Goal: Transaction & Acquisition: Purchase product/service

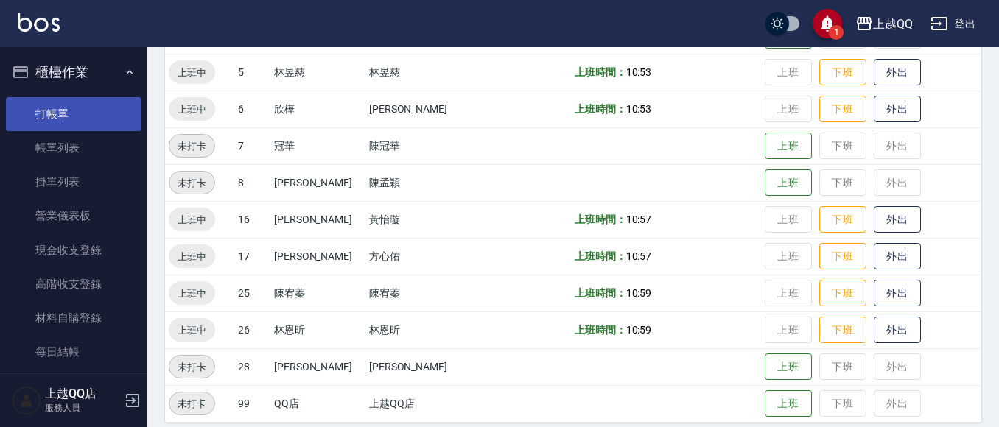
click at [52, 121] on link "打帳單" at bounding box center [74, 114] width 136 height 34
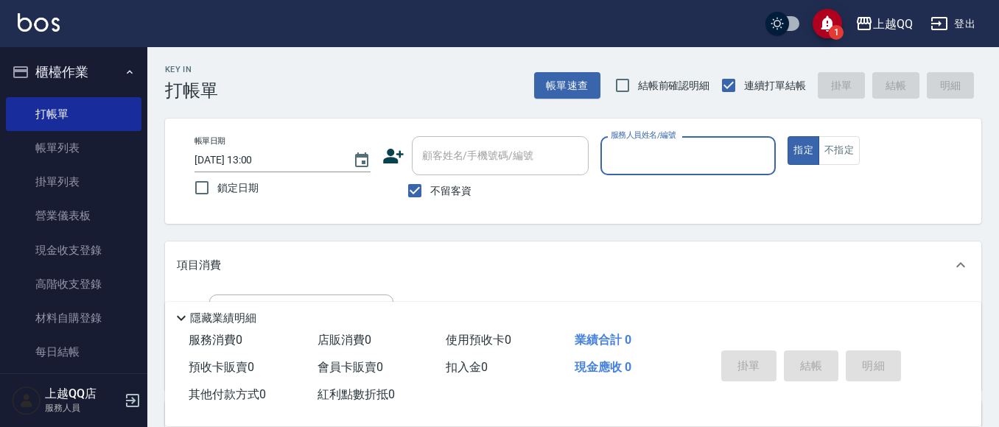
click at [448, 191] on span "不留客資" at bounding box center [450, 190] width 41 height 15
click at [430, 191] on input "不留客資" at bounding box center [414, 190] width 31 height 31
checkbox input "false"
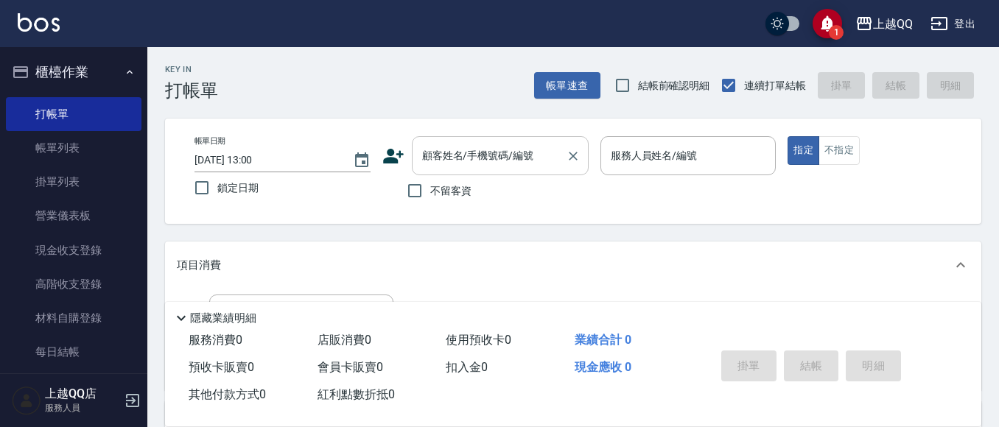
click at [475, 164] on input "顧客姓名/手機號碼/編號" at bounding box center [488, 156] width 141 height 26
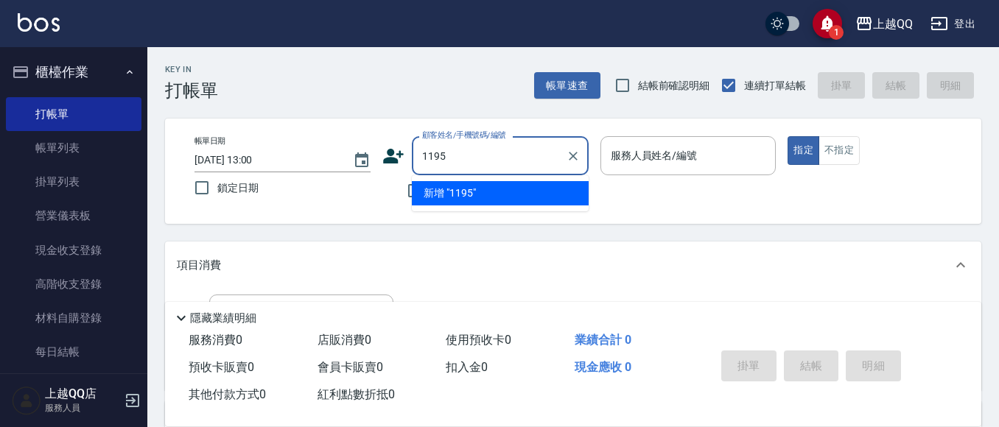
type input "1195"
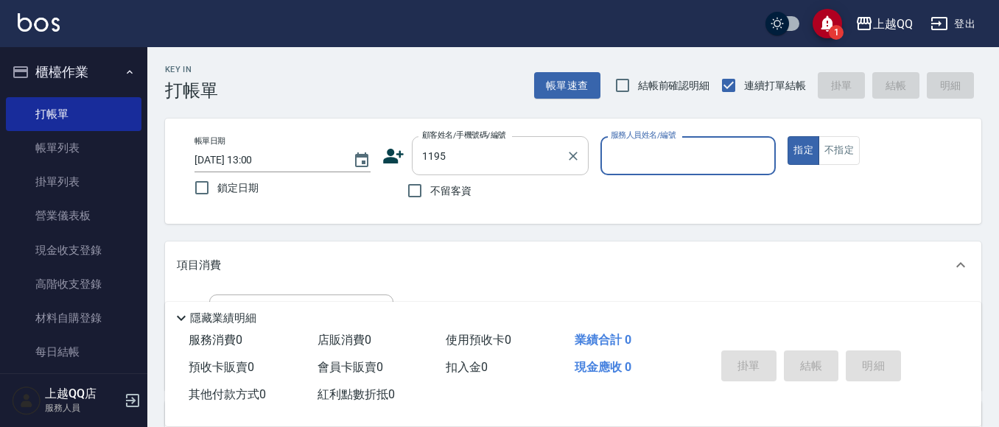
click at [787, 136] on button "指定" at bounding box center [803, 150] width 32 height 29
type button "true"
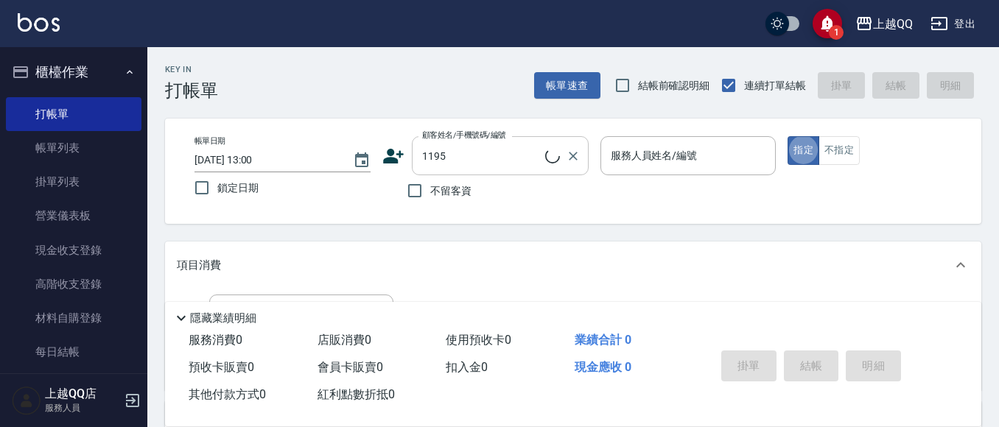
type input "[PERSON_NAME]/0923700877/1195"
click at [672, 155] on input "[PERSON_NAME]-8" at bounding box center [677, 156] width 141 height 26
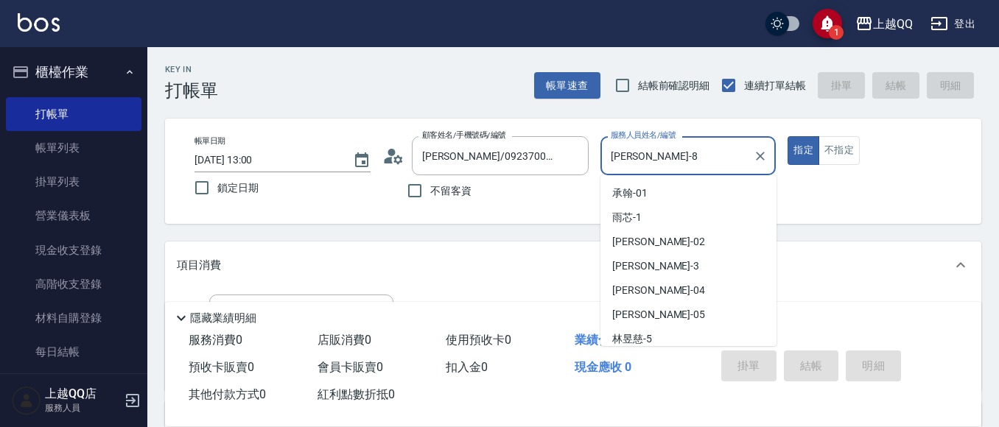
scroll to position [78, 0]
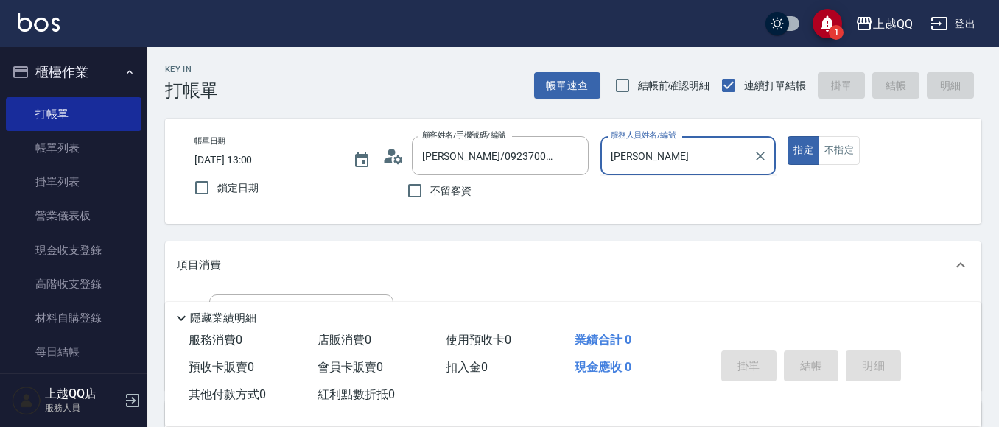
type input "孟"
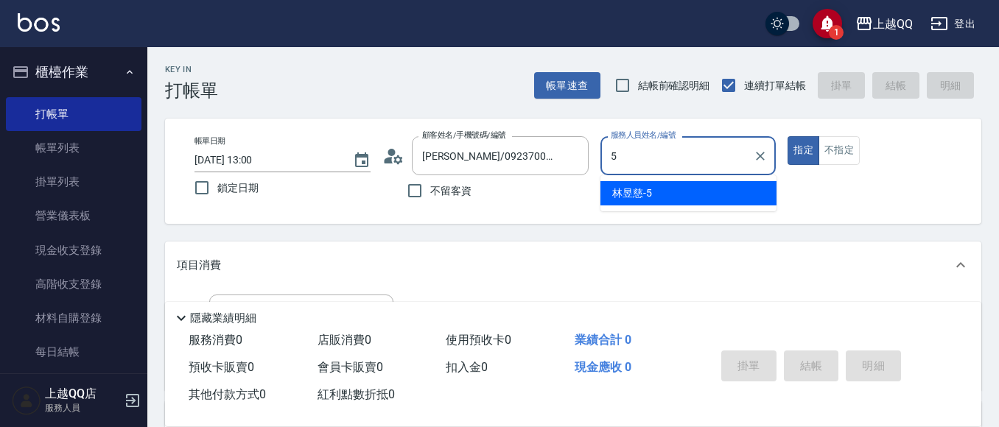
type input "[PERSON_NAME]5"
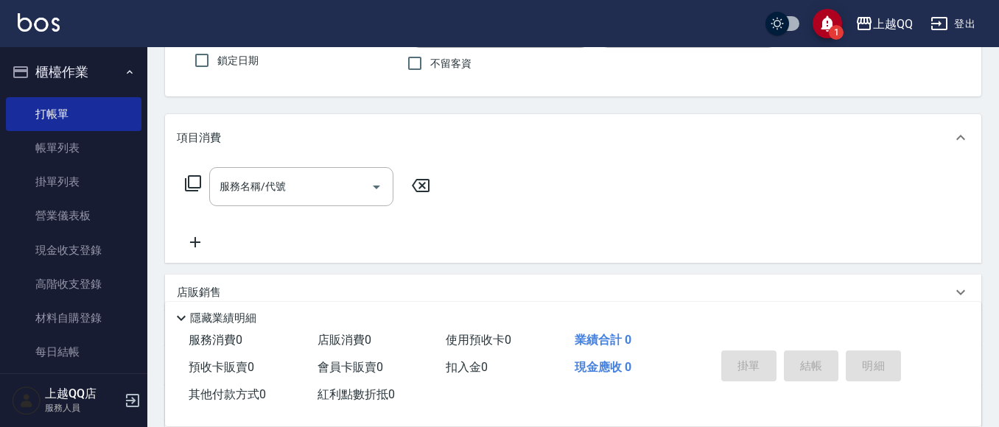
scroll to position [147, 0]
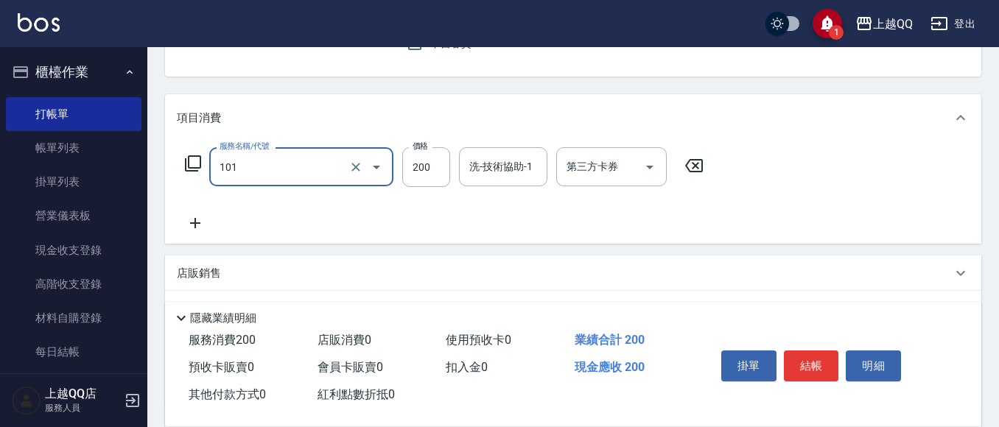
type input "洗髮(101)"
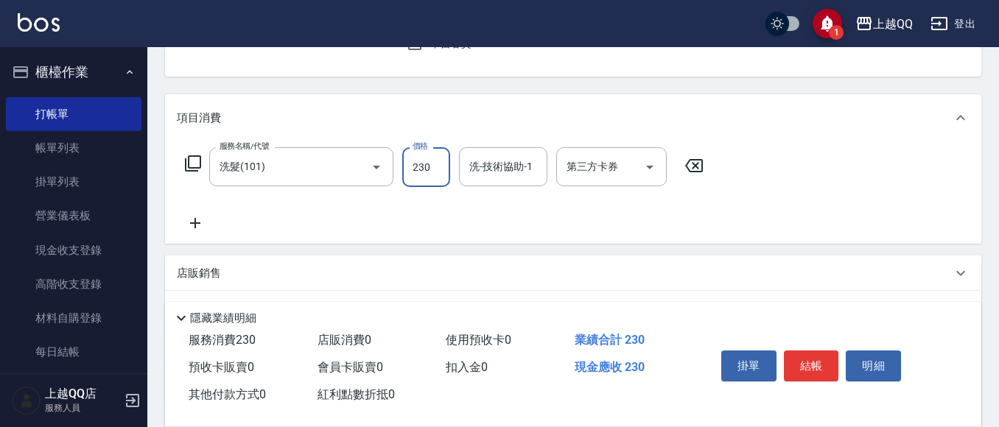
type input "230"
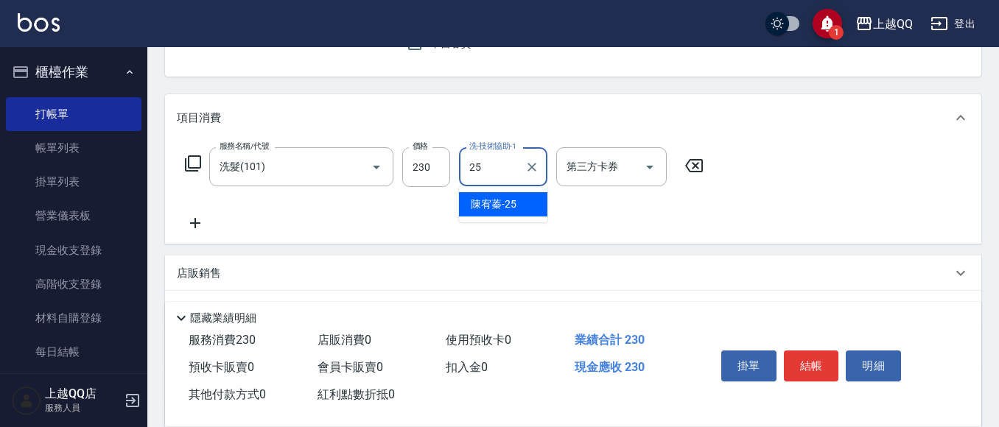
type input "[PERSON_NAME]-25"
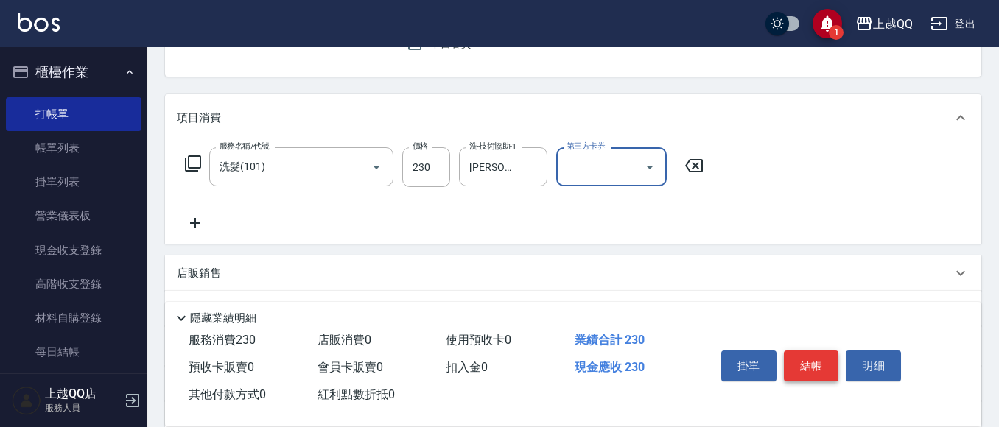
click at [810, 364] on button "結帳" at bounding box center [811, 366] width 55 height 31
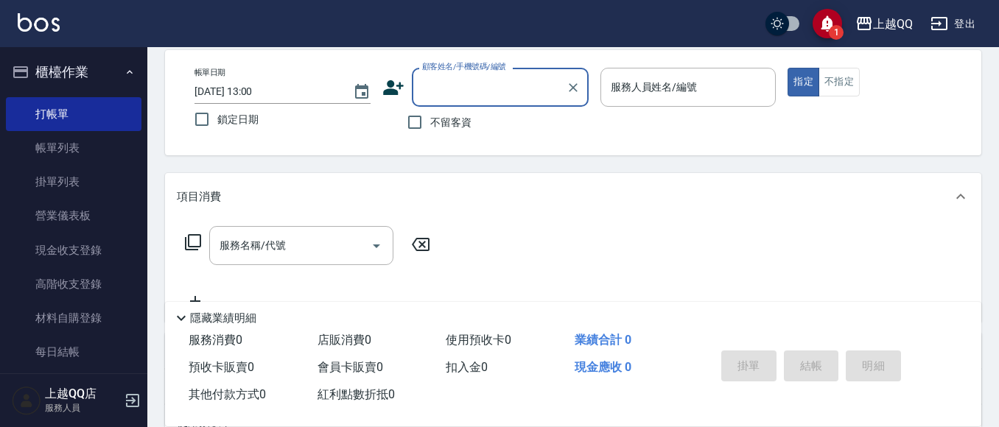
scroll to position [0, 0]
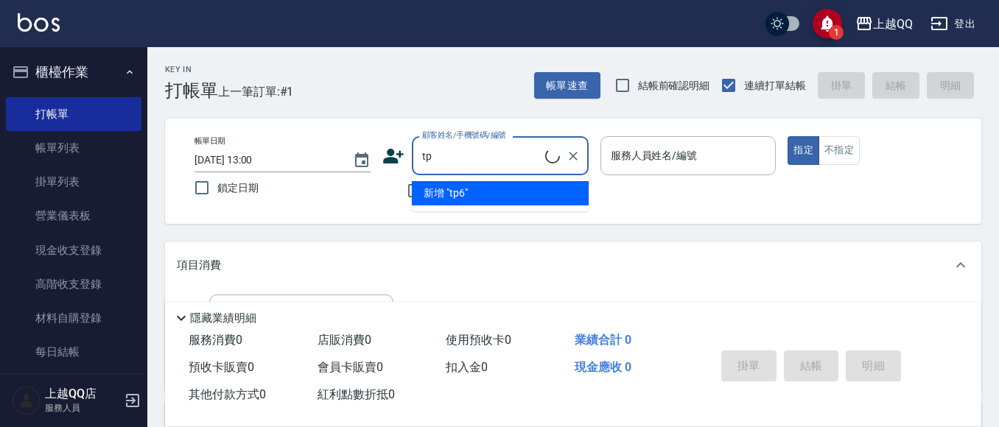
type input "t"
click at [490, 181] on li "[PERSON_NAME]/0987812026/3454" at bounding box center [500, 193] width 177 height 24
type input "[PERSON_NAME]/0987812026/3454"
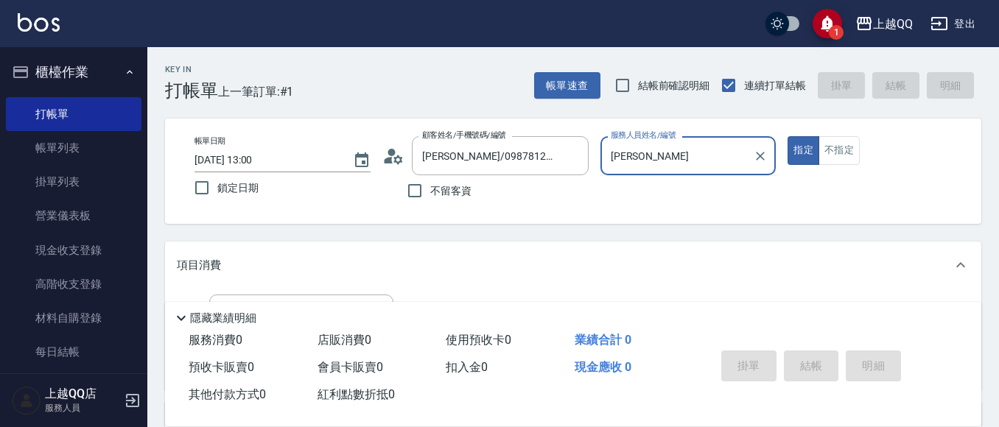
type input "佩"
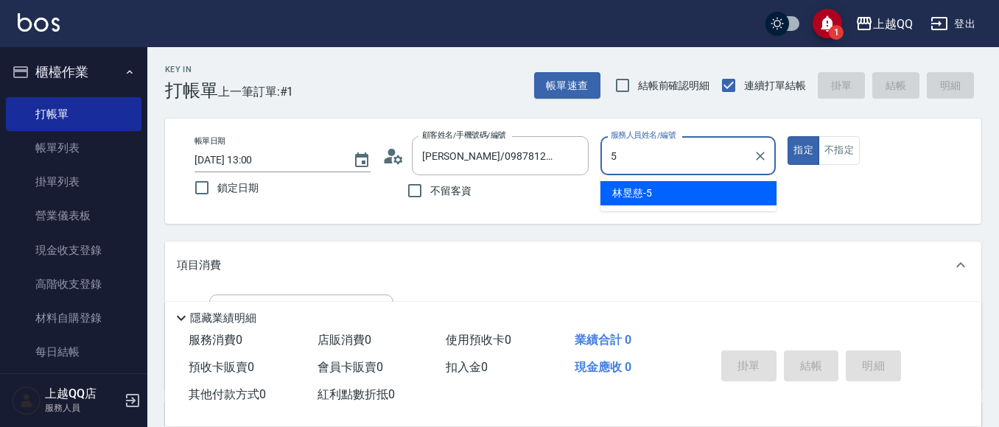
type input "[PERSON_NAME]5"
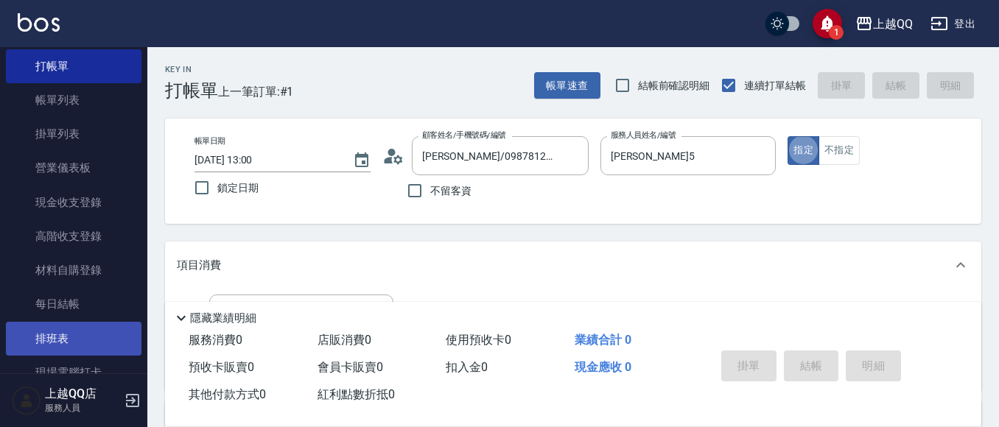
scroll to position [74, 0]
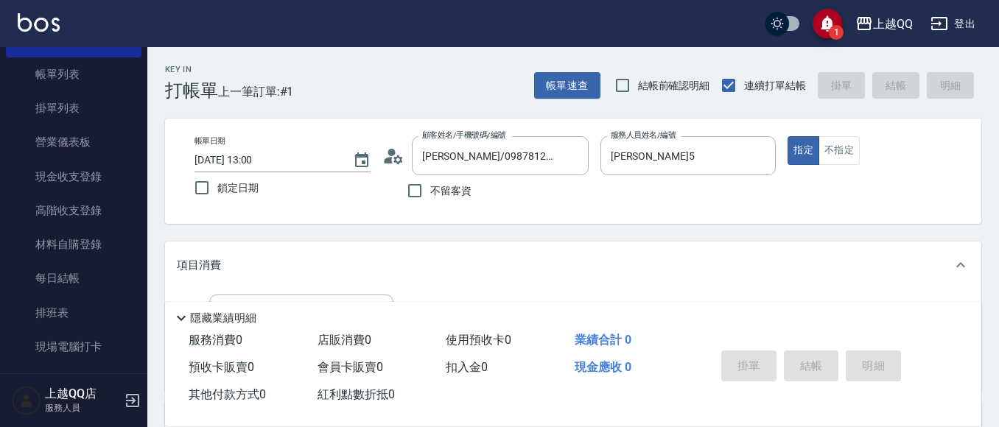
drag, startPoint x: 138, startPoint y: 302, endPoint x: 495, endPoint y: 239, distance: 362.6
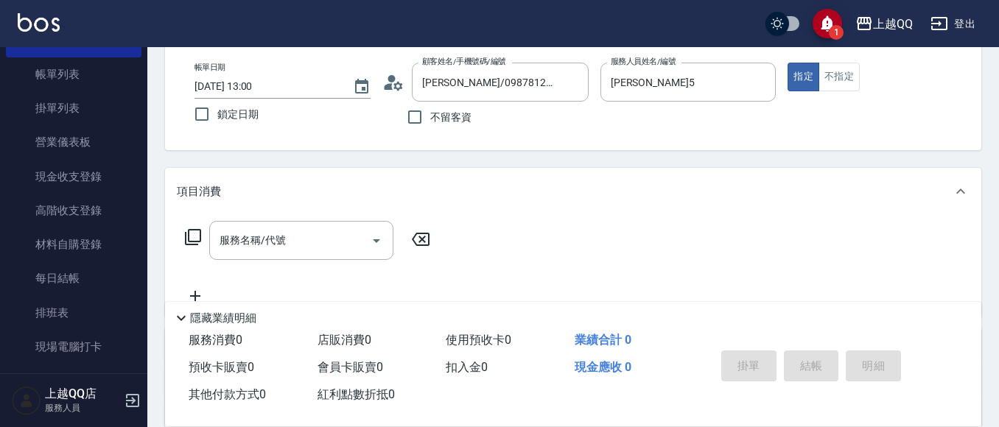
click at [6, 296] on link "排班表" at bounding box center [74, 313] width 136 height 34
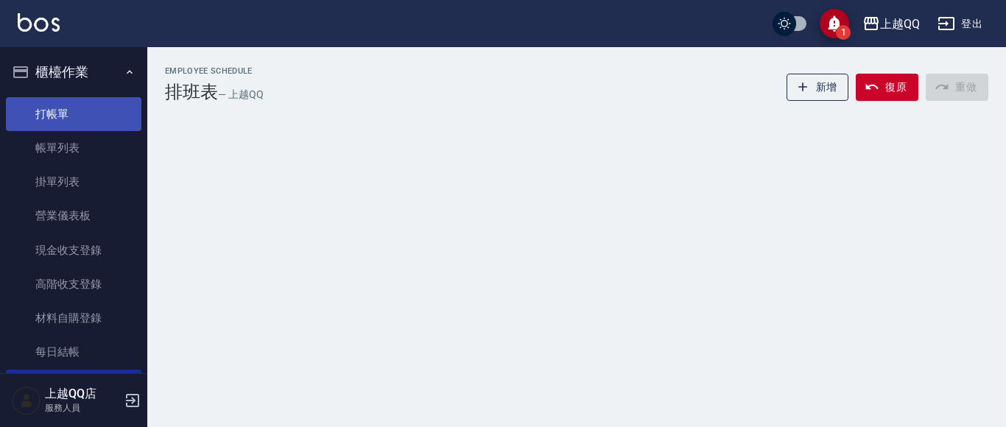
click at [67, 128] on link "打帳單" at bounding box center [74, 114] width 136 height 34
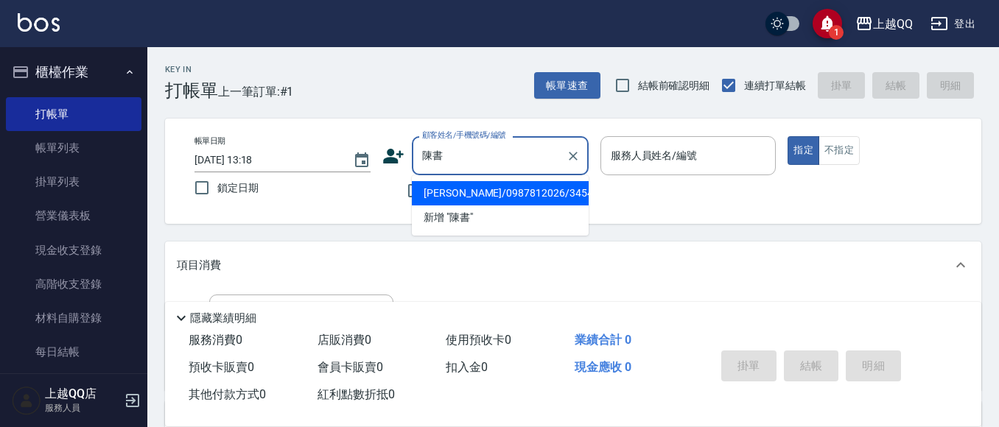
click at [560, 188] on li "[PERSON_NAME]/0987812026/3454" at bounding box center [500, 193] width 177 height 24
type input "[PERSON_NAME]/0987812026/3454"
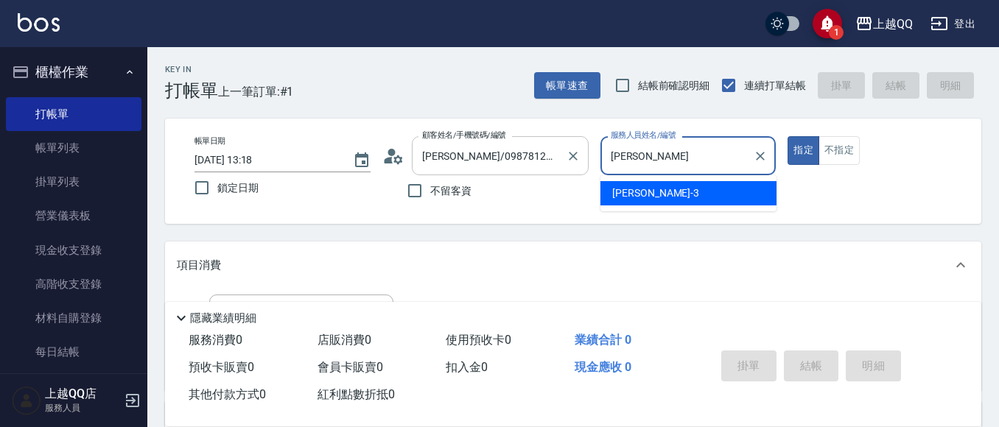
type input "佩"
type input "[PERSON_NAME]5"
type button "true"
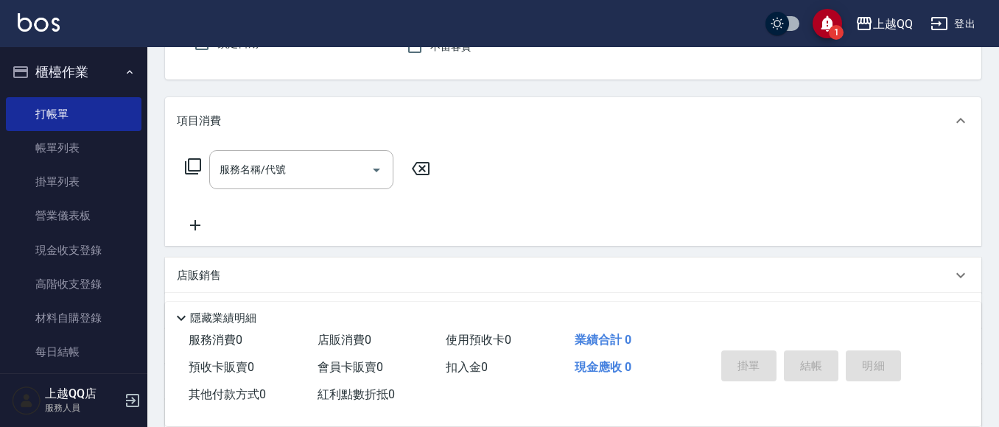
scroll to position [147, 0]
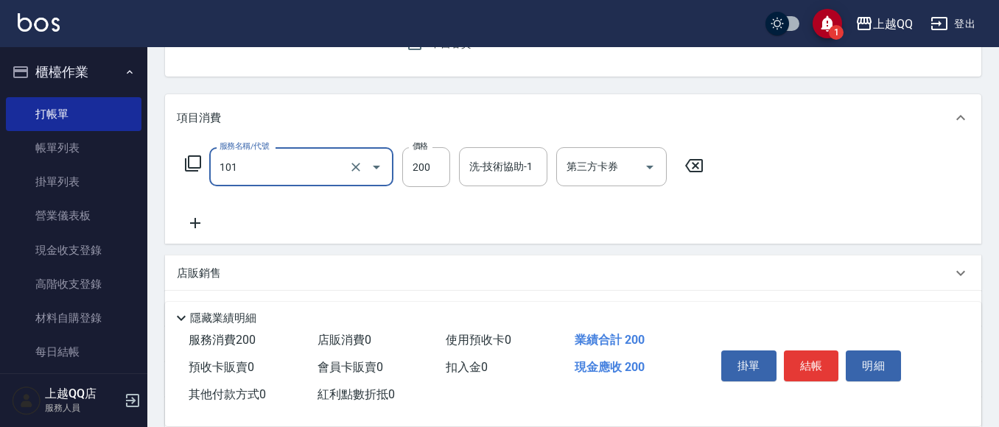
type input "洗髮(101)"
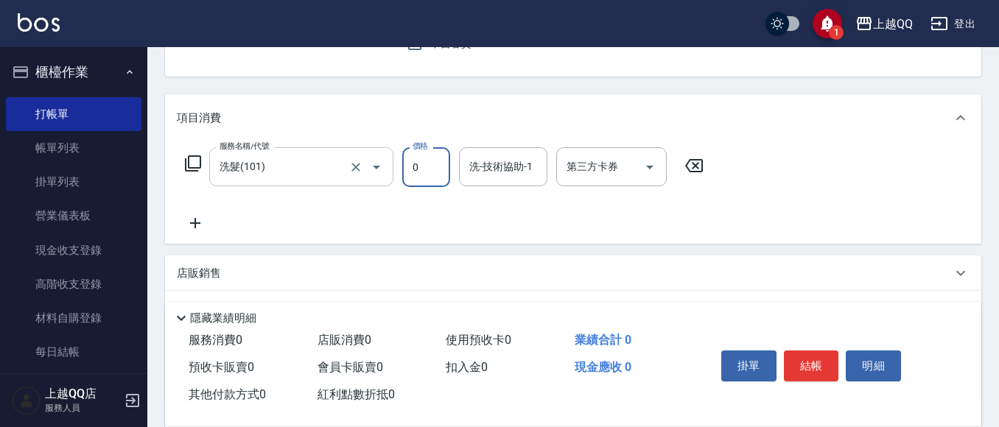
type input "0"
click at [326, 176] on input "洗髮(101)" at bounding box center [281, 167] width 130 height 26
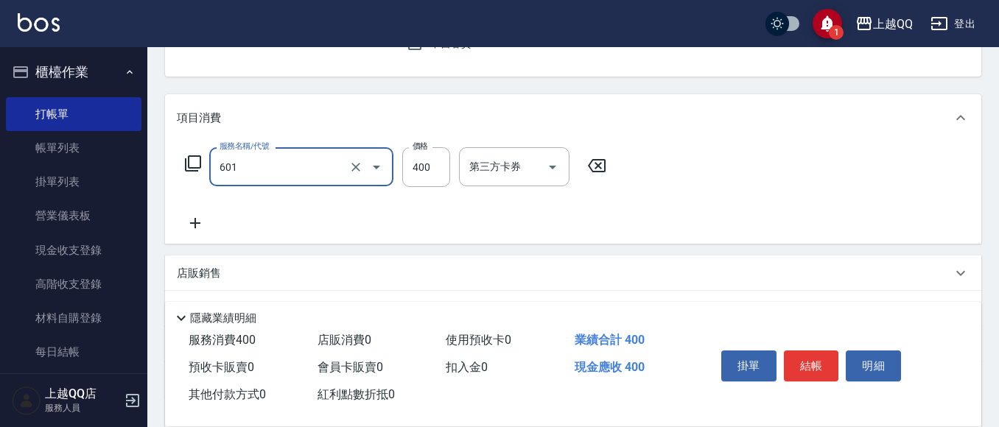
type input "髮原素活養健康洗(601)"
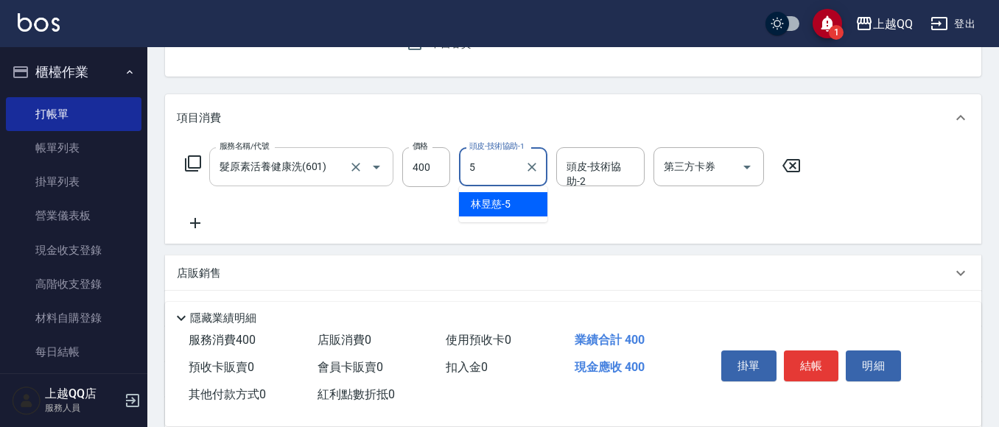
type input "[PERSON_NAME]5"
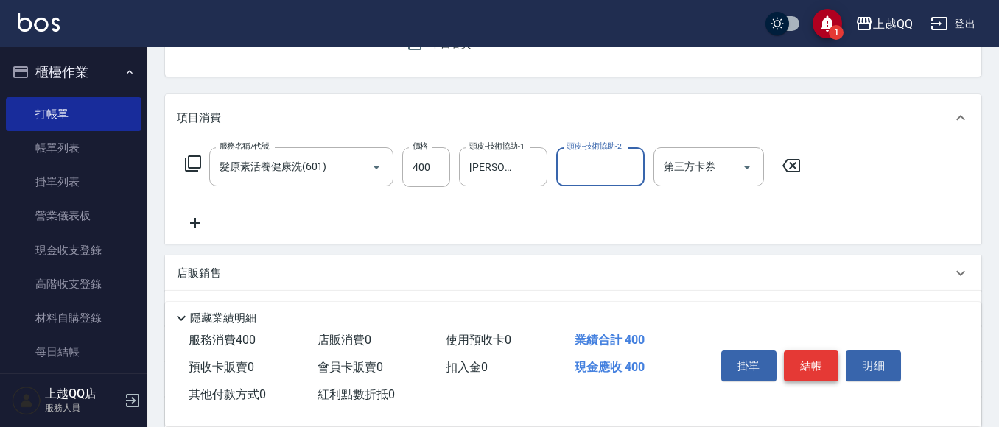
click at [789, 353] on button "結帳" at bounding box center [811, 366] width 55 height 31
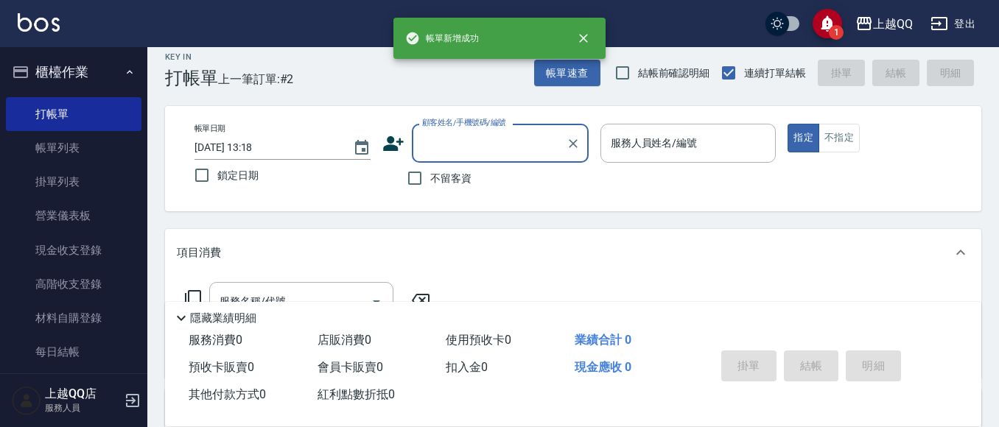
scroll to position [0, 0]
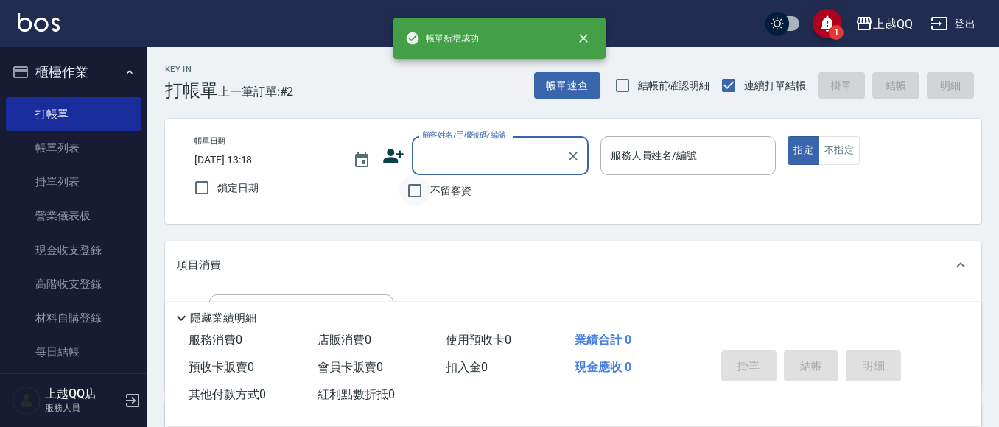
click at [418, 202] on input "不留客資" at bounding box center [414, 190] width 31 height 31
checkbox input "true"
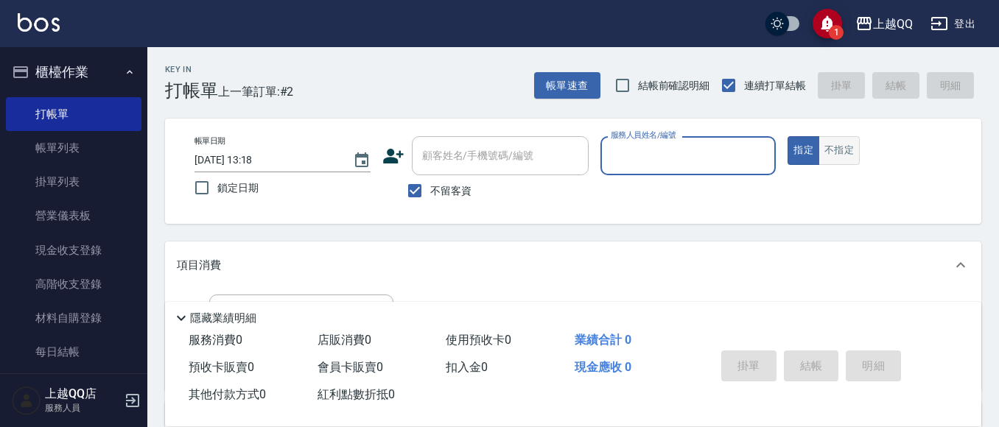
click at [837, 141] on button "不指定" at bounding box center [838, 150] width 41 height 29
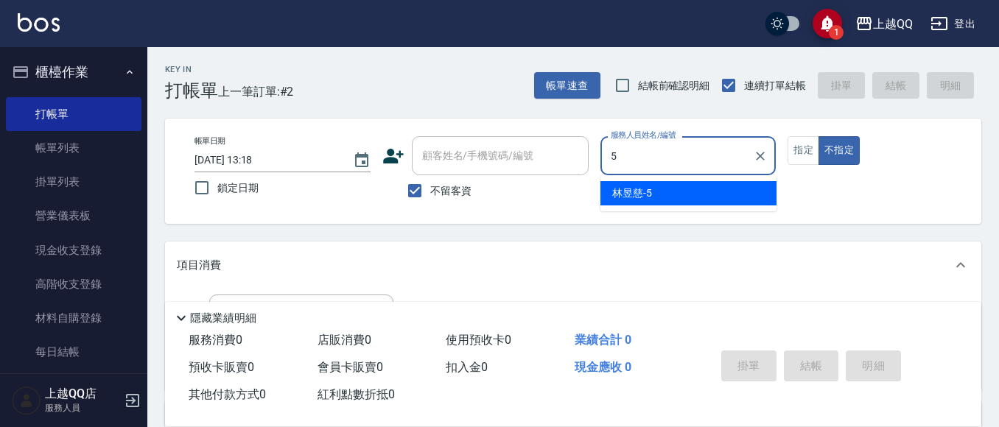
type input "[PERSON_NAME]5"
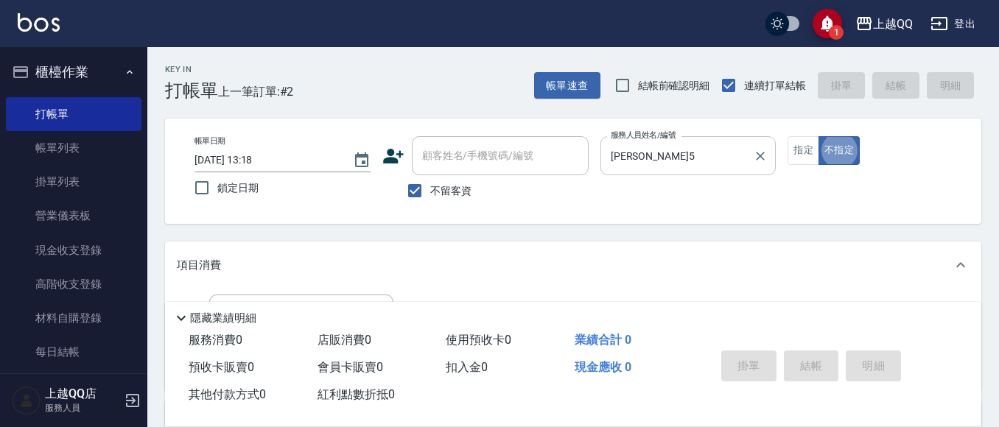
type button "false"
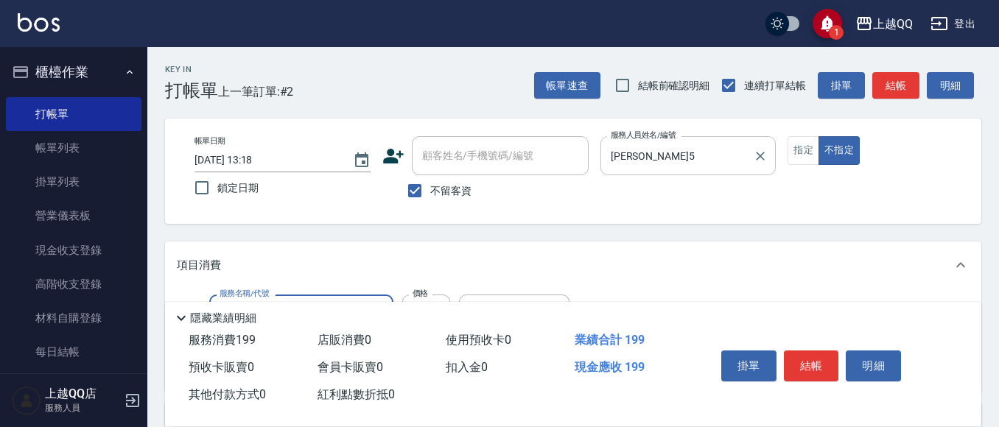
type input "不指定單剪(202)"
click at [814, 356] on button "結帳" at bounding box center [811, 366] width 55 height 31
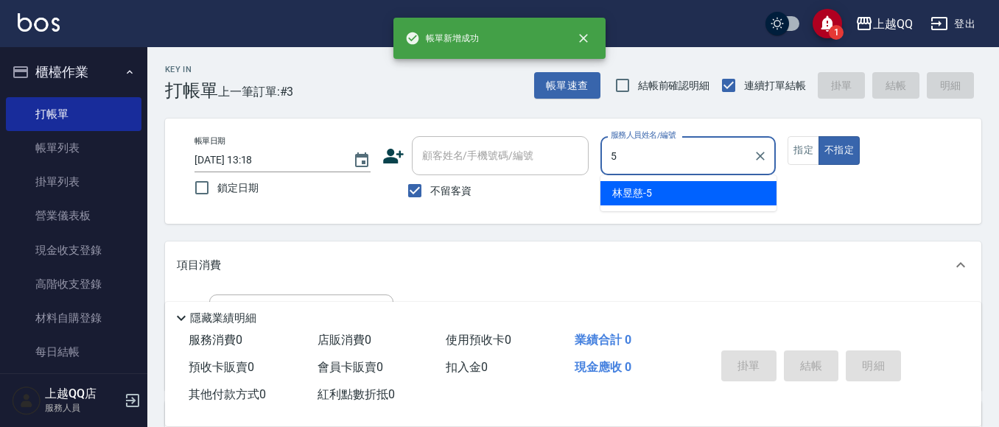
type input "[PERSON_NAME]5"
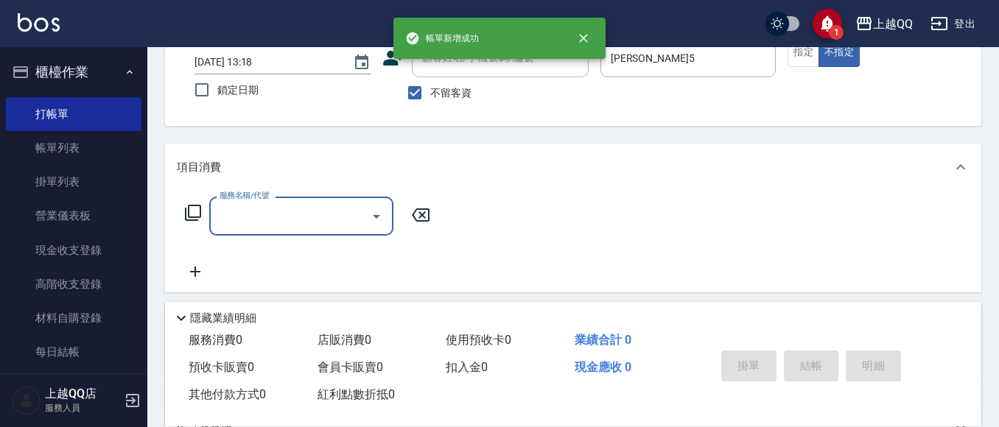
scroll to position [147, 0]
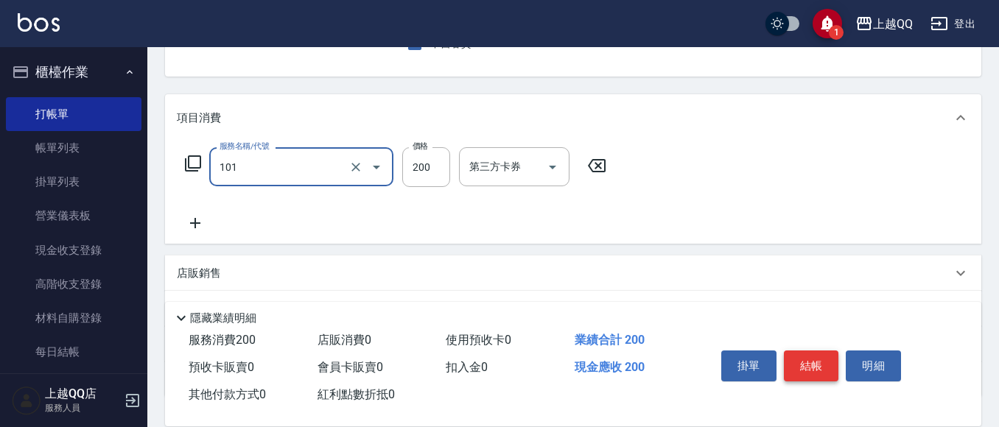
type input "洗髮(101)"
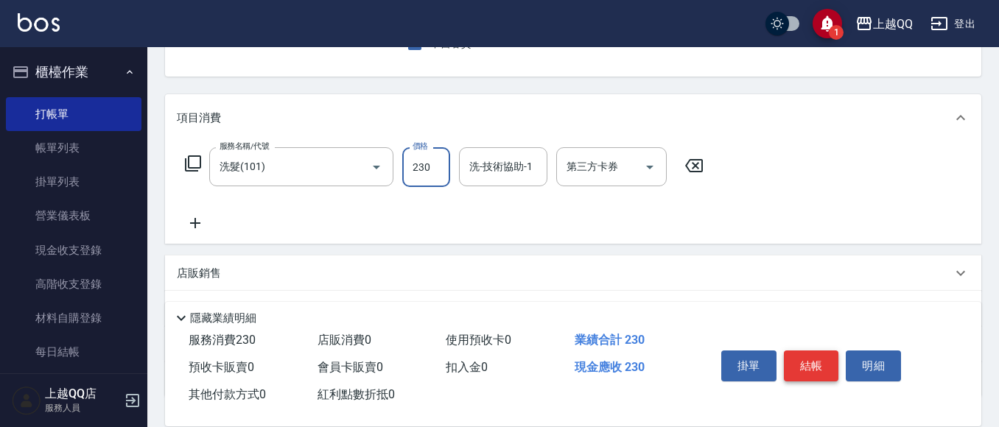
type input "230"
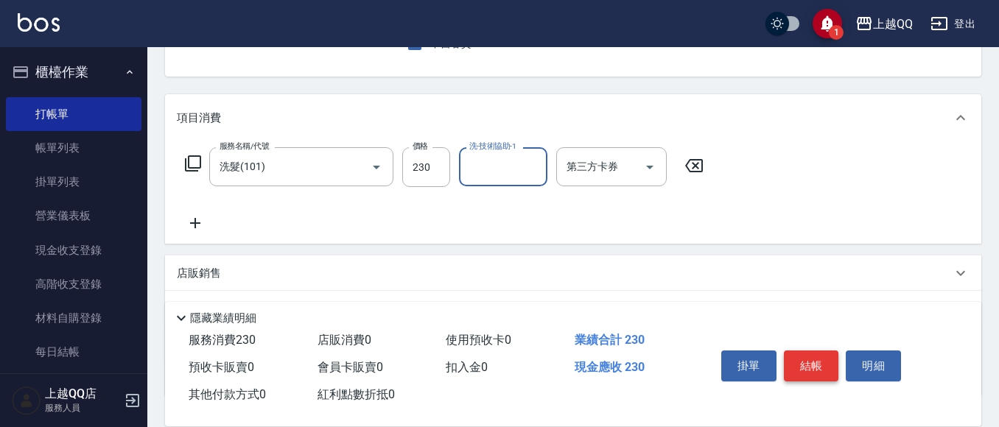
type input "1"
type input "[PERSON_NAME]-16"
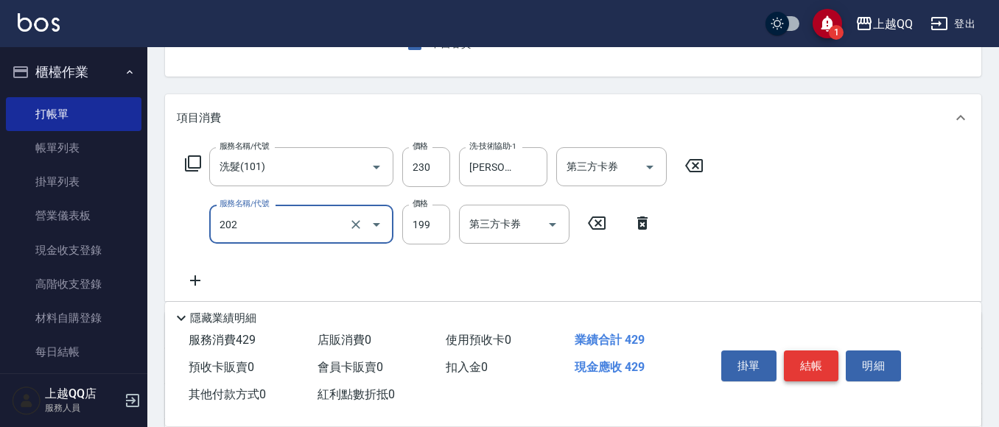
type input "不指定單剪(202)"
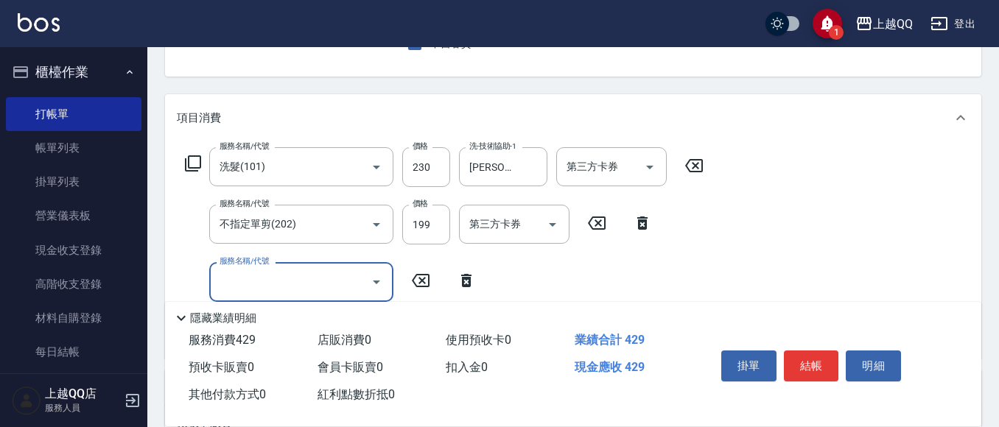
click at [470, 277] on icon at bounding box center [466, 281] width 37 height 18
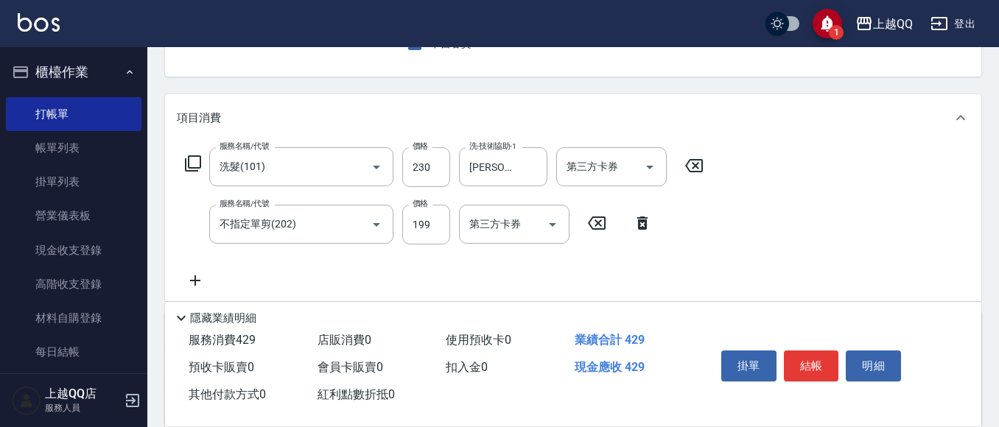
click at [826, 345] on div "掛單 結帳 明細" at bounding box center [811, 368] width 192 height 46
click at [820, 368] on button "結帳" at bounding box center [811, 366] width 55 height 31
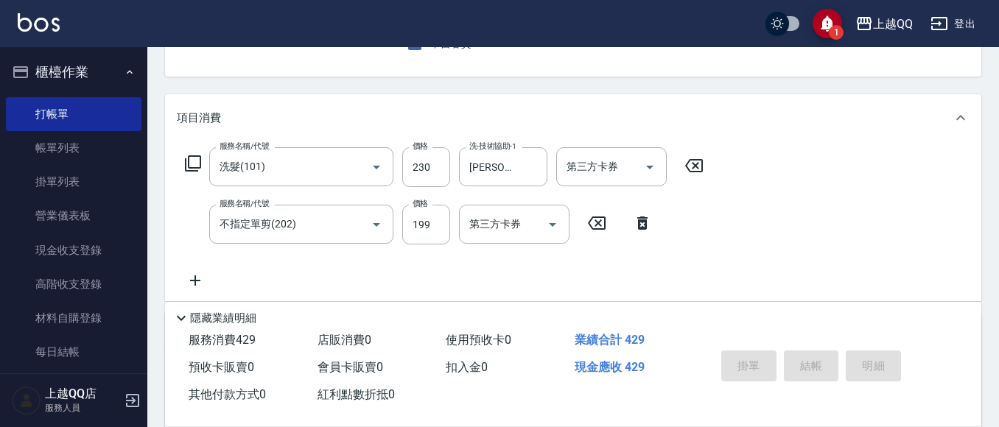
type input "[DATE] 13:19"
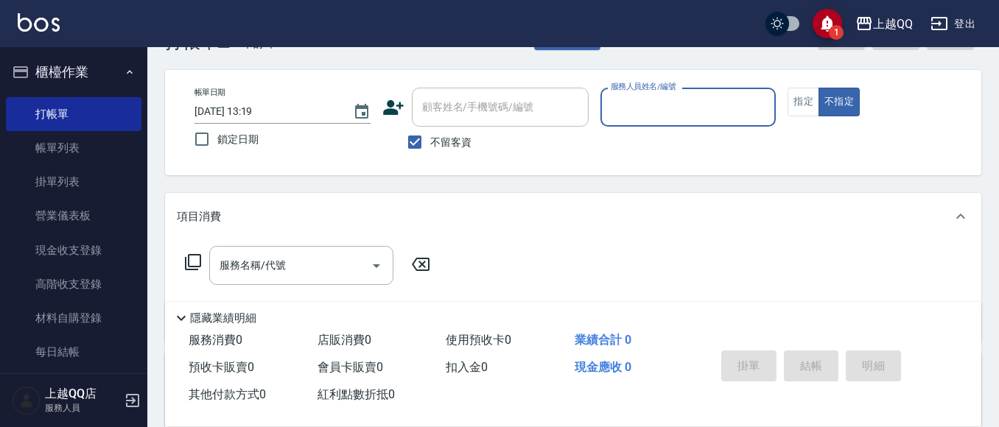
scroll to position [74, 0]
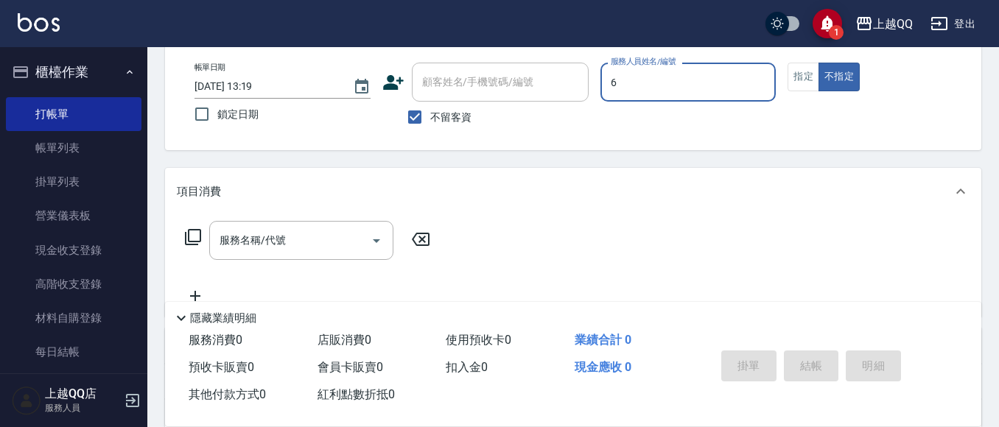
type input "欣樺-6"
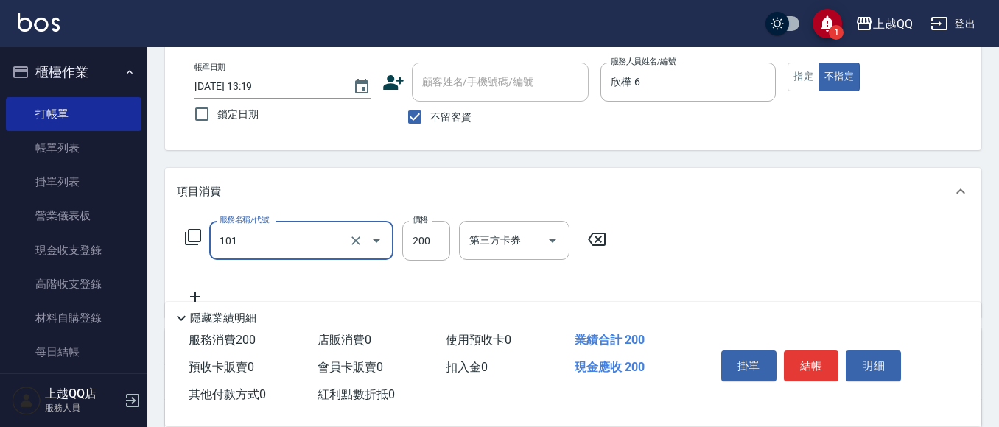
type input "洗髮(101)"
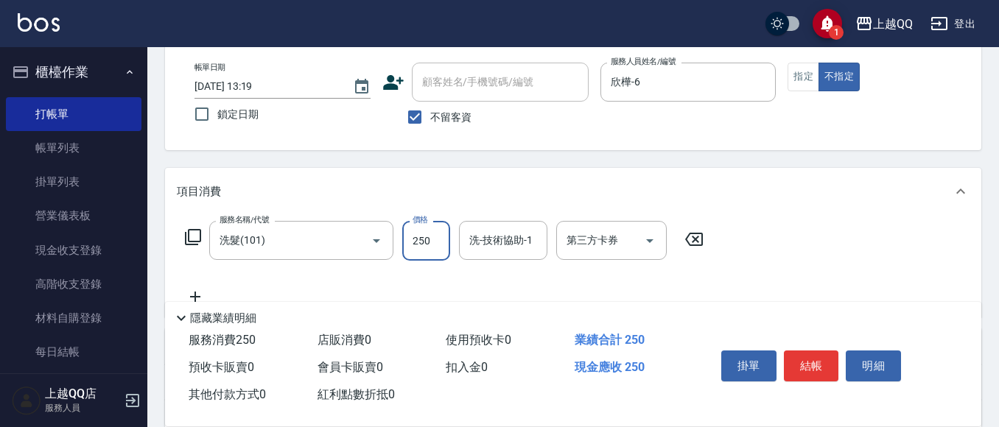
type input "250"
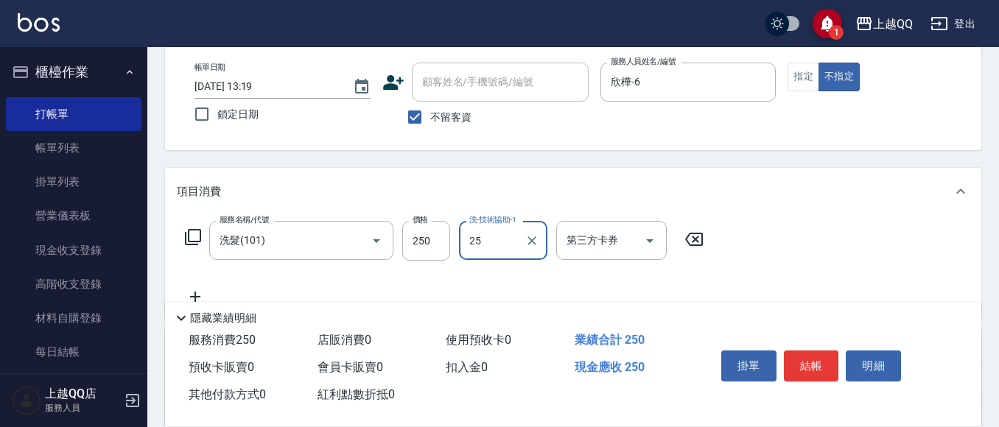
type input "[PERSON_NAME]-25"
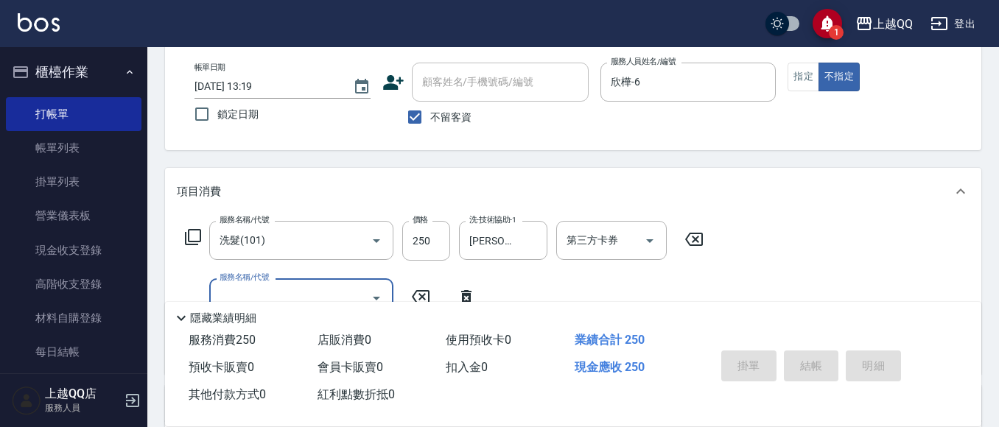
type input "[DATE] 13:45"
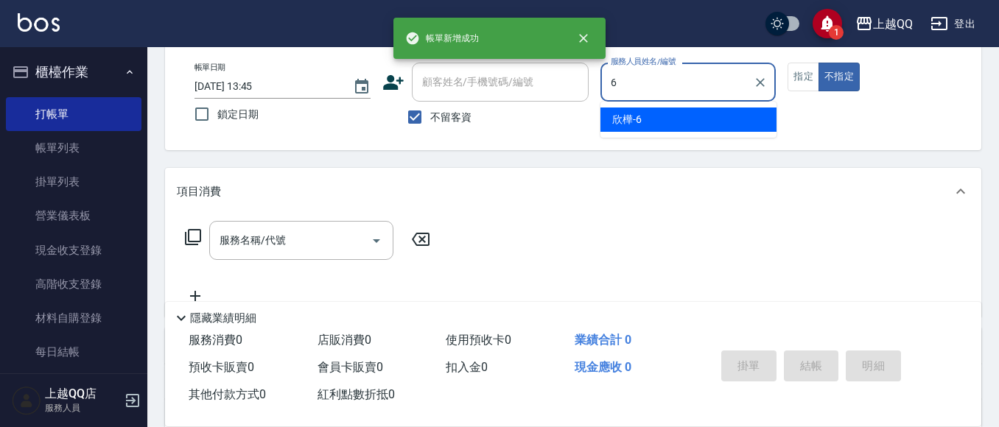
type input "欣樺-6"
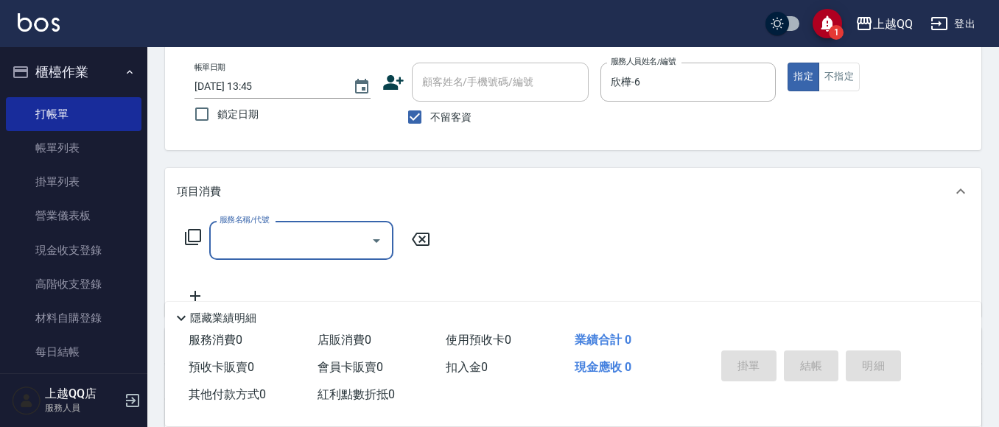
click at [849, 56] on div "帳單日期 [DATE] 13:45 鎖定日期 顧客姓名/手機號碼/編號 顧客姓名/手機號碼/編號 不留客資 服務人員姓名/編號 欣樺-6 服務人員姓名/編號 …" at bounding box center [573, 97] width 816 height 105
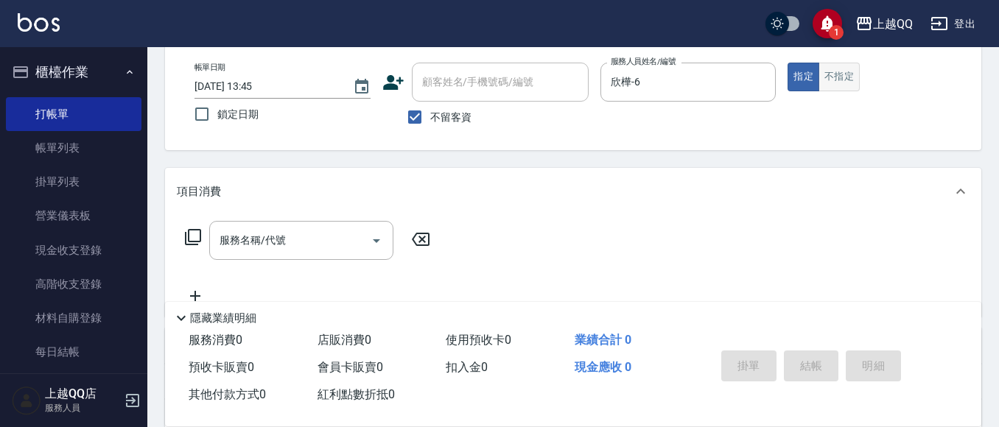
click at [825, 88] on button "不指定" at bounding box center [838, 77] width 41 height 29
click at [311, 275] on div "服務名稱/代號 服務名稱/代號" at bounding box center [308, 263] width 262 height 84
click at [310, 236] on input "服務名稱/代號" at bounding box center [290, 241] width 149 height 26
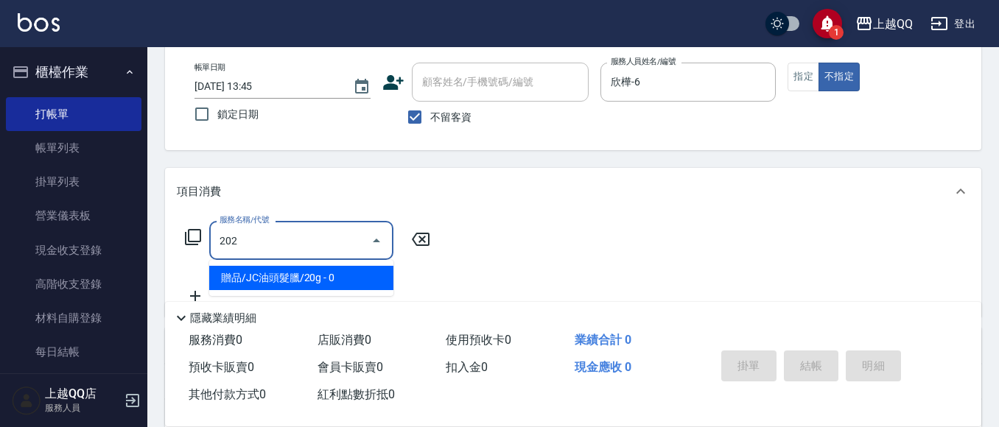
type input "不指定單剪(202)"
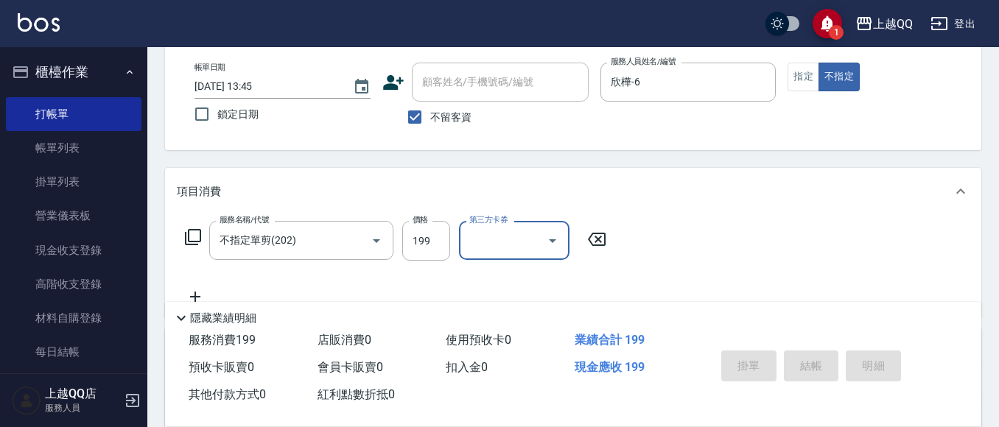
type input "[DATE] 13:46"
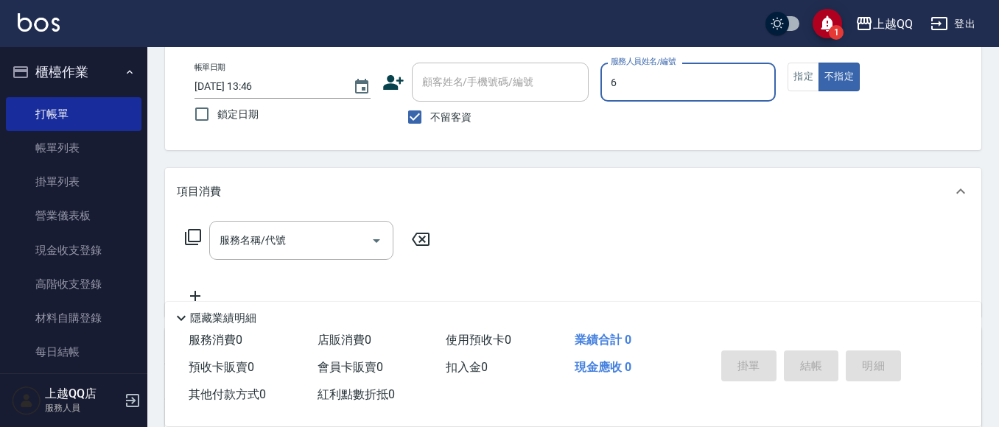
type input "欣樺-6"
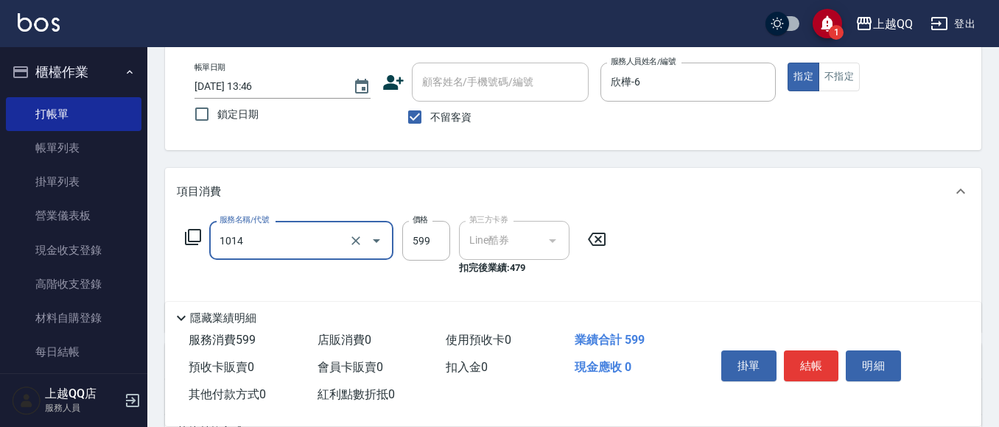
type input "日系耳圈染/含洗髮(1014)"
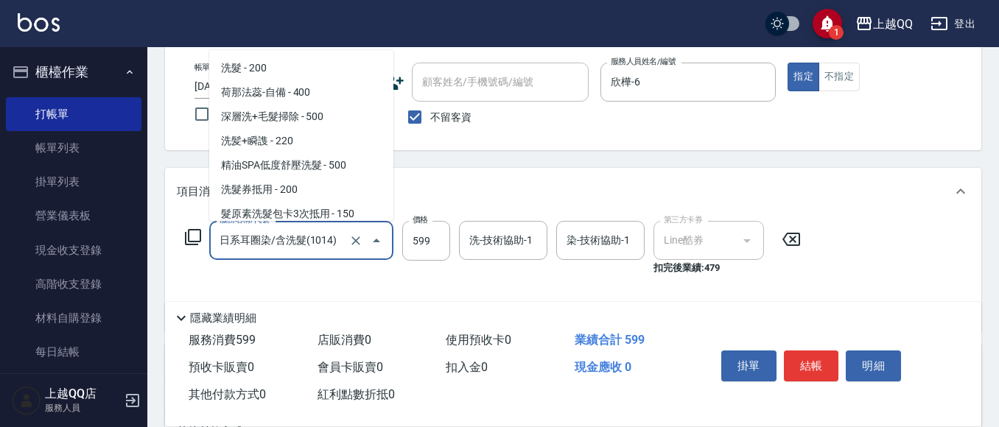
click at [321, 240] on input "日系耳圈染/含洗髮(1014)" at bounding box center [281, 241] width 130 height 26
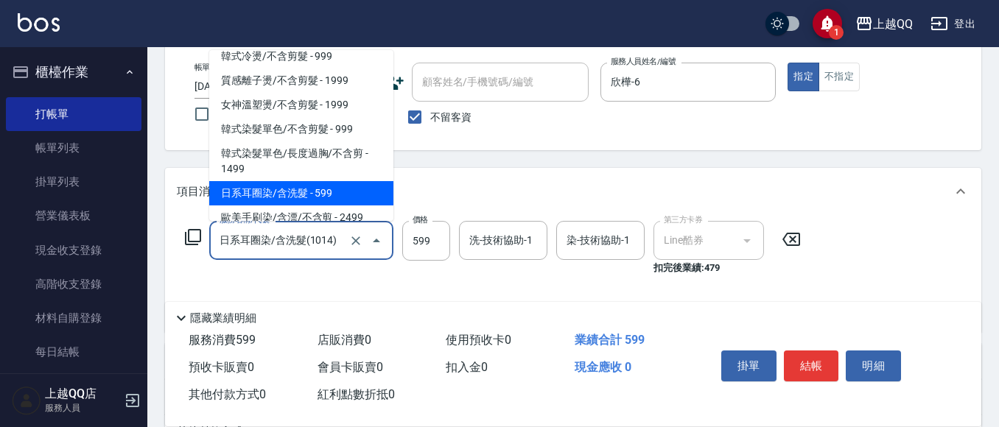
click at [362, 229] on div at bounding box center [365, 240] width 41 height 39
click at [351, 247] on icon "Clear" at bounding box center [355, 240] width 15 height 15
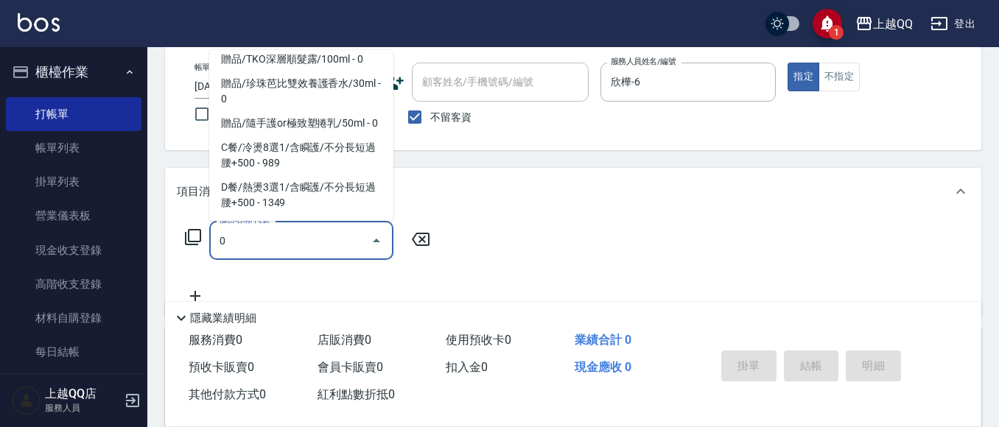
scroll to position [6, 0]
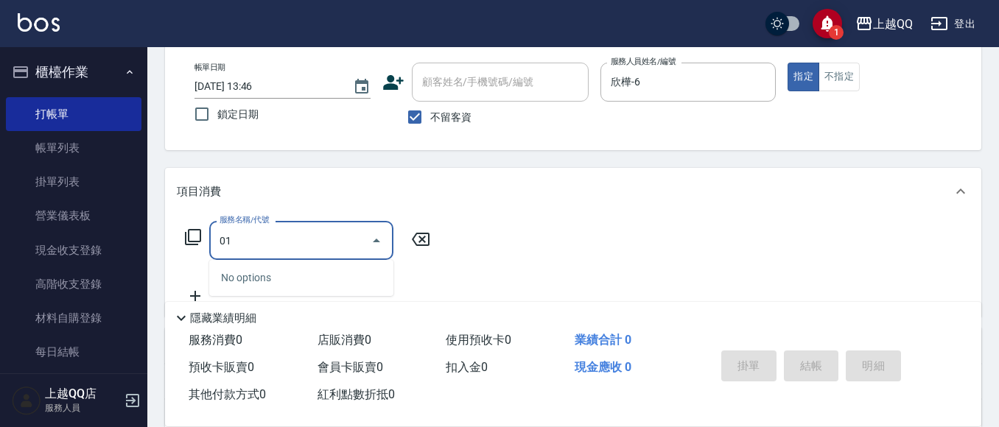
type input "0"
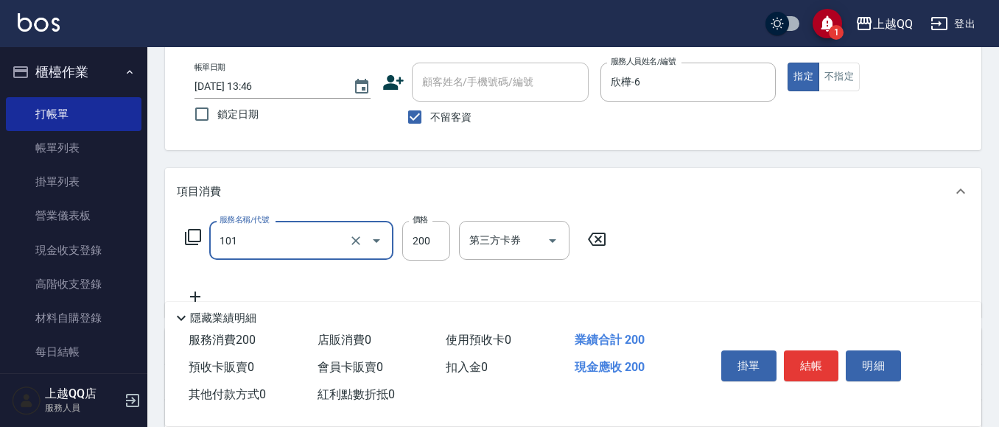
type input "洗髮(101)"
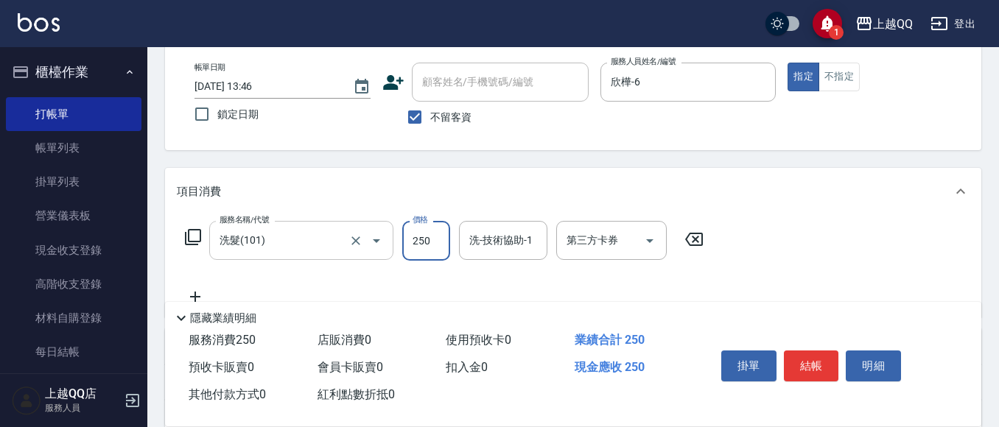
type input "250"
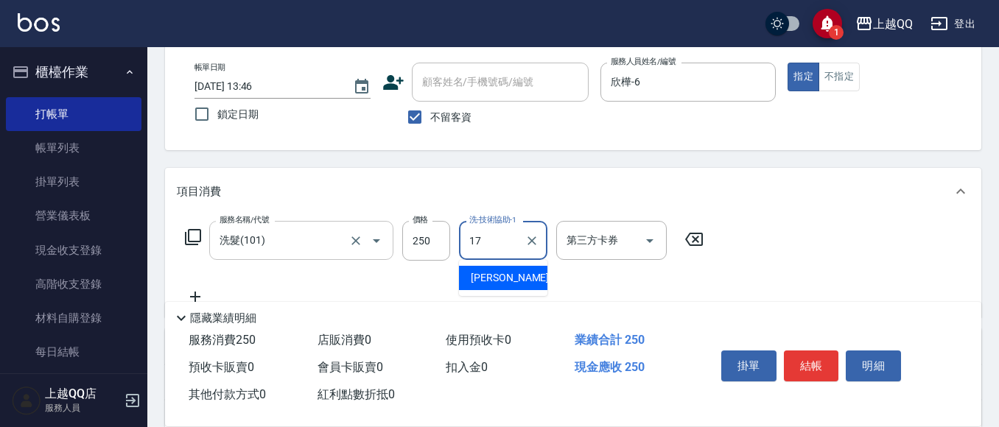
type input "心佑-17"
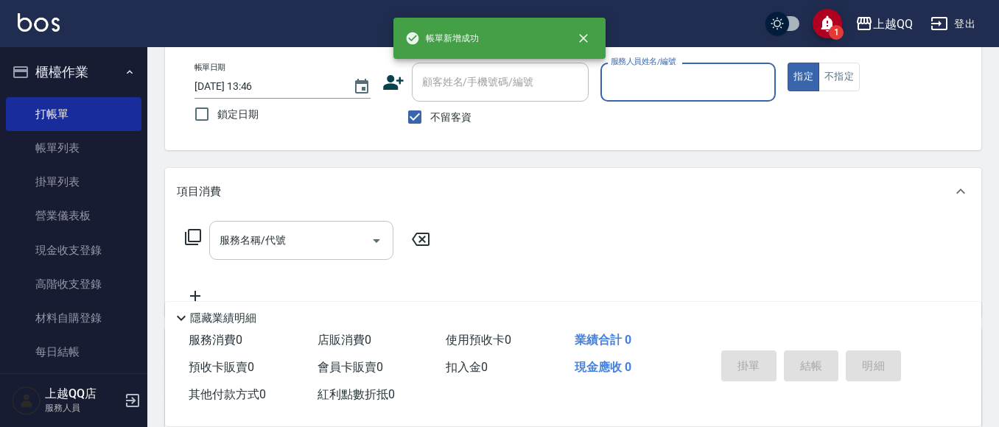
scroll to position [103, 0]
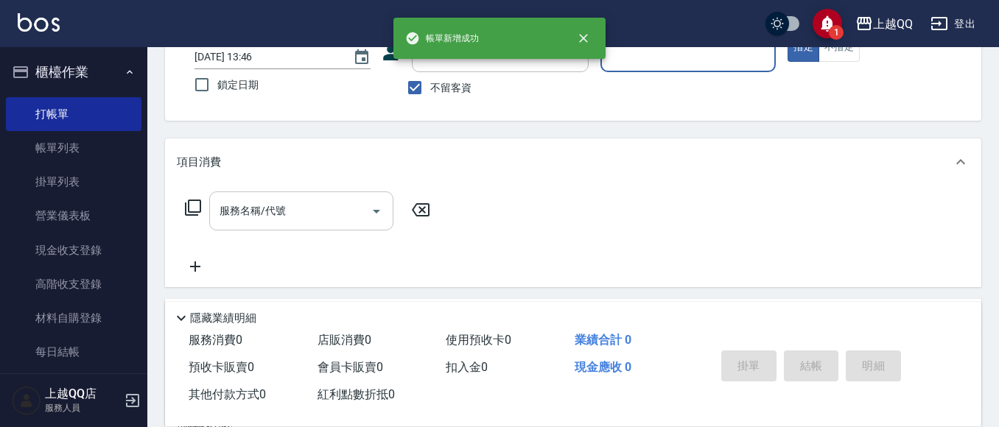
click at [456, 85] on span "不留客資" at bounding box center [450, 87] width 41 height 15
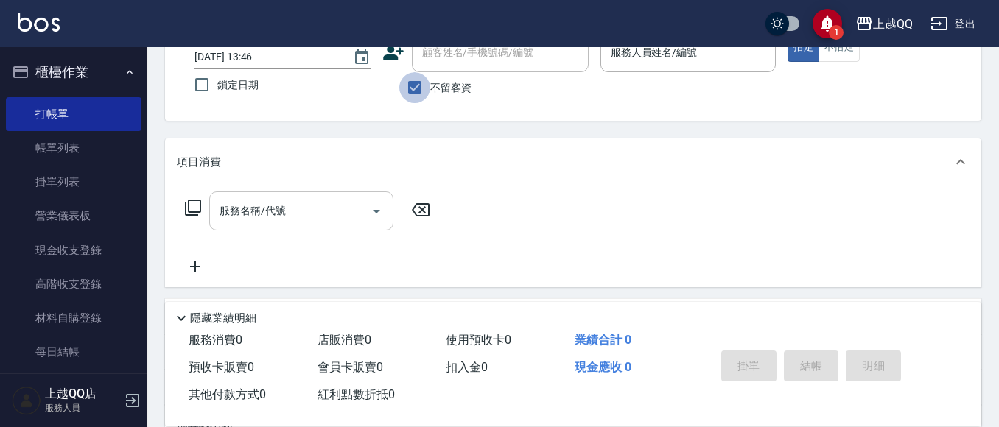
click at [416, 80] on input "不留客資" at bounding box center [414, 87] width 31 height 31
checkbox input "false"
click at [445, 58] on input "顧客姓名/手機號碼/編號" at bounding box center [488, 53] width 141 height 26
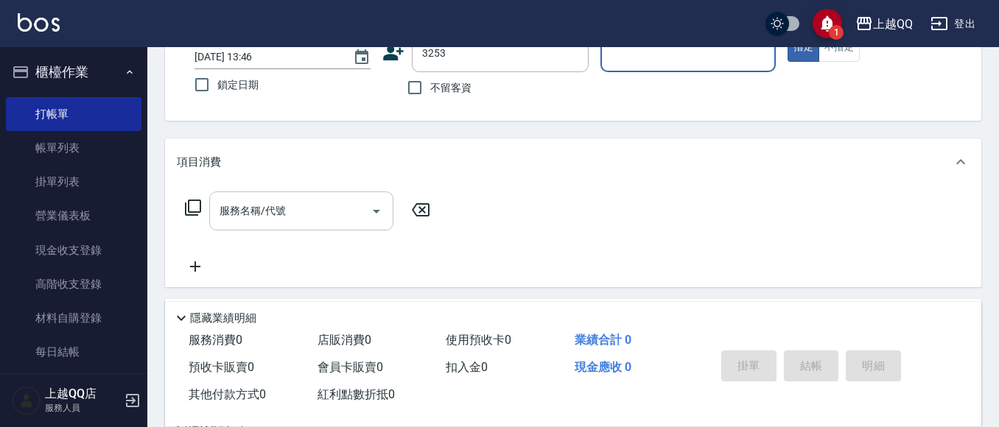
click at [787, 33] on button "指定" at bounding box center [803, 47] width 32 height 29
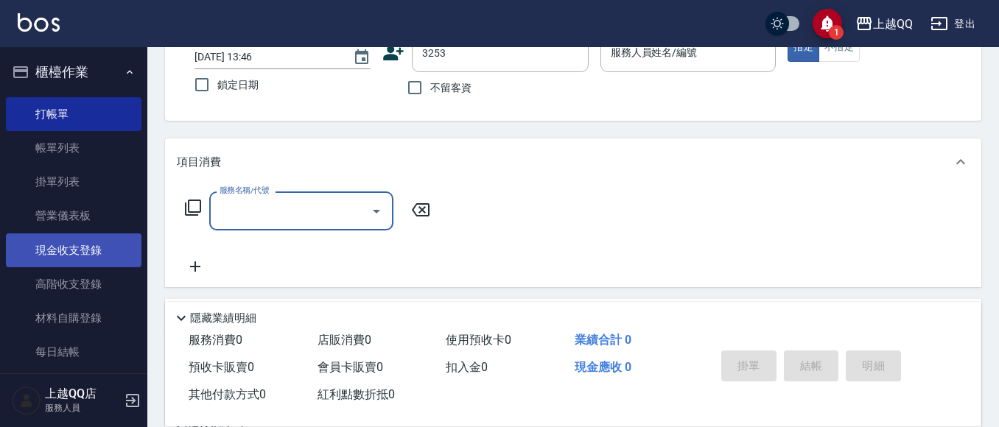
type input "石人妃/0916330727/3253"
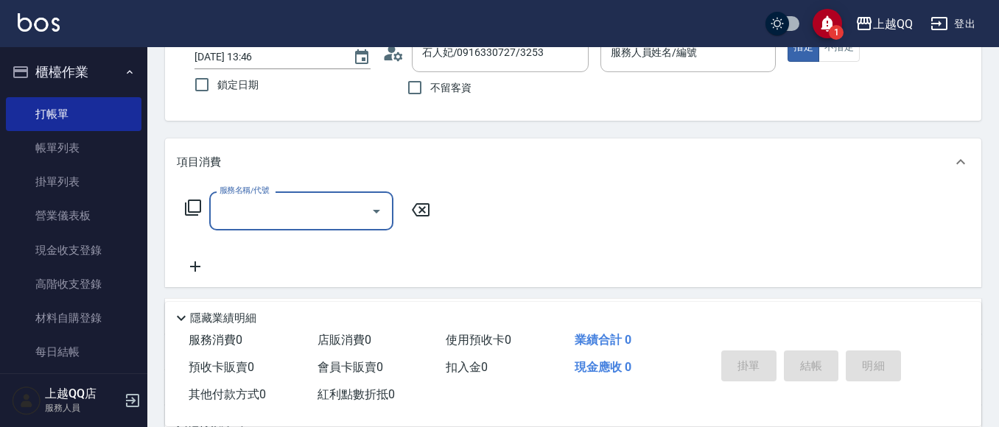
type input "欣樺-6"
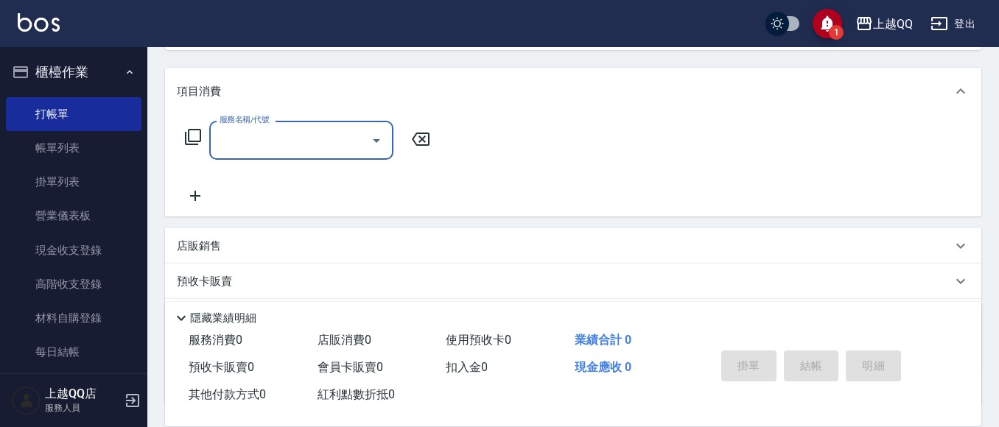
scroll to position [250, 0]
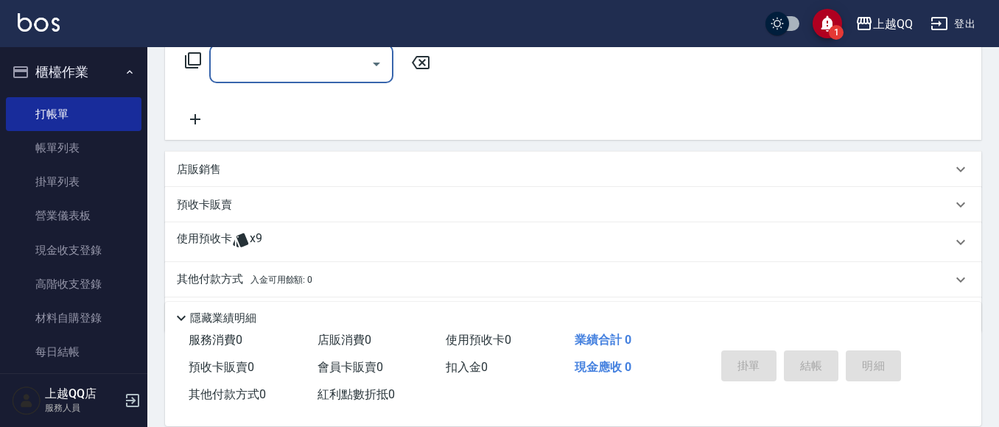
click at [263, 241] on div "使用預收卡 x9" at bounding box center [564, 242] width 775 height 22
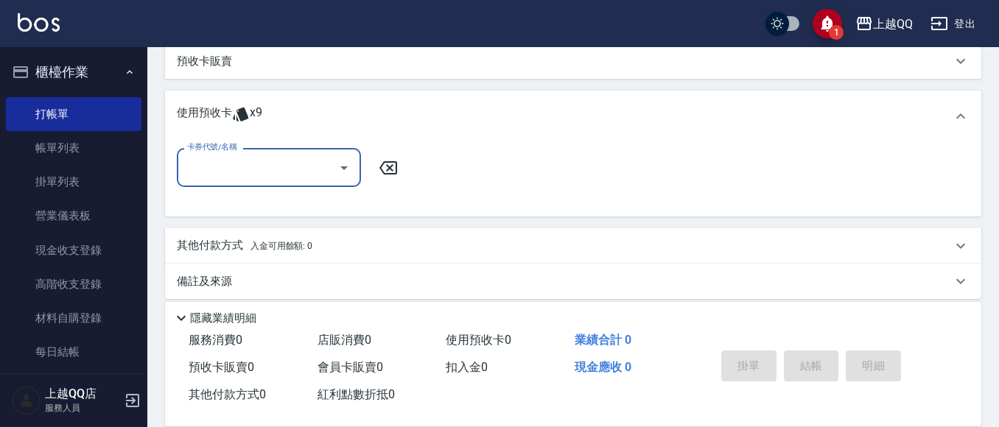
scroll to position [395, 0]
click at [328, 161] on input "卡券代號/名稱" at bounding box center [257, 166] width 149 height 26
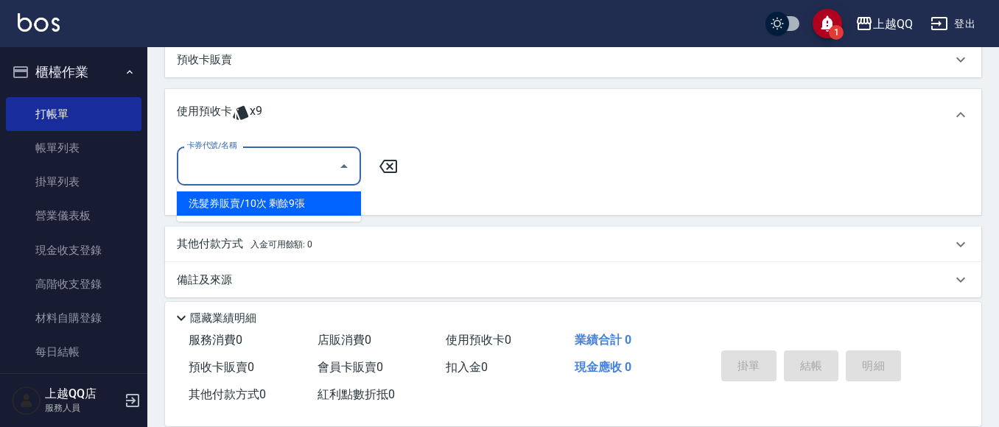
click at [321, 219] on ul "洗髮券販賣/10次 剩餘9張" at bounding box center [269, 204] width 184 height 36
click at [345, 202] on div "洗髮券販賣/10次 剩餘9張" at bounding box center [269, 203] width 184 height 24
type input "洗髮券販賣/10次"
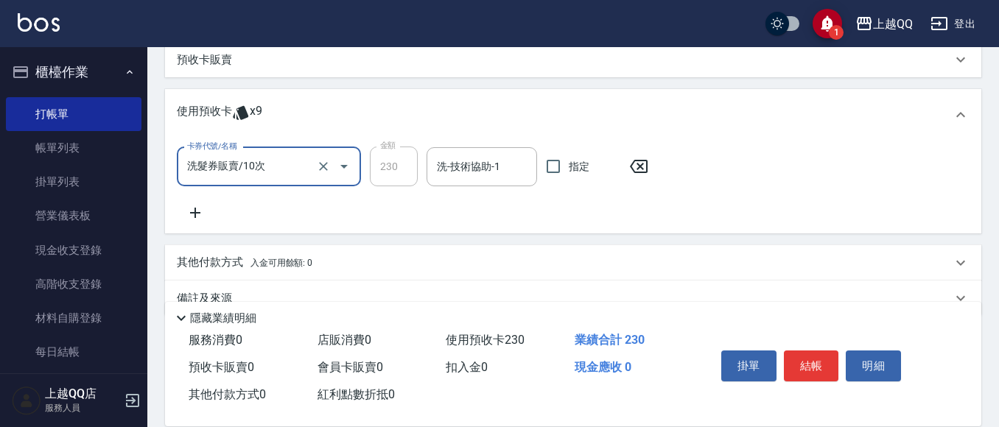
drag, startPoint x: 481, startPoint y: 148, endPoint x: 455, endPoint y: 164, distance: 30.4
click at [481, 147] on div "洗-技術協助-1" at bounding box center [481, 166] width 110 height 39
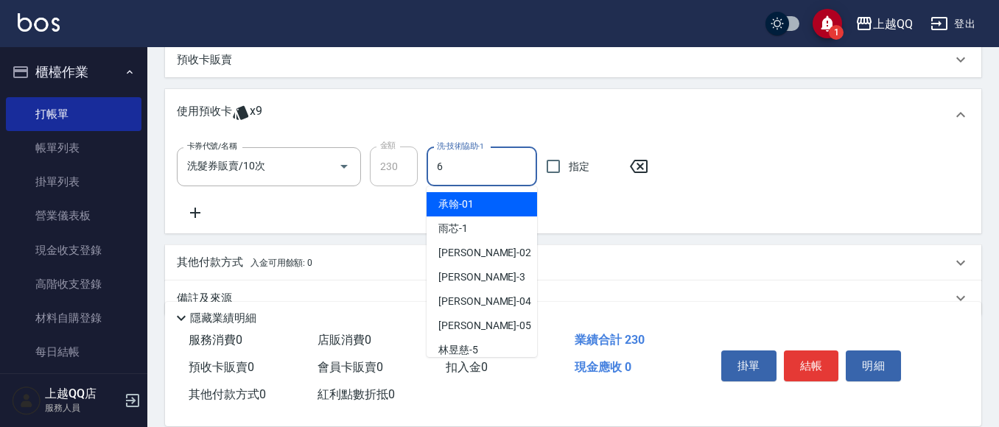
type input "欣樺-6"
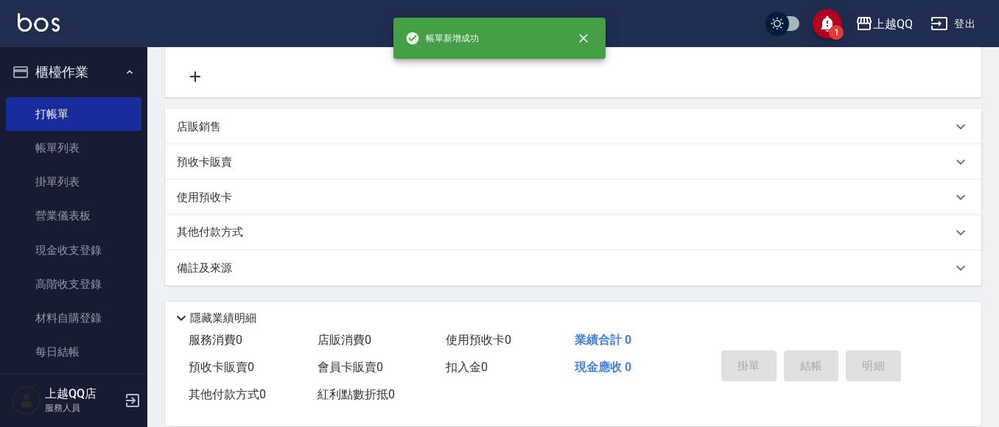
scroll to position [0, 0]
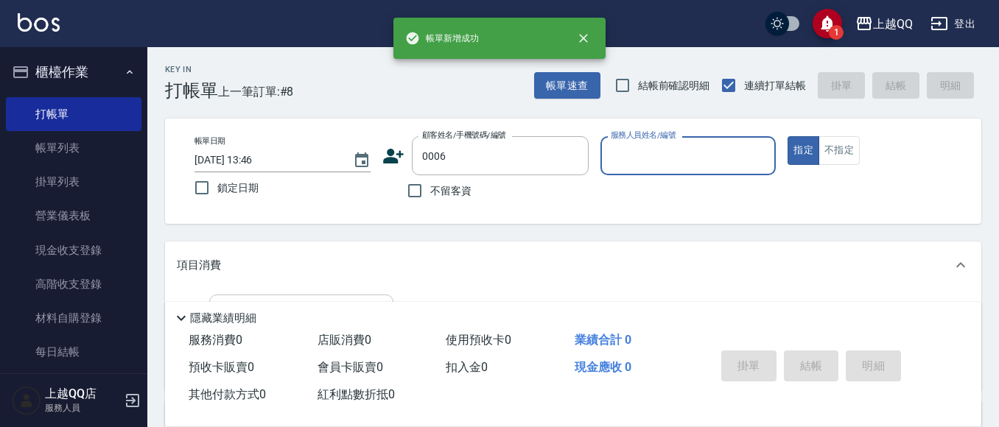
click at [787, 136] on button "指定" at bounding box center [803, 150] width 32 height 29
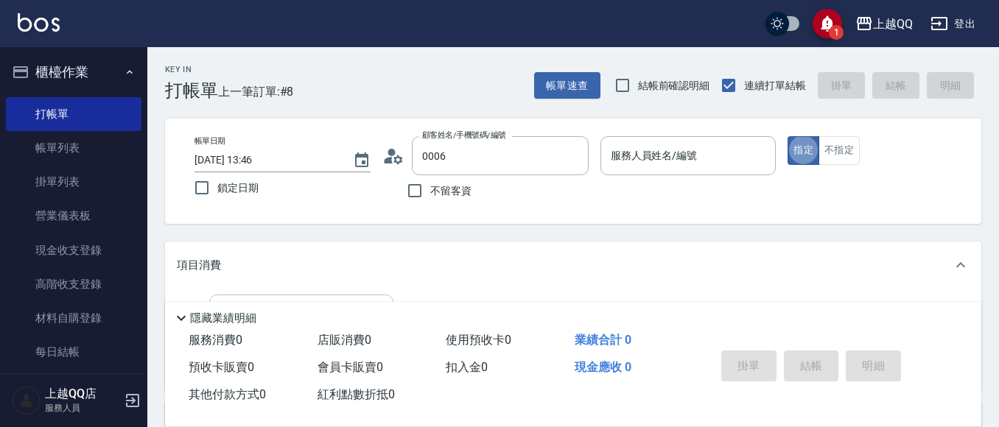
type input "[PERSON_NAME]/0935695722/0006"
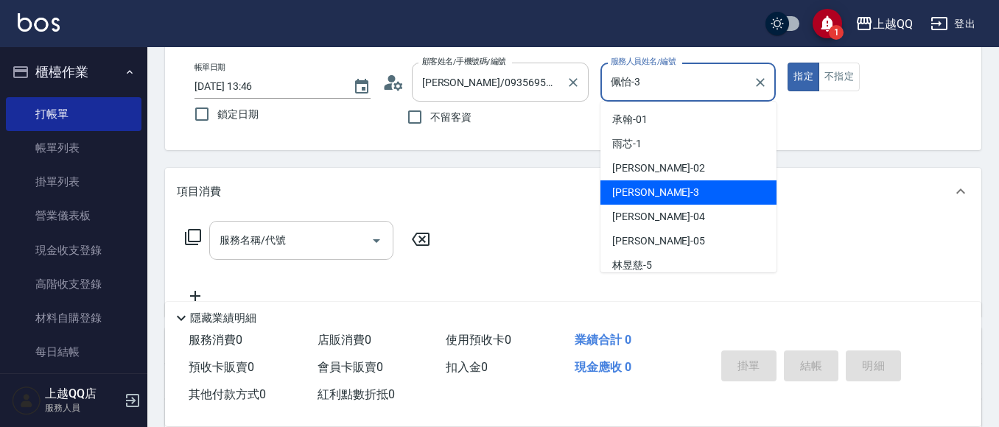
drag, startPoint x: 672, startPoint y: 80, endPoint x: 501, endPoint y: 69, distance: 170.4
click at [507, 100] on div "帳單日期 [DATE] 13:46 鎖定日期 顧客姓名/手機號碼/編號 [PERSON_NAME]/0935695722/0006 顧客姓名/手機號碼/編號 …" at bounding box center [573, 98] width 781 height 70
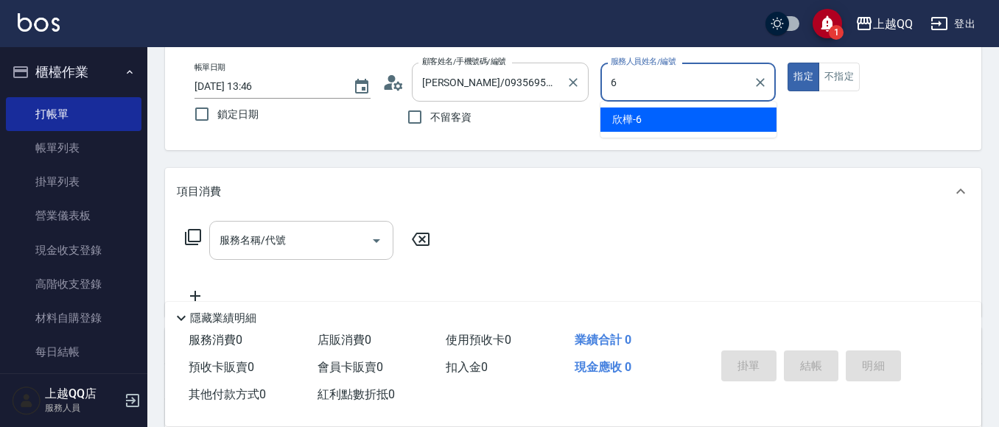
type input "欣樺-6"
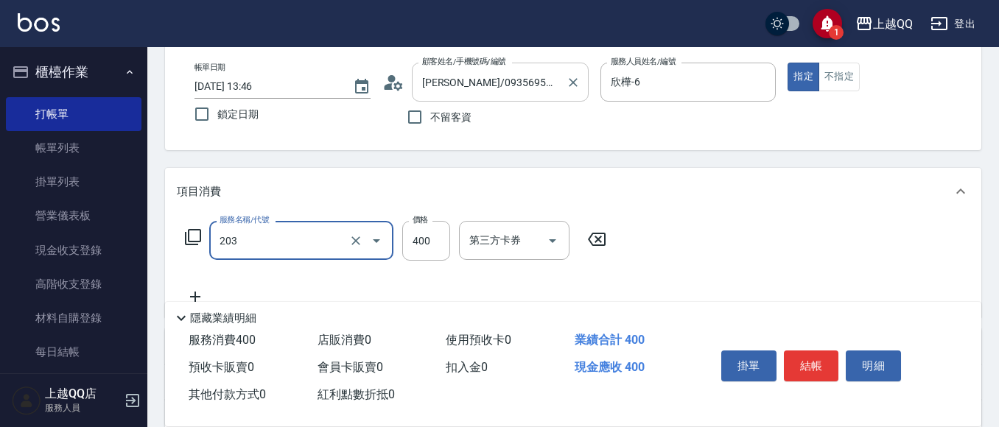
type input "指定單剪(203)"
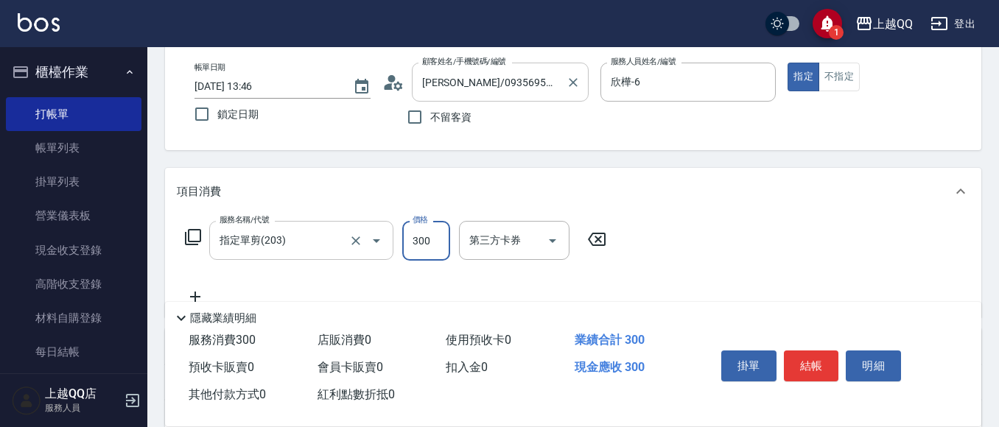
type input "300"
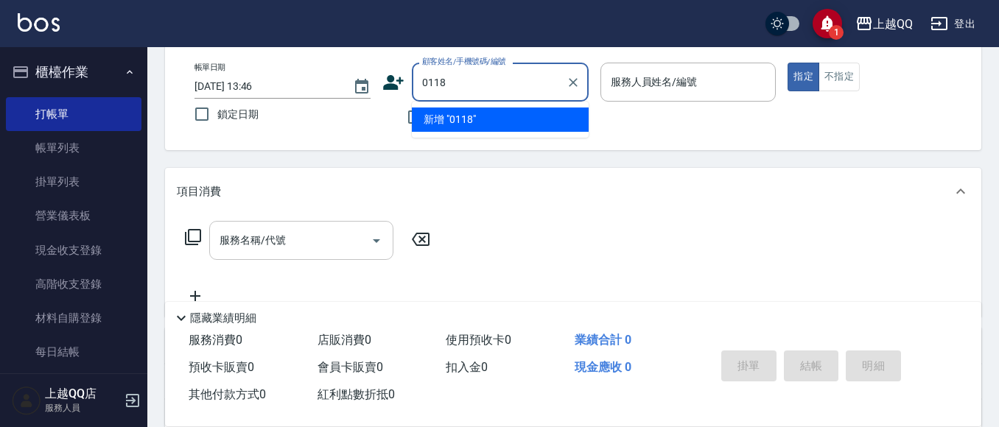
click at [787, 63] on button "指定" at bounding box center [803, 77] width 32 height 29
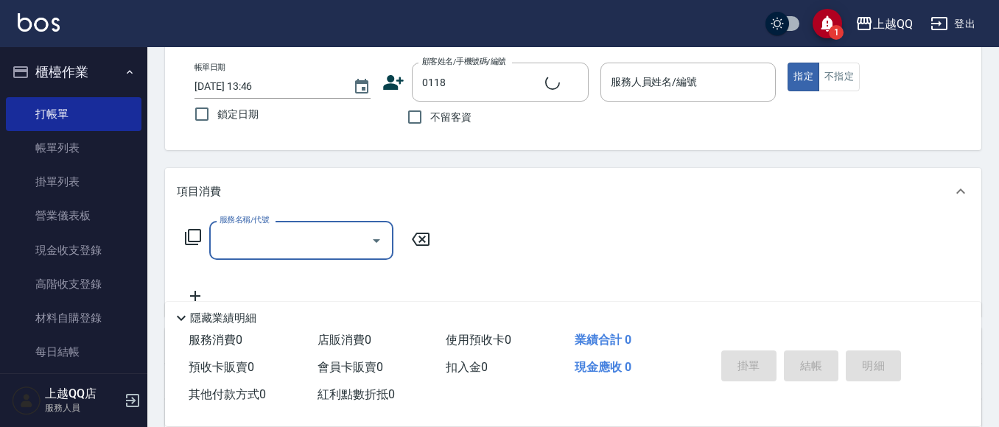
type input "[PERSON_NAME]/0930215080/0118"
type input "欣樺-6"
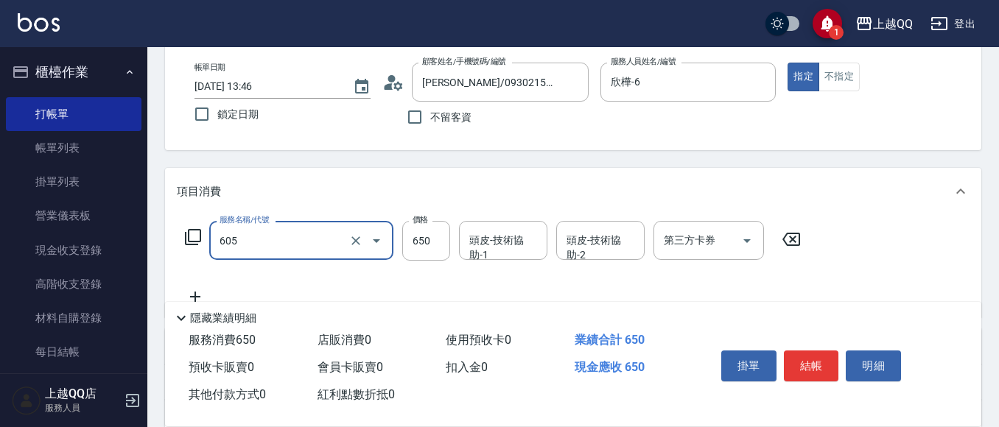
type input "[PERSON_NAME]頭皮冰鎮舒活洗髮(605)"
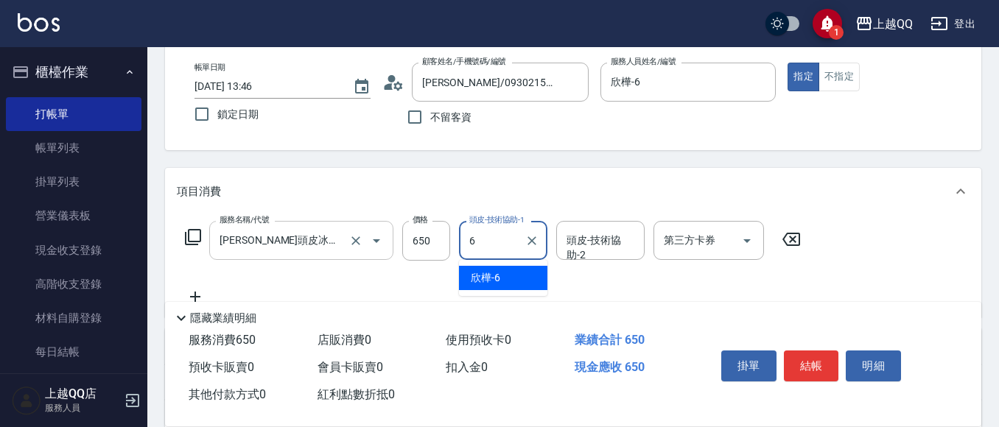
type input "欣樺-6"
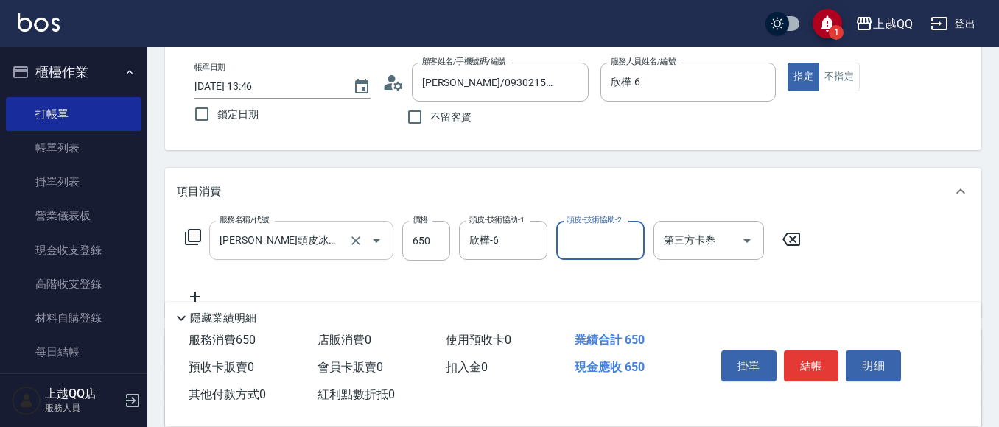
scroll to position [147, 0]
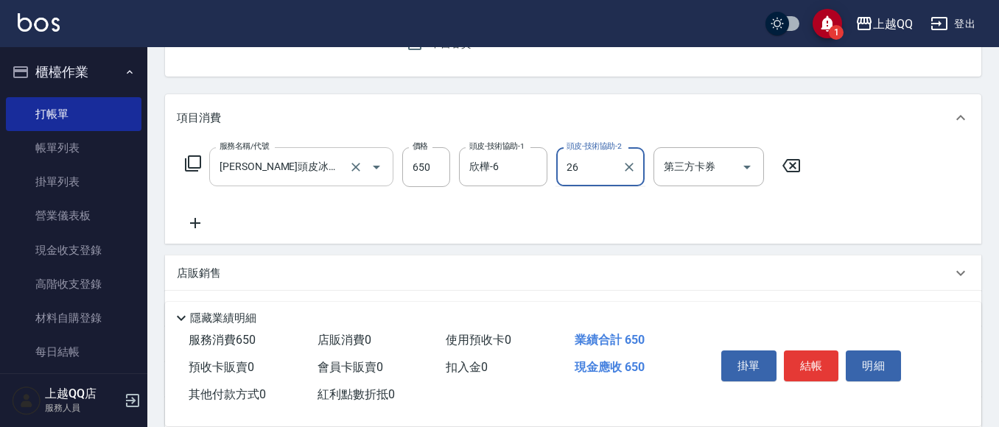
type input "[PERSON_NAME]-26"
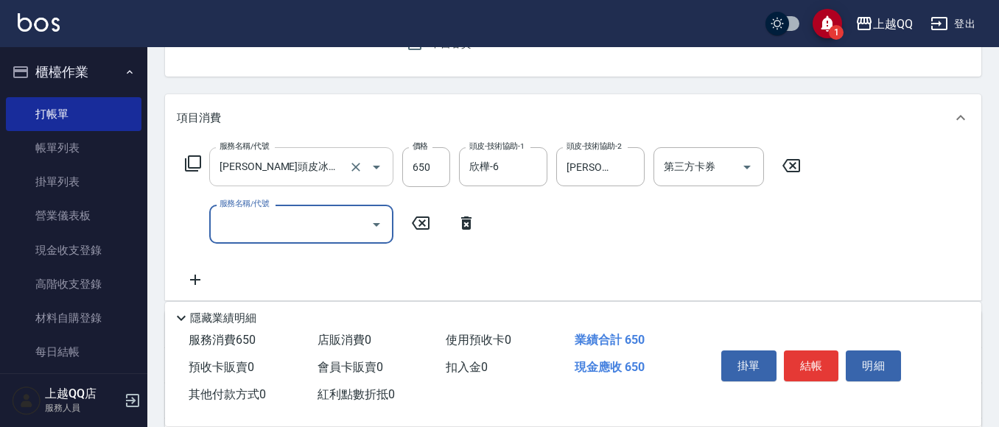
scroll to position [0, 0]
type input "自備護髮(502)"
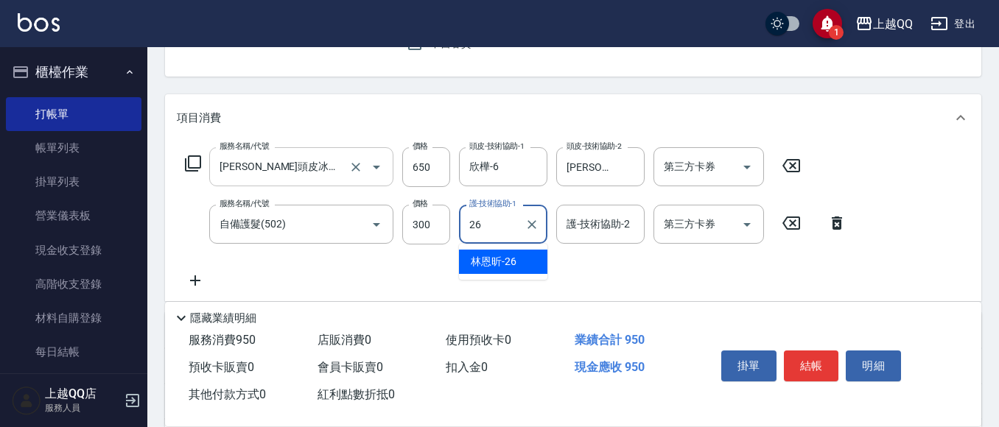
type input "[PERSON_NAME]-26"
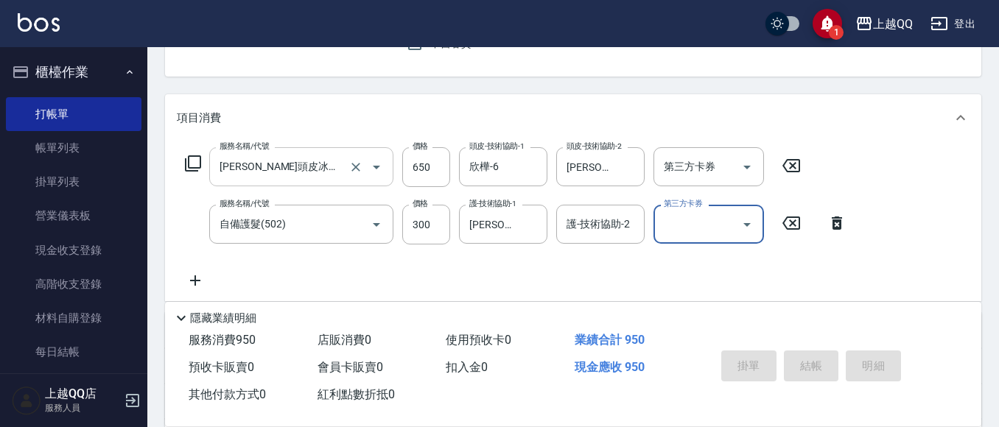
type input "[DATE] 13:47"
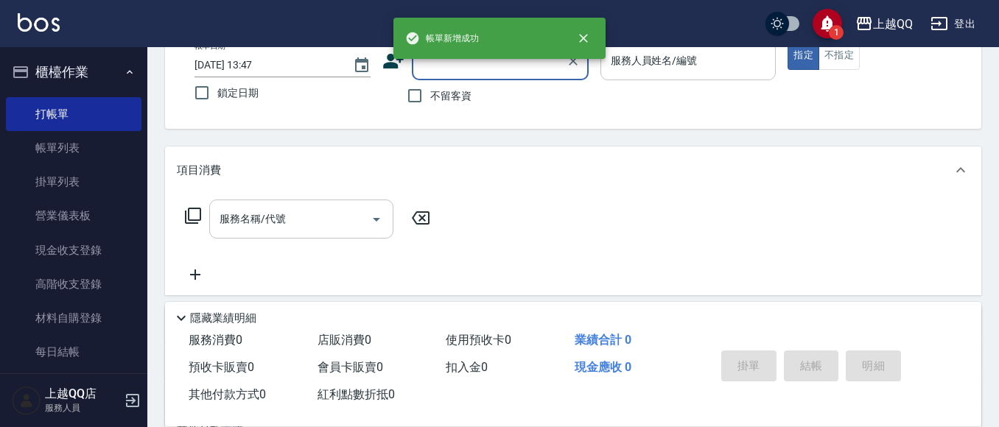
scroll to position [69, 0]
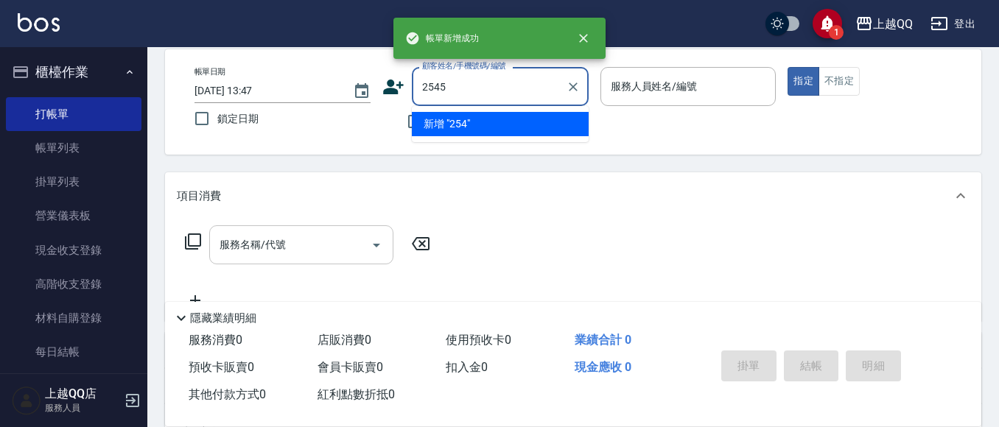
type input "2545"
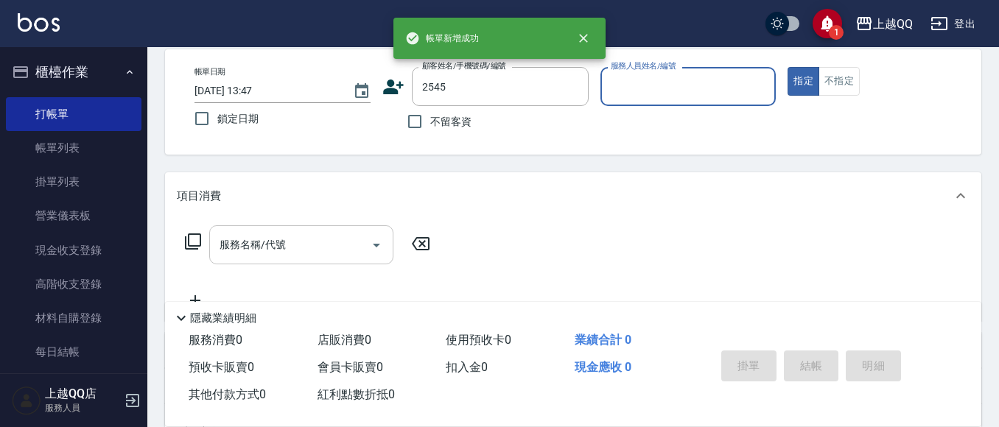
click at [787, 67] on button "指定" at bounding box center [803, 81] width 32 height 29
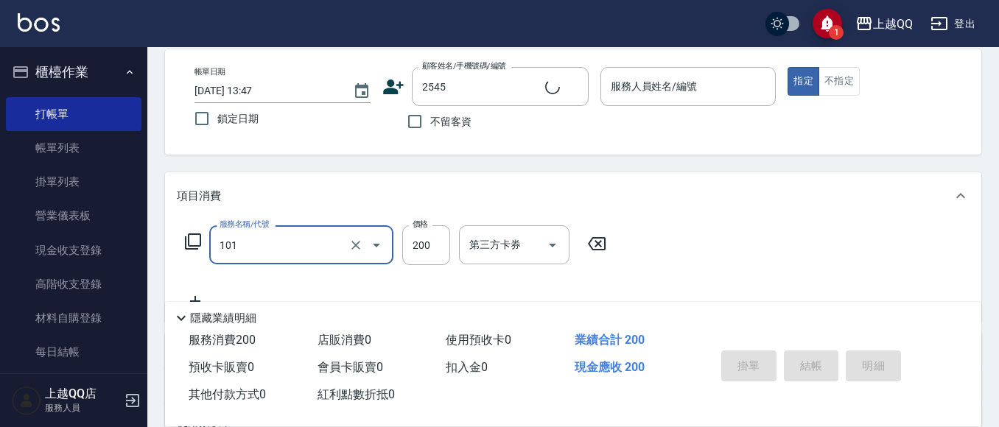
type input "101"
type input "2"
type input "[PERSON_NAME]/0938735908/2545"
type input "洗髮(101)"
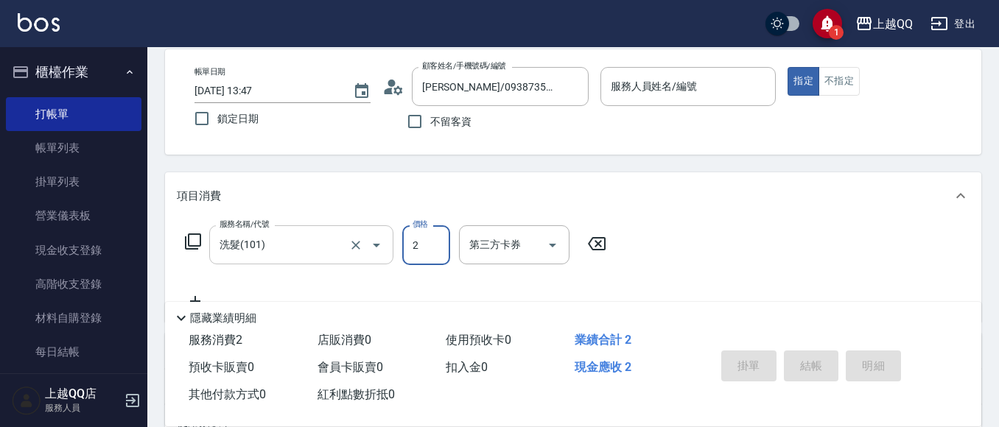
type input "23"
type input "欣樺-6"
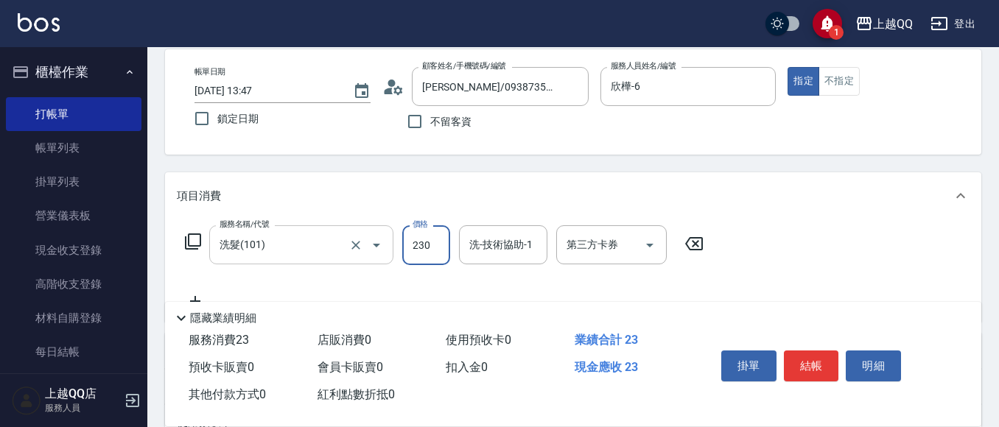
type input "230"
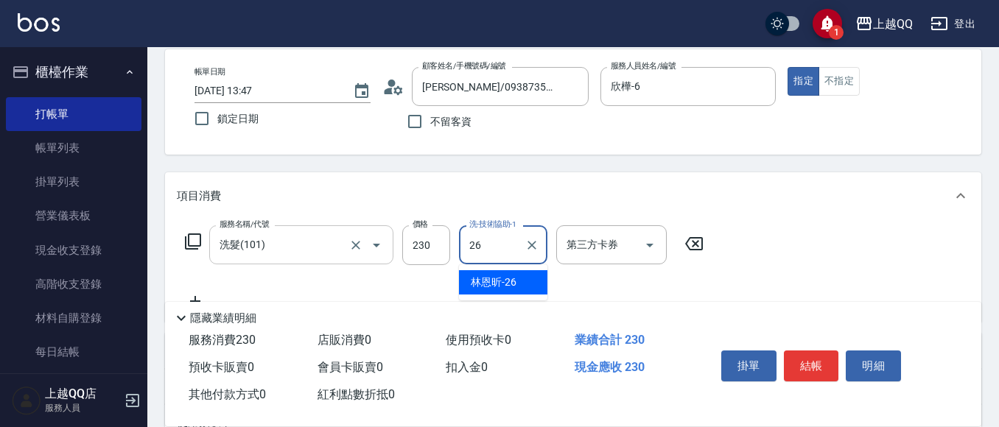
type input "[PERSON_NAME]-26"
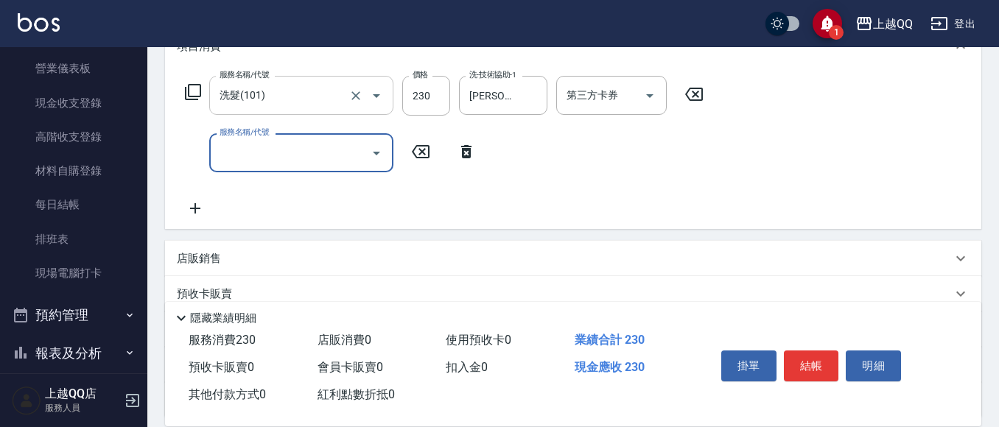
scroll to position [290, 0]
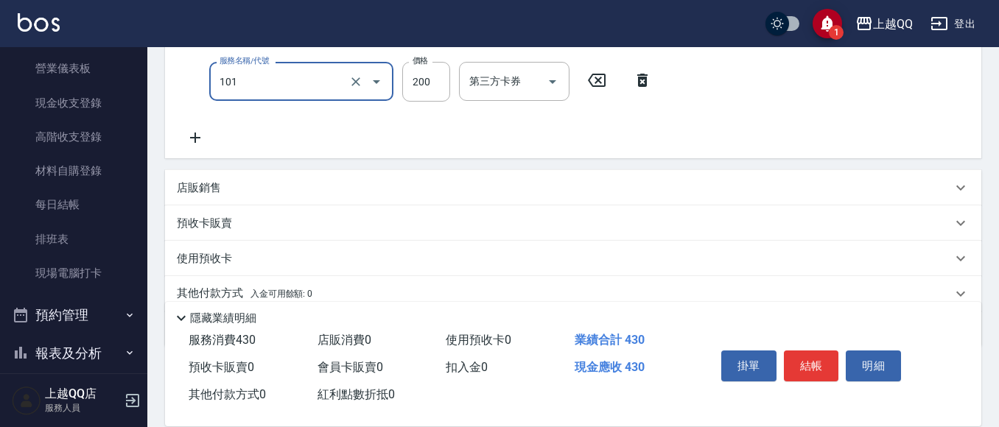
type input "洗髮(101)"
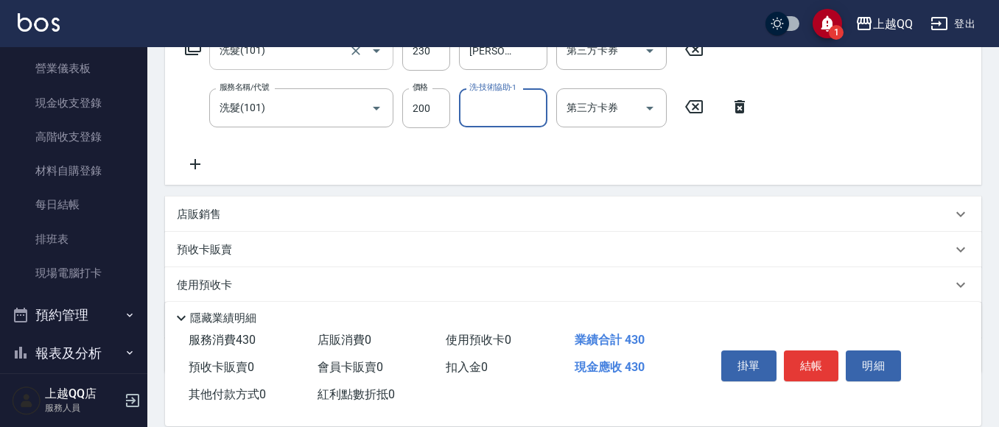
scroll to position [217, 0]
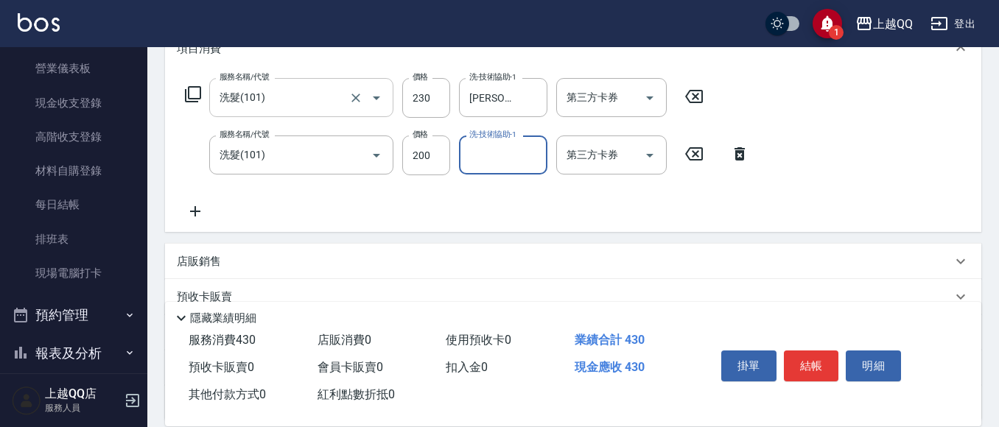
type input "2"
type input "[PERSON_NAME]-16"
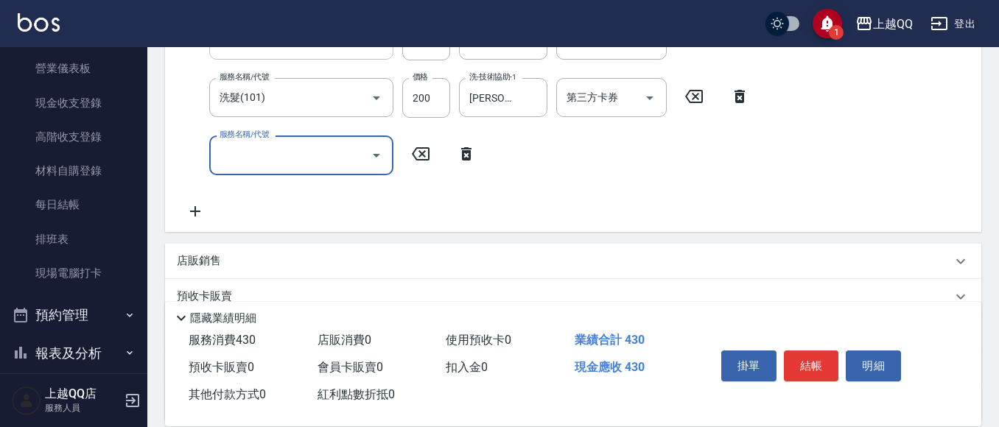
scroll to position [290, 0]
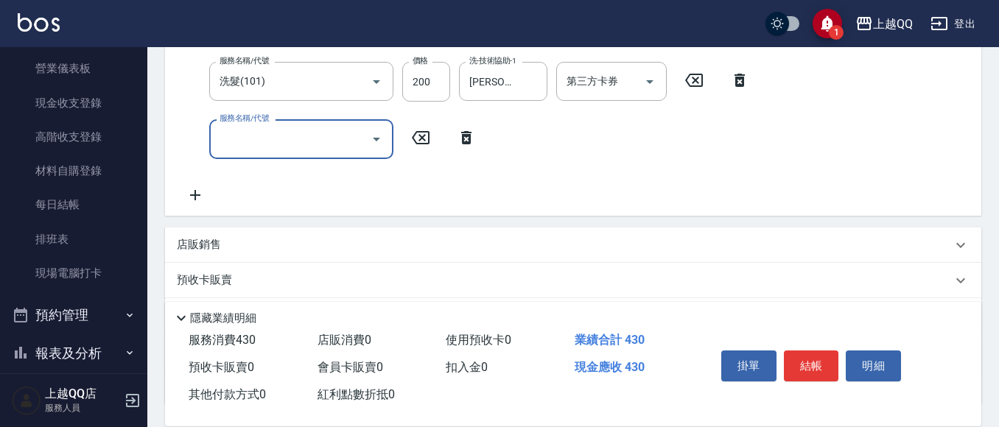
click at [176, 241] on div "店販銷售" at bounding box center [573, 245] width 816 height 35
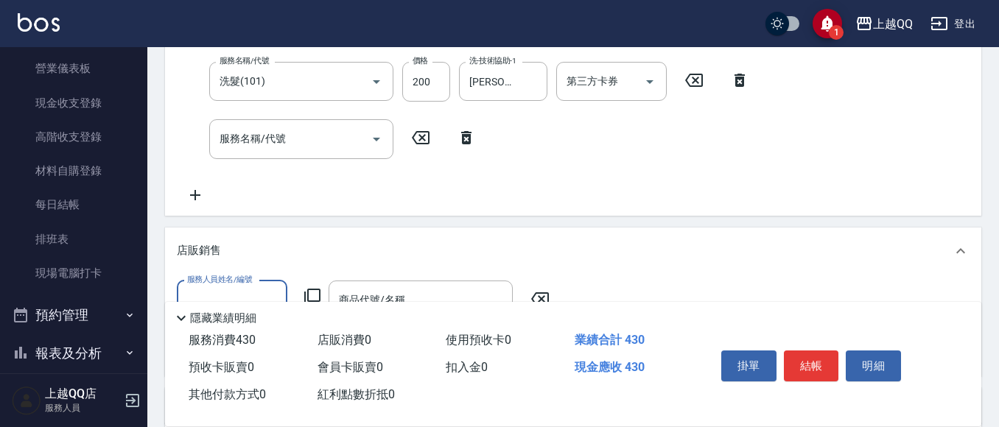
scroll to position [0, 0]
type input "欣樺-6"
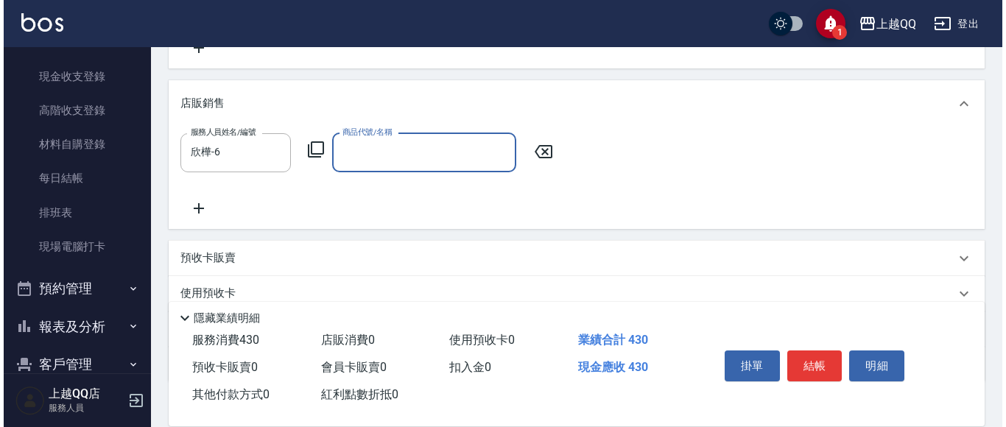
scroll to position [18, 0]
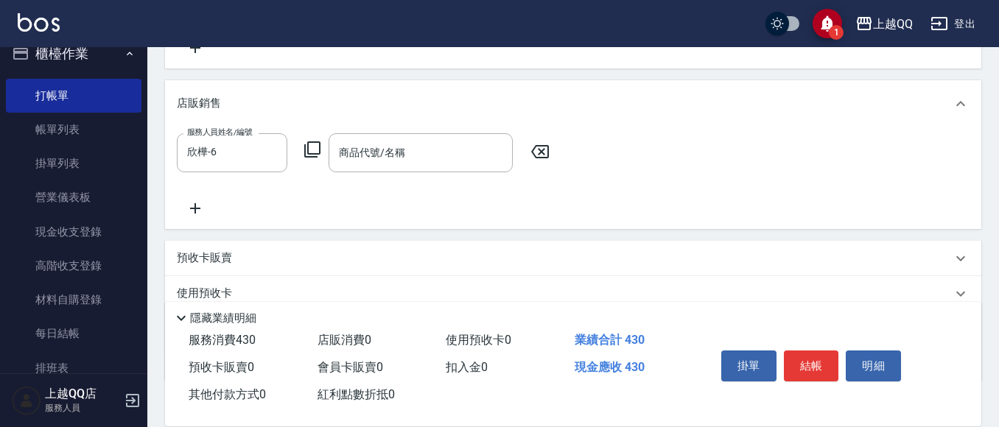
click at [311, 137] on div "服務人員姓名/編號 [PERSON_NAME]-6 服務人員姓名/編號 商品代號/名稱 商品代號/名稱" at bounding box center [367, 152] width 381 height 39
click at [314, 146] on icon at bounding box center [312, 150] width 18 height 18
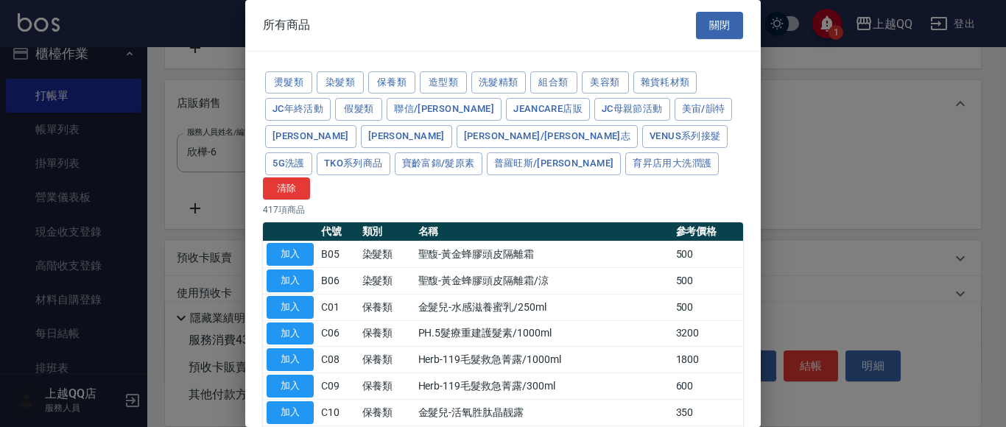
click at [469, 91] on div "燙髮類 染髮類 保養類 造型類 洗髮精類 組合類 美容類 雜貨耗材類 JC年終活動 假髮類 聯信/鳥慧 JeanCare店販 JC母親節活動 美宙/韻特 晨宏…" at bounding box center [503, 134] width 480 height 131
click at [460, 90] on button "造型類" at bounding box center [443, 82] width 47 height 23
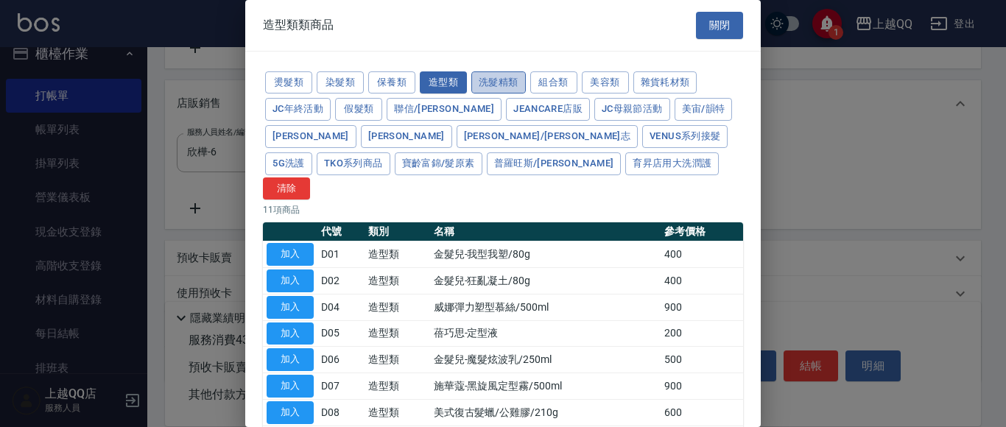
click at [497, 81] on button "洗髮精類" at bounding box center [498, 82] width 54 height 23
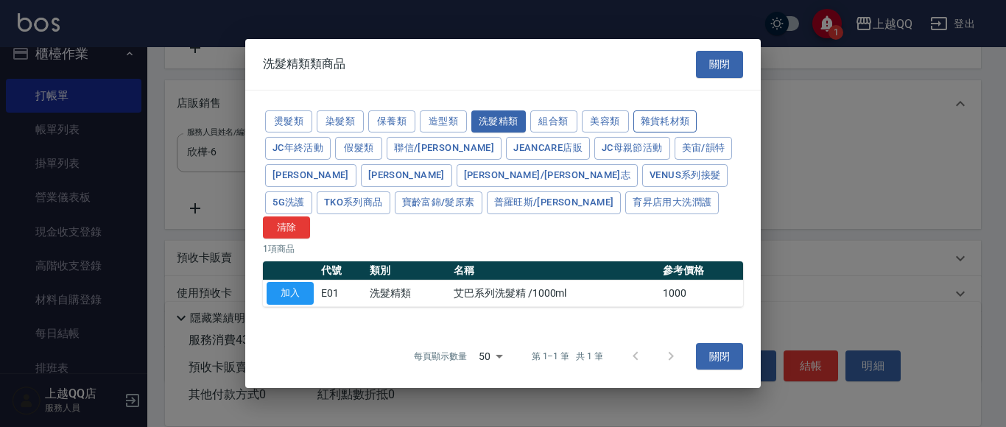
click at [678, 123] on button "雜貨耗材類" at bounding box center [665, 121] width 64 height 23
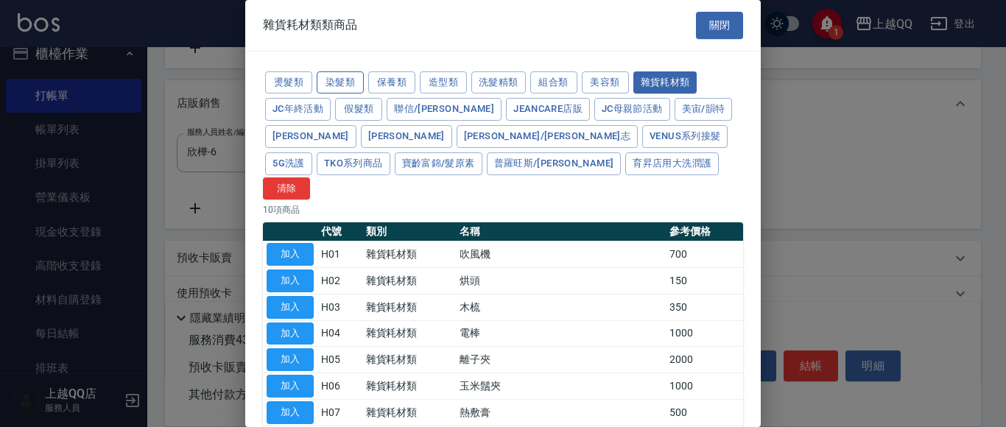
click at [348, 74] on button "染髮類" at bounding box center [340, 82] width 47 height 23
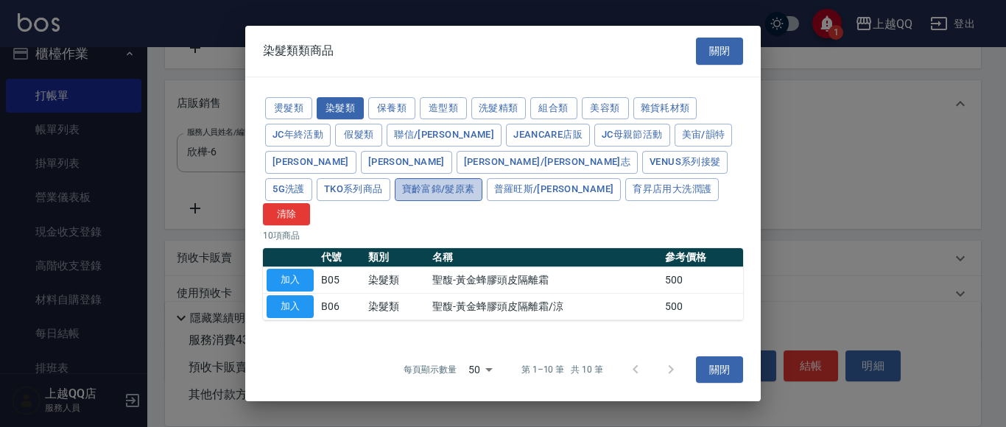
click at [482, 178] on button "寶齡富錦/髮原素" at bounding box center [439, 189] width 88 height 23
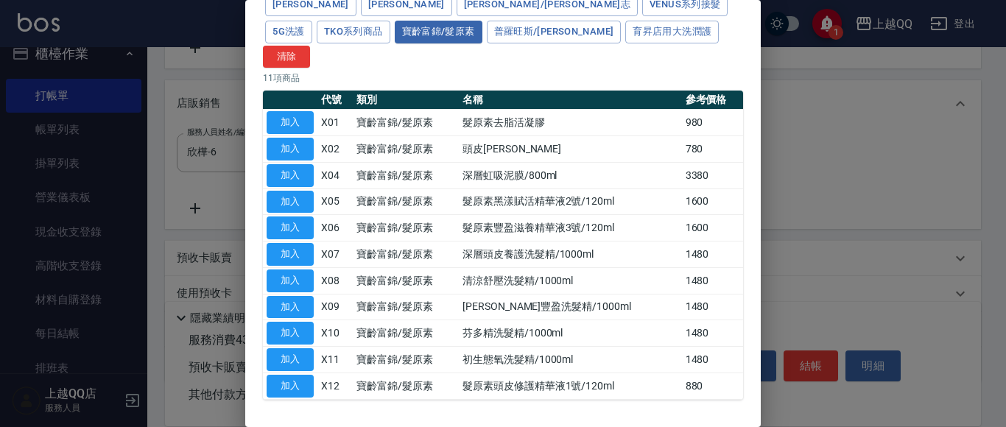
scroll to position [147, 0]
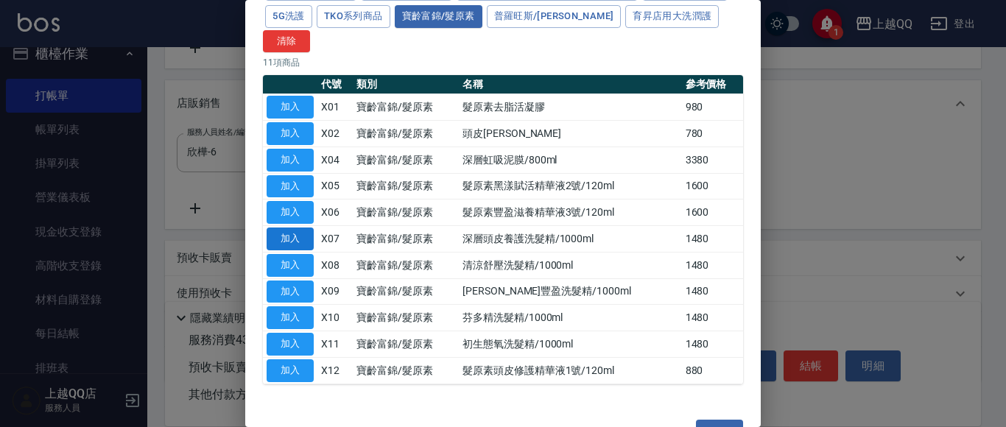
click at [288, 228] on button "加入" at bounding box center [290, 239] width 47 height 23
type input "深層頭皮養護洗髮精/1000ml"
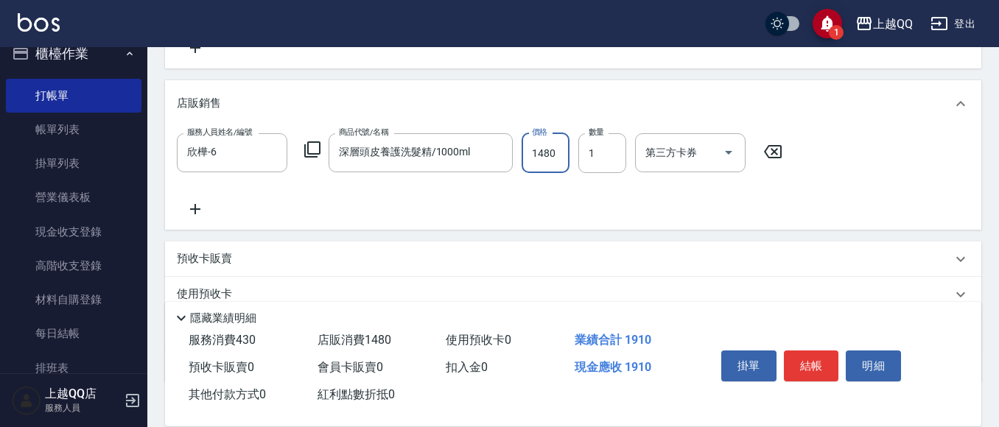
click at [538, 154] on input "1480" at bounding box center [545, 153] width 48 height 40
type input "1184"
click at [309, 146] on icon at bounding box center [312, 150] width 18 height 18
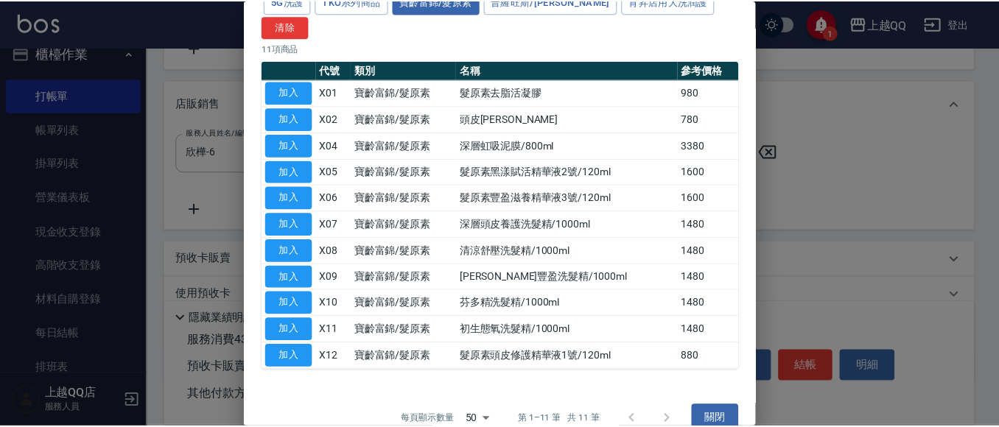
scroll to position [163, 0]
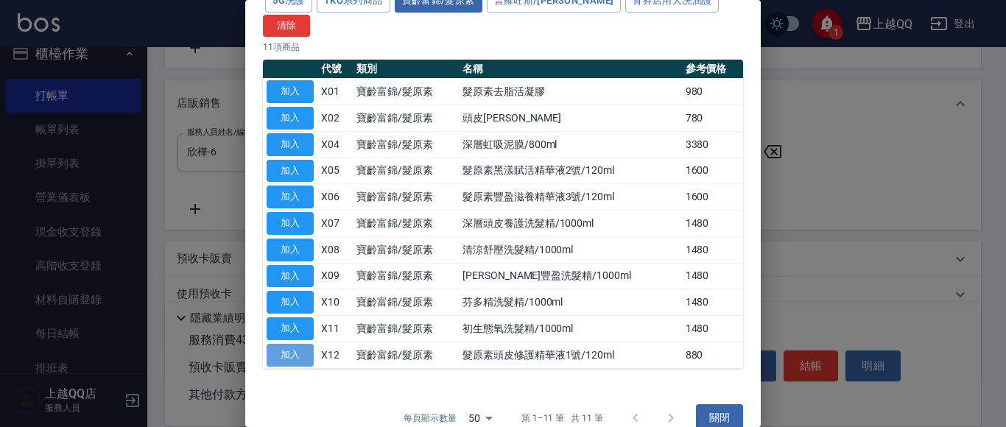
click at [301, 344] on button "加入" at bounding box center [290, 355] width 47 height 23
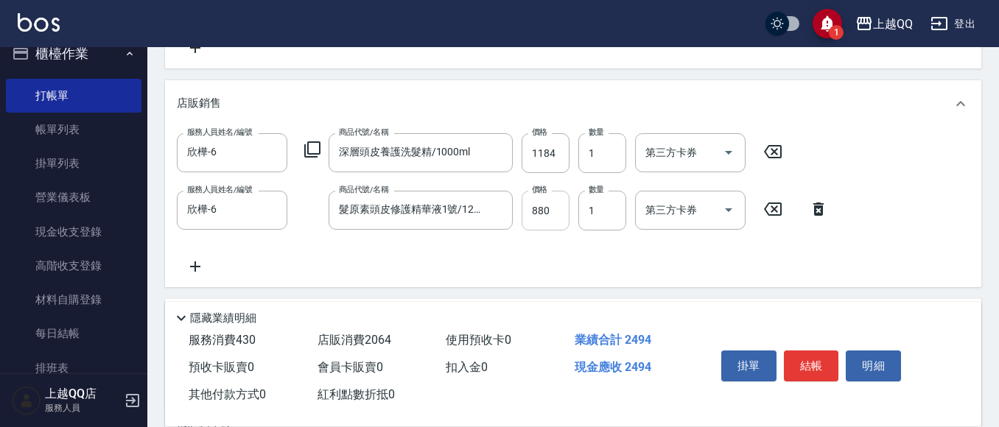
click at [551, 202] on input "880" at bounding box center [545, 211] width 48 height 40
click at [539, 220] on input "704" at bounding box center [545, 211] width 48 height 40
type input "784"
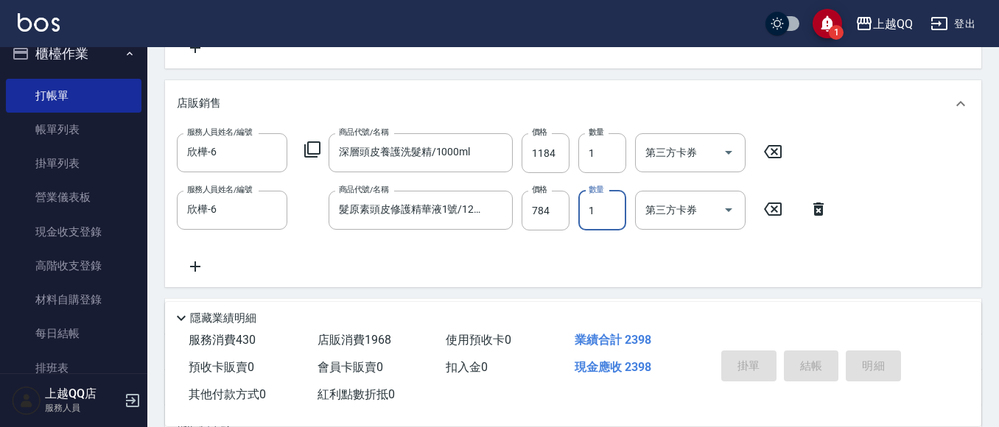
type input "[DATE] 13:48"
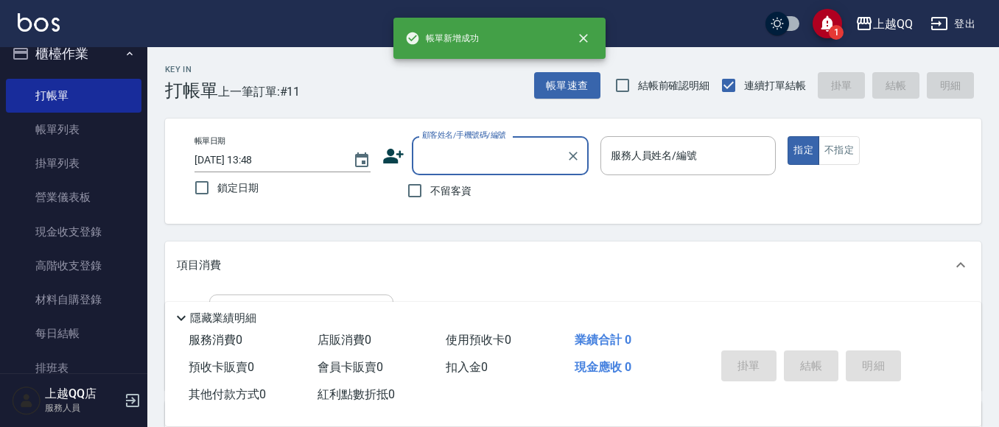
scroll to position [74, 0]
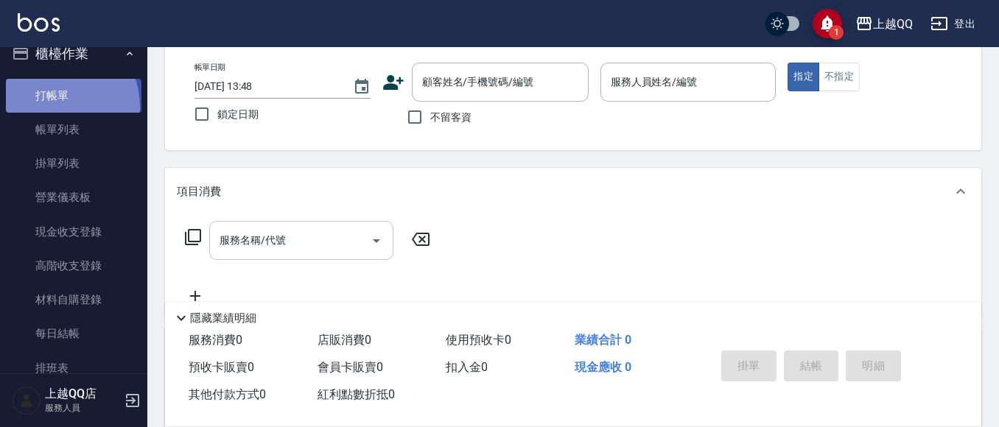
click at [54, 105] on link "打帳單" at bounding box center [74, 96] width 136 height 34
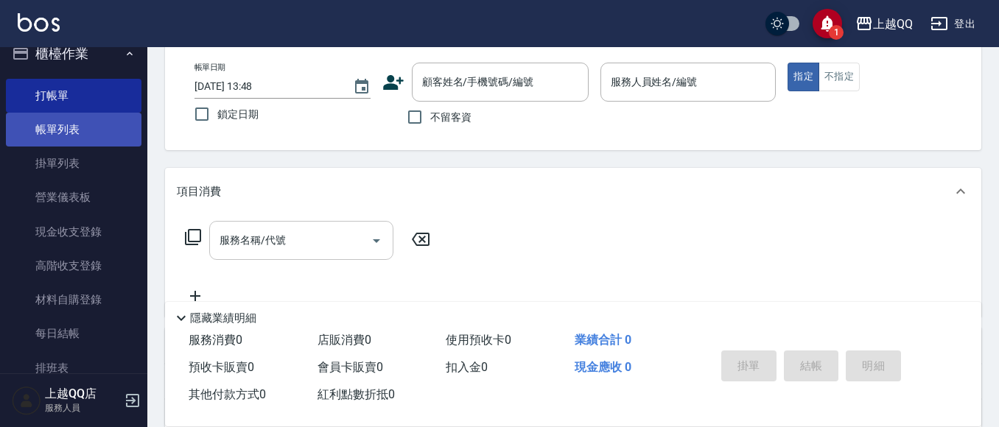
click at [93, 124] on link "帳單列表" at bounding box center [74, 130] width 136 height 34
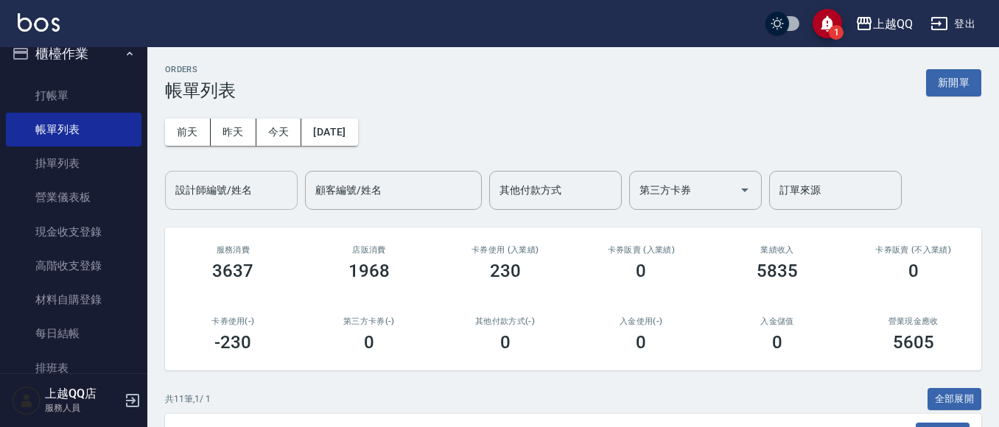
click at [232, 204] on div "設計師編號/姓名" at bounding box center [231, 190] width 133 height 39
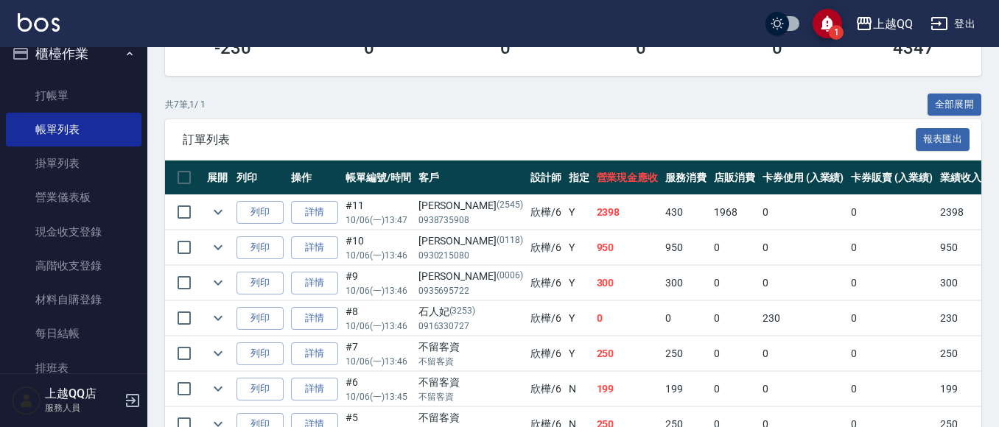
scroll to position [380, 0]
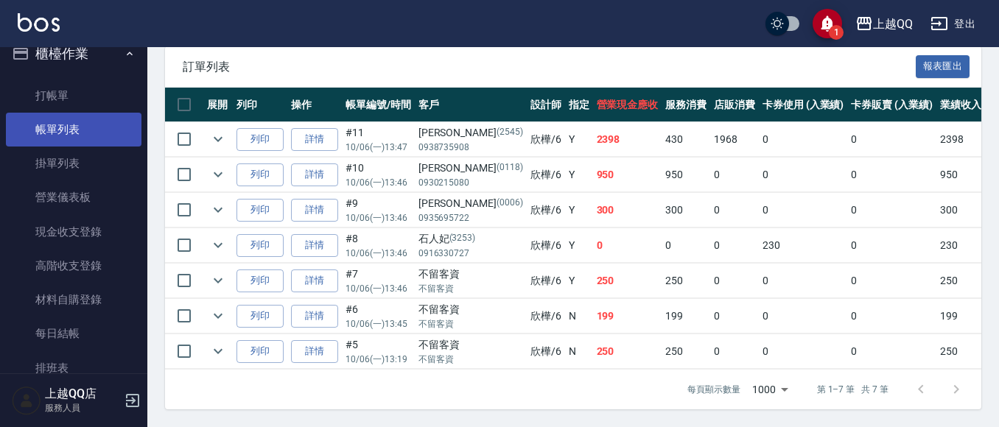
type input "欣樺-6"
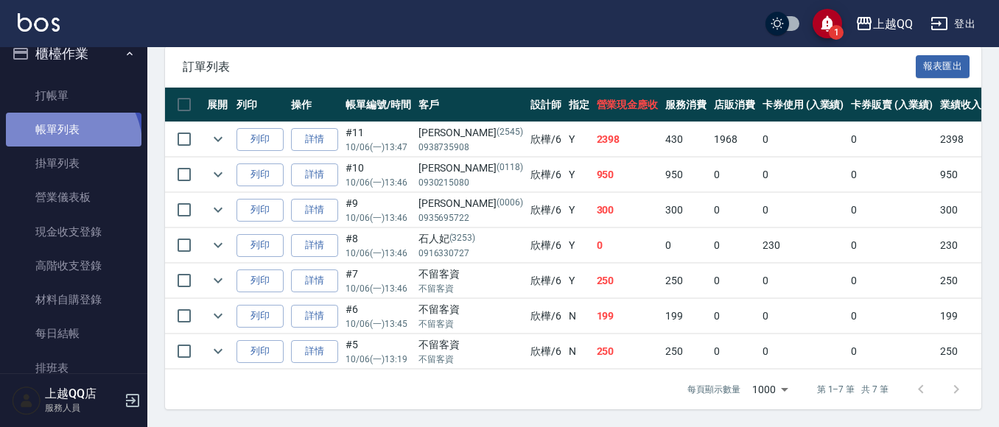
click at [68, 143] on link "帳單列表" at bounding box center [74, 130] width 136 height 34
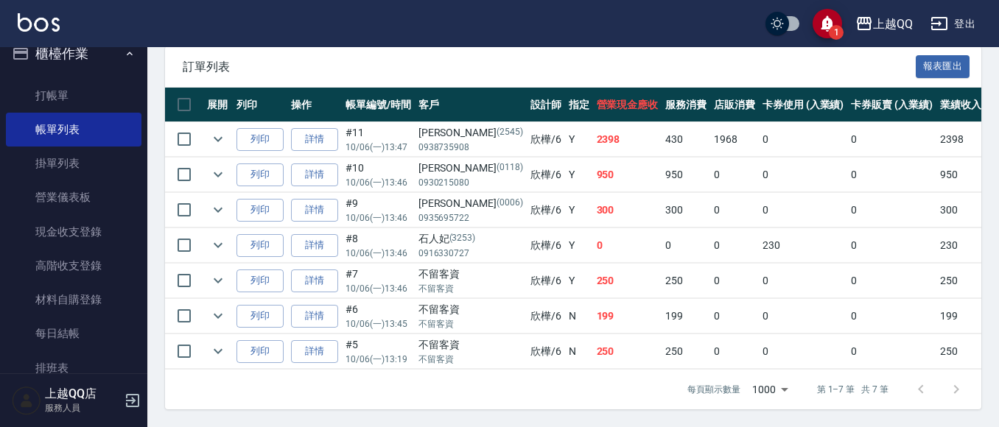
click at [51, 85] on link "打帳單" at bounding box center [74, 96] width 136 height 34
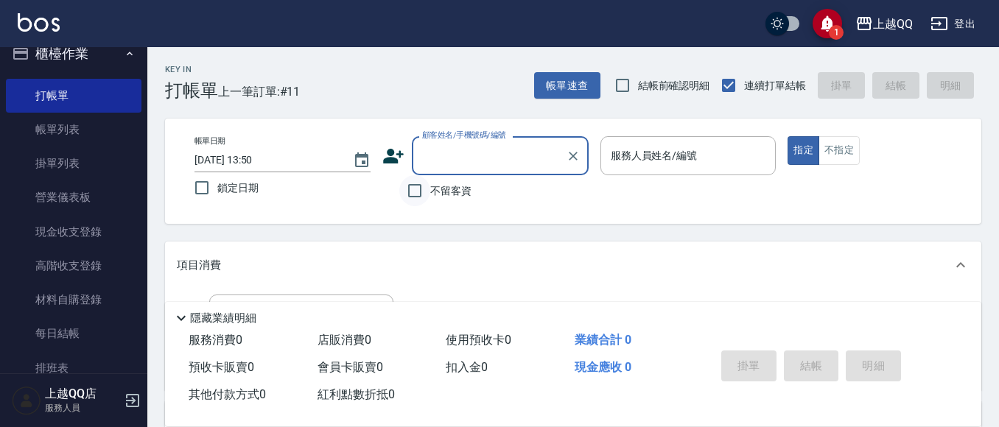
click at [426, 183] on input "不留客資" at bounding box center [414, 190] width 31 height 31
checkbox input "true"
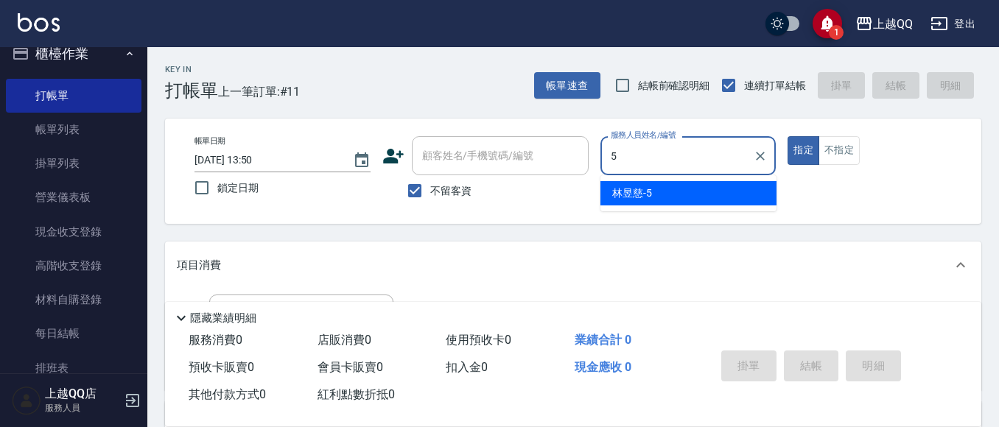
type input "[PERSON_NAME]5"
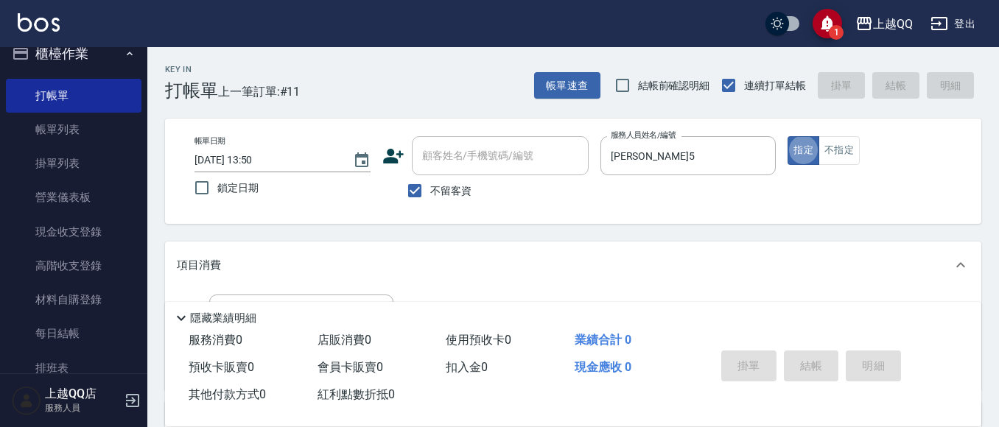
type button "true"
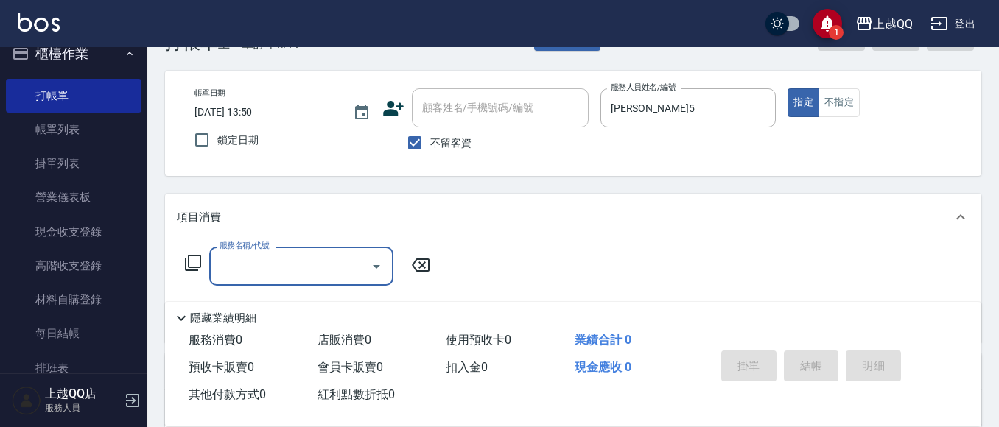
scroll to position [74, 0]
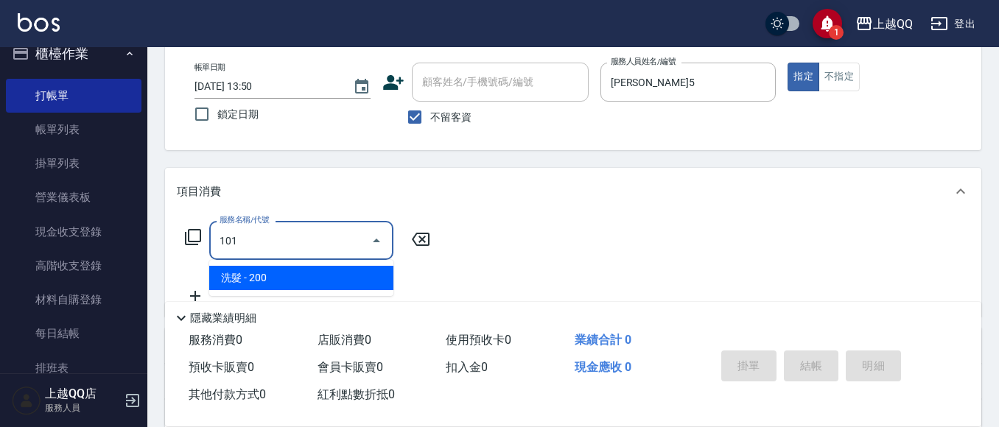
type input "洗髮(101)"
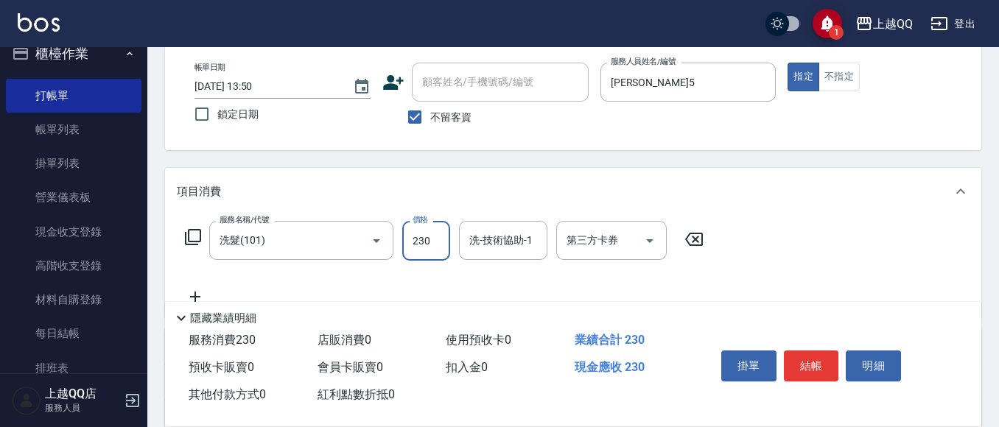
type input "230"
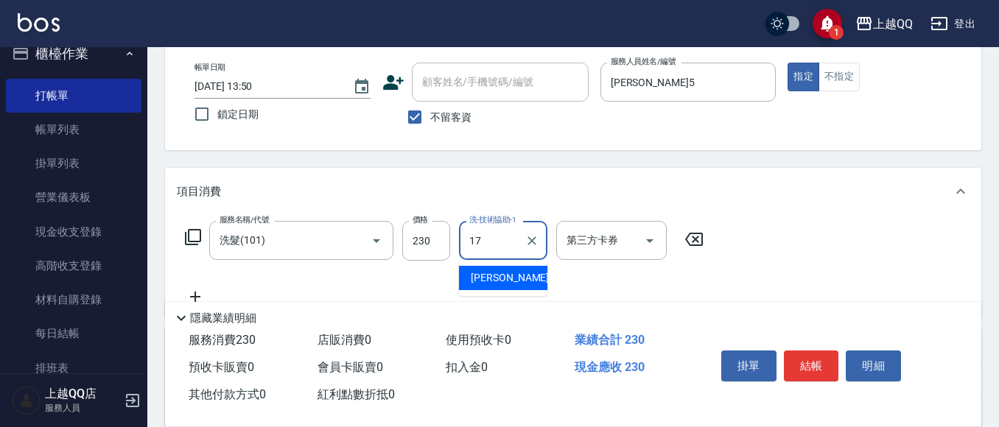
type input "心佑-17"
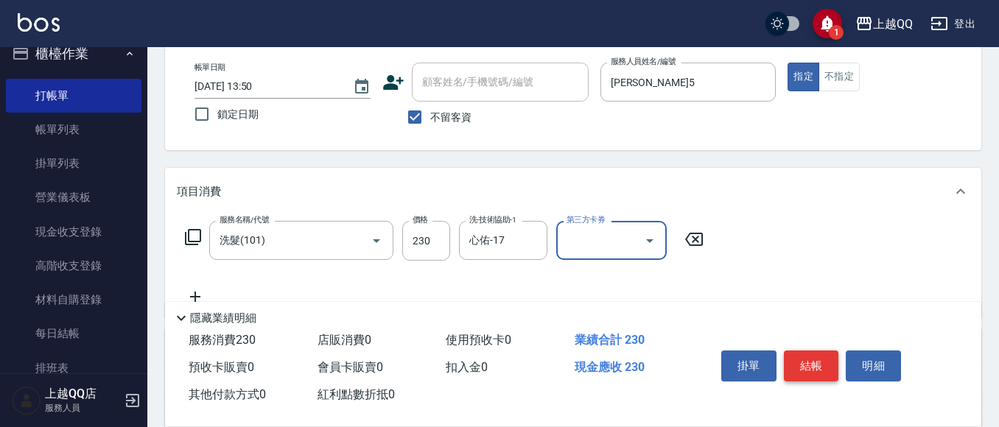
click at [794, 359] on button "結帳" at bounding box center [811, 366] width 55 height 31
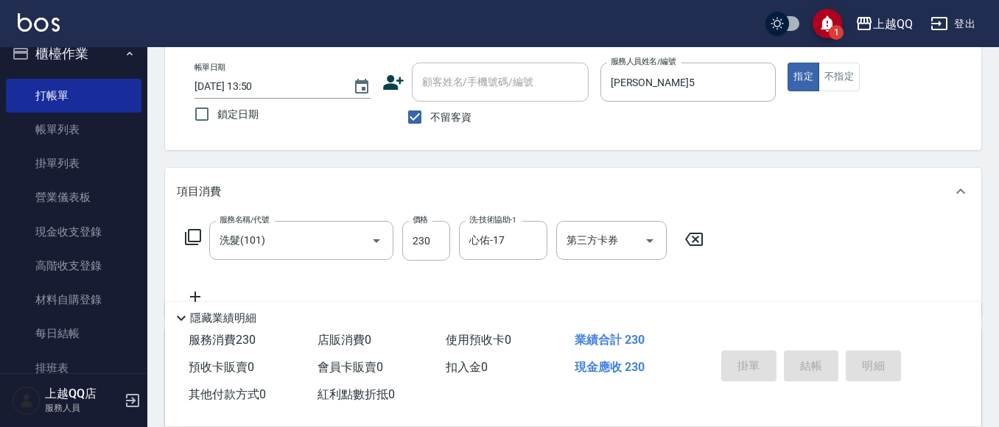
type input "[DATE] 14:04"
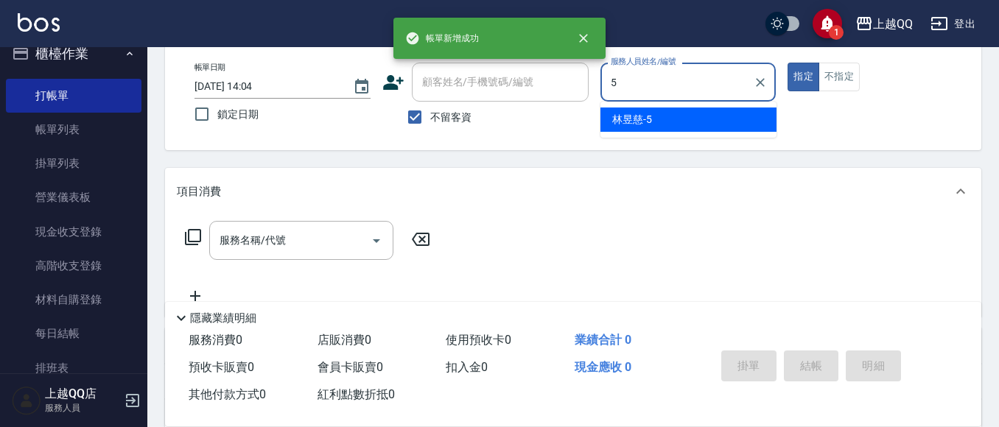
type input "[PERSON_NAME]5"
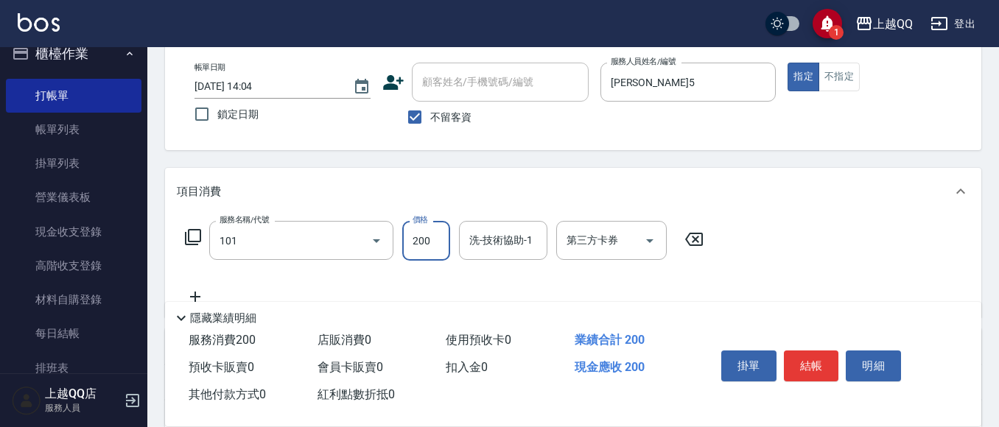
type input "洗髮(101)"
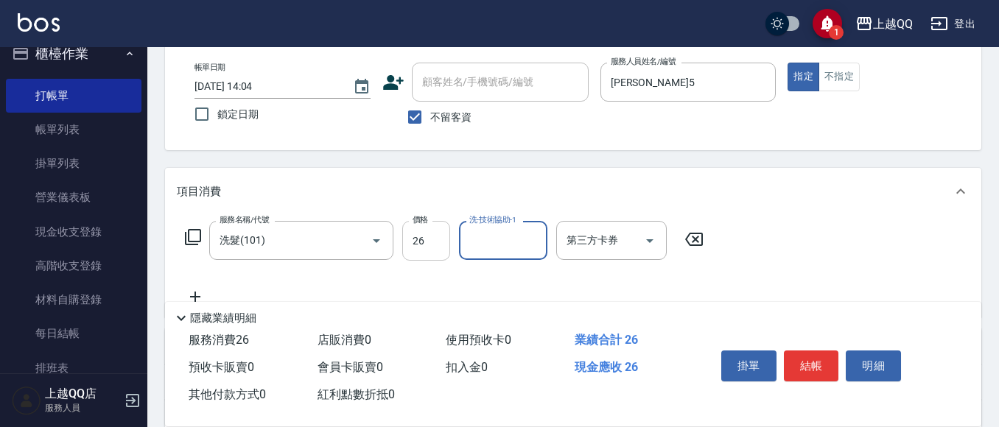
click at [405, 233] on input "26" at bounding box center [426, 241] width 48 height 40
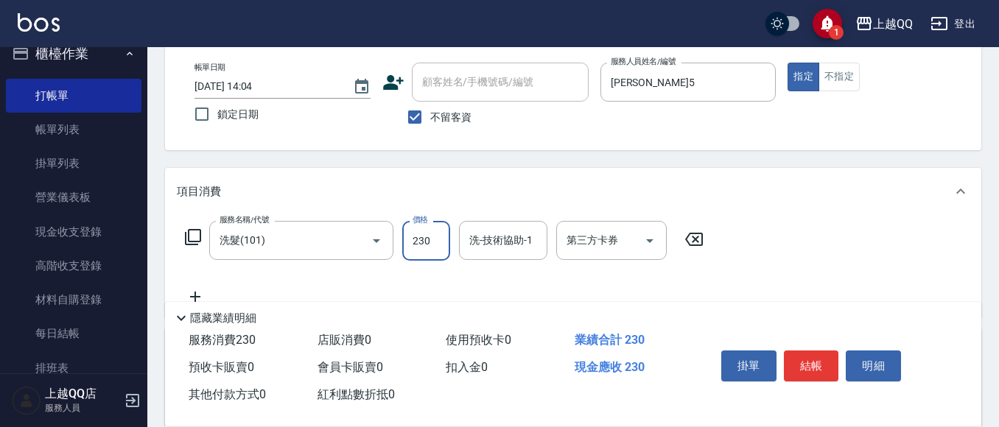
type input "230"
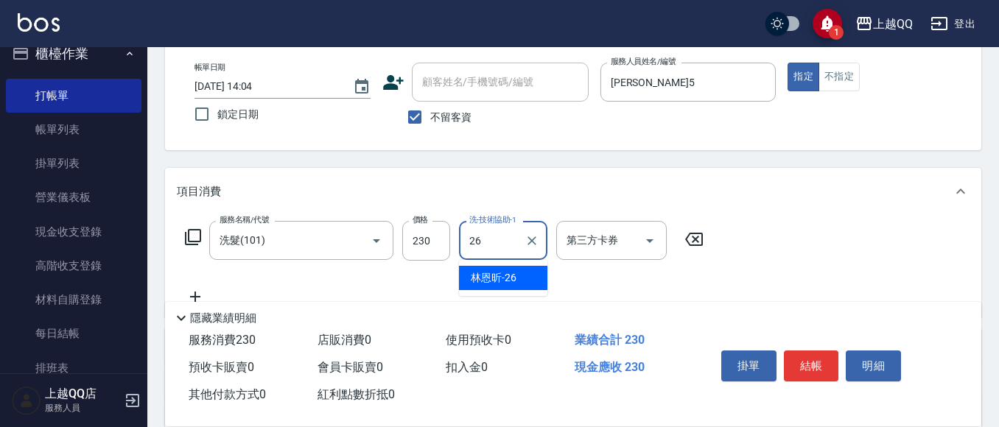
type input "[PERSON_NAME]-26"
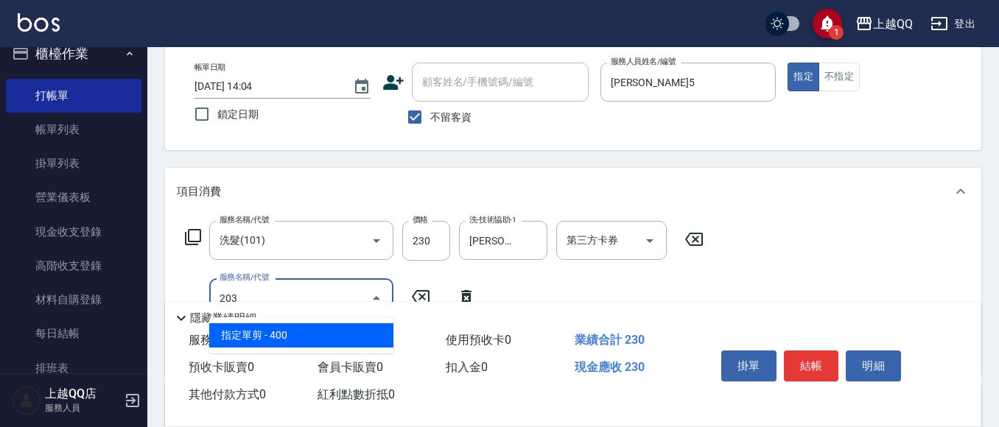
type input "指定單剪(203)"
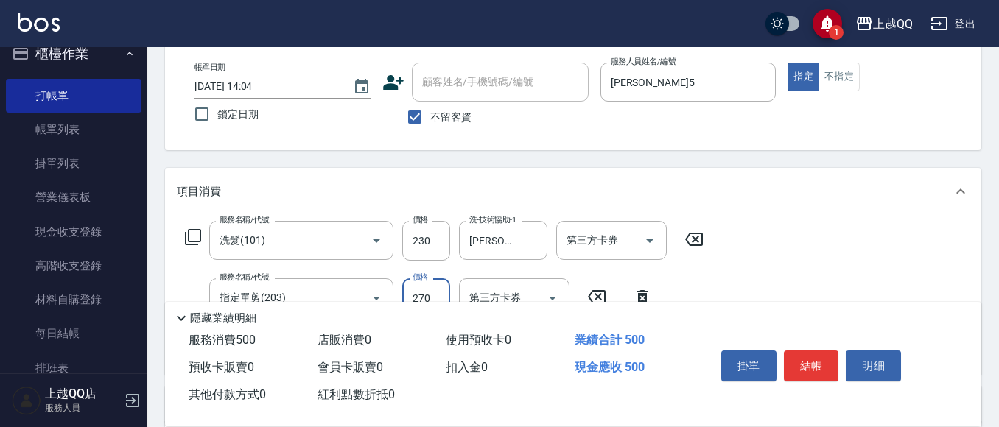
type input "270"
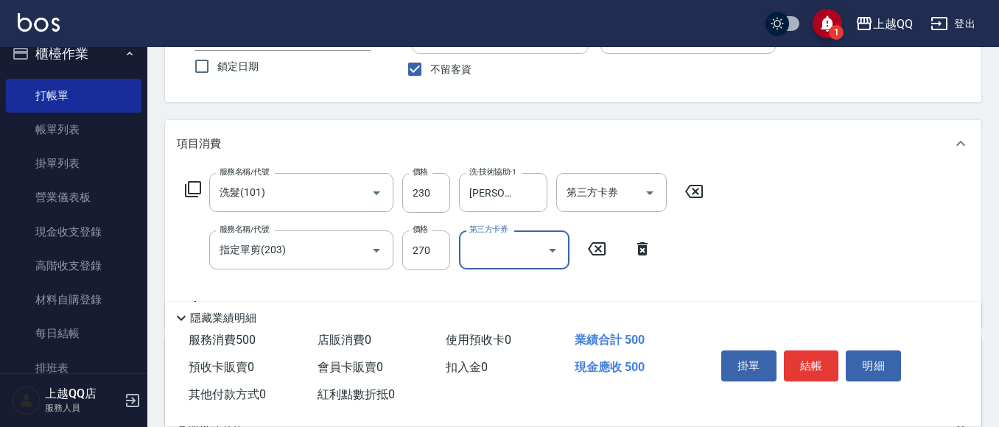
scroll to position [147, 0]
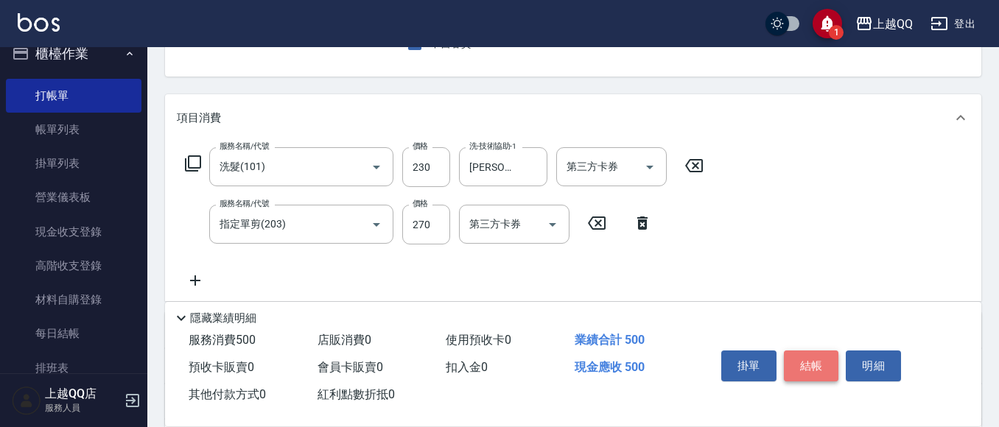
click at [806, 364] on button "結帳" at bounding box center [811, 366] width 55 height 31
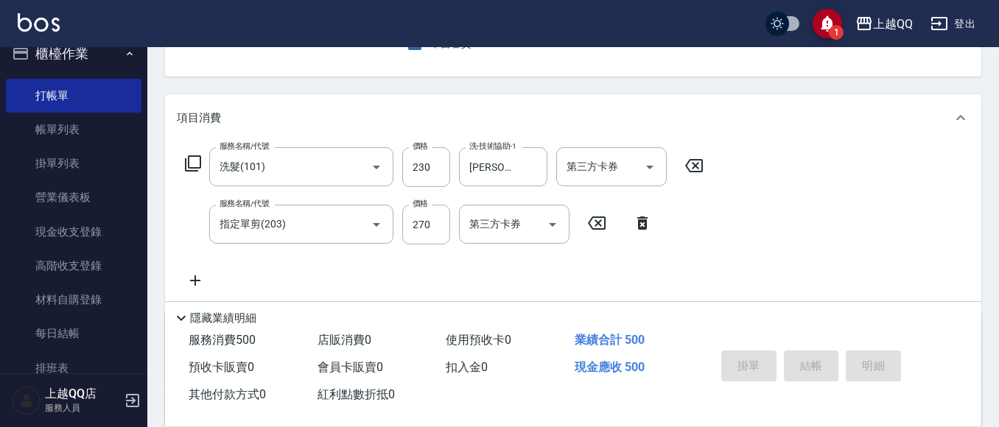
type input "[DATE] 14:05"
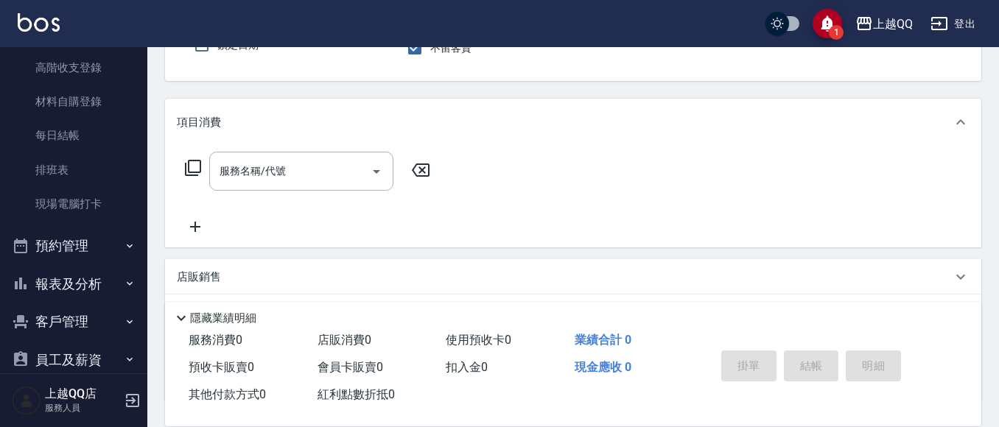
scroll to position [239, 0]
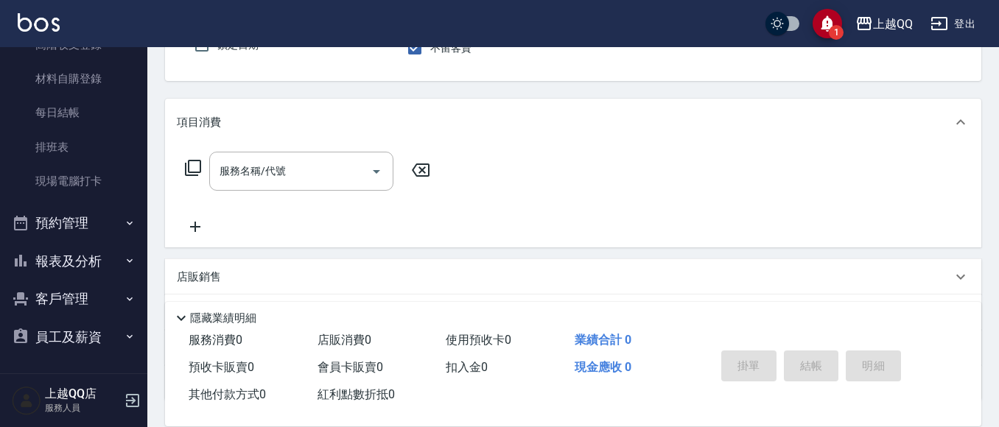
click at [66, 263] on button "報表及分析" at bounding box center [74, 261] width 136 height 38
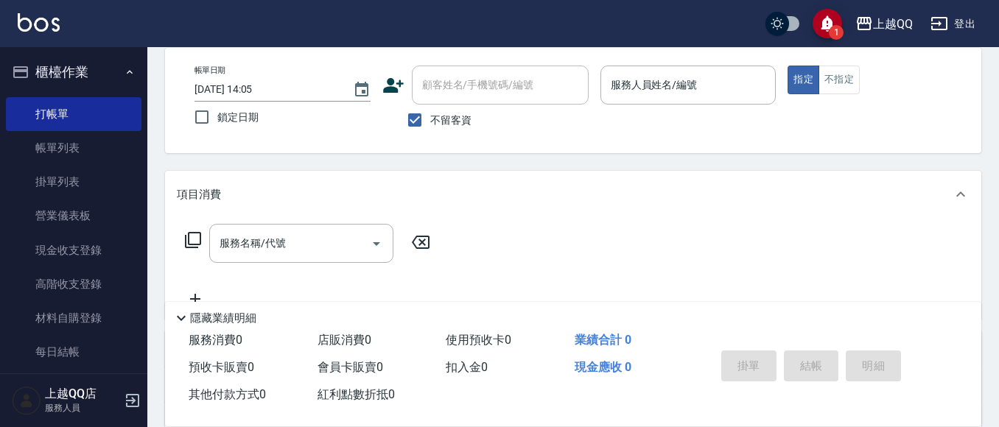
scroll to position [0, 0]
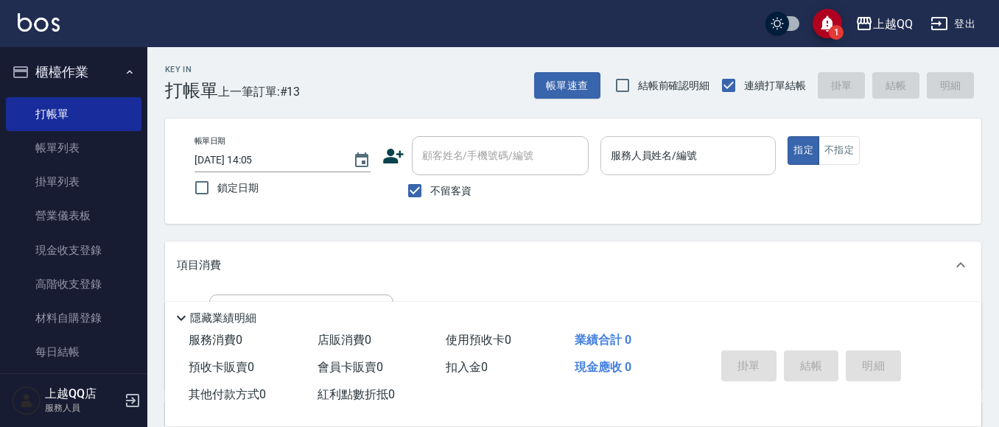
click at [700, 167] on input "服務人員姓名/編號" at bounding box center [688, 156] width 163 height 26
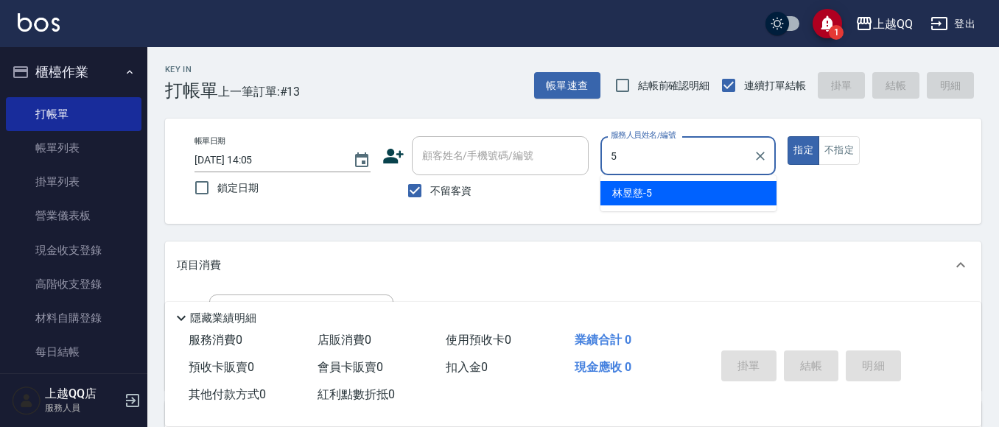
type input "[PERSON_NAME]5"
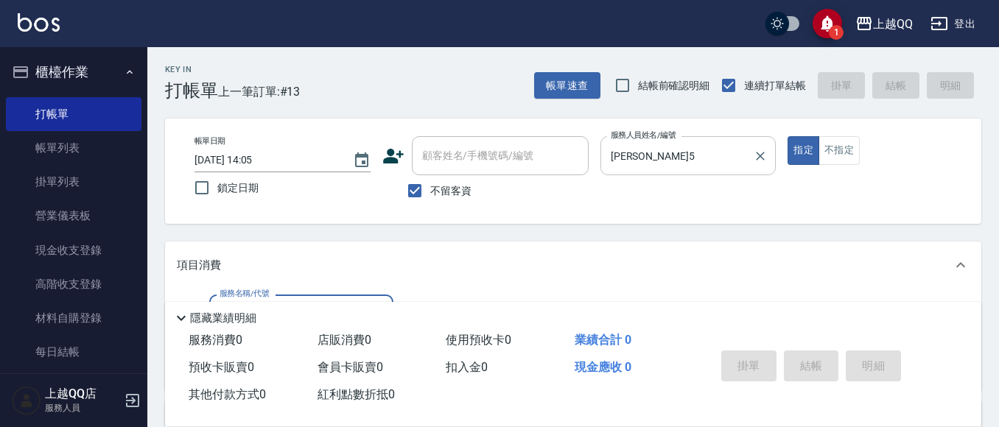
scroll to position [74, 0]
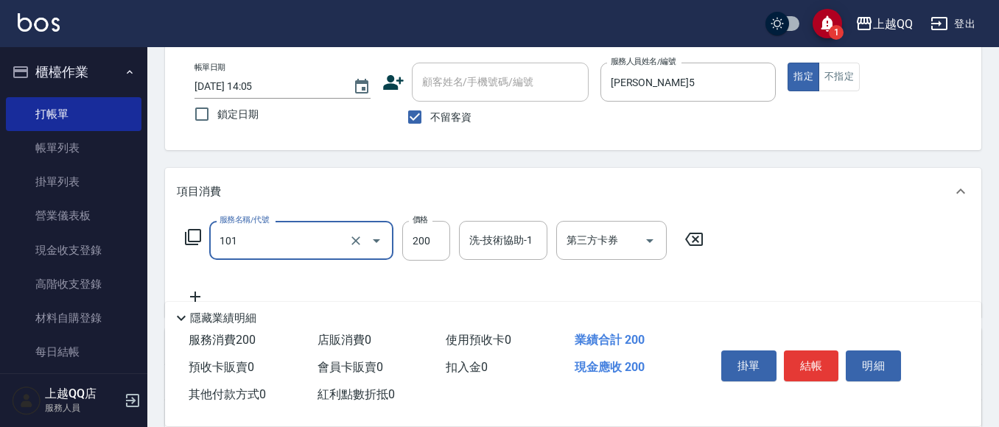
type input "洗髮(101)"
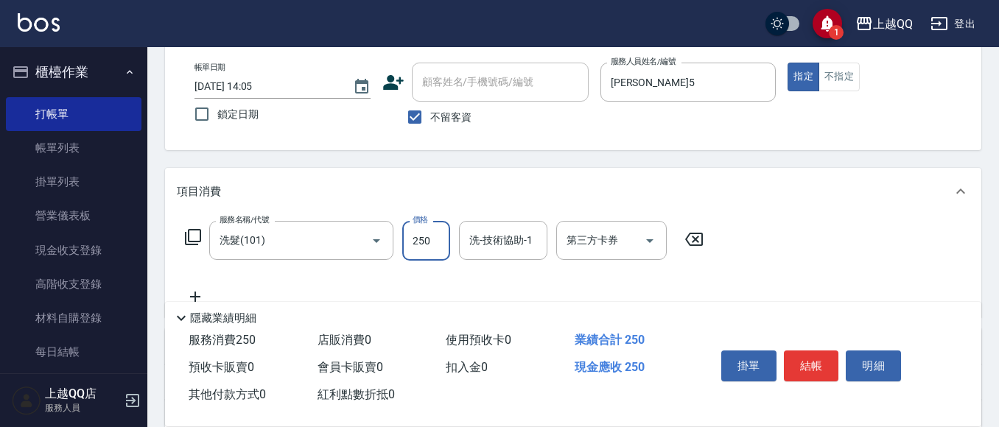
type input "250"
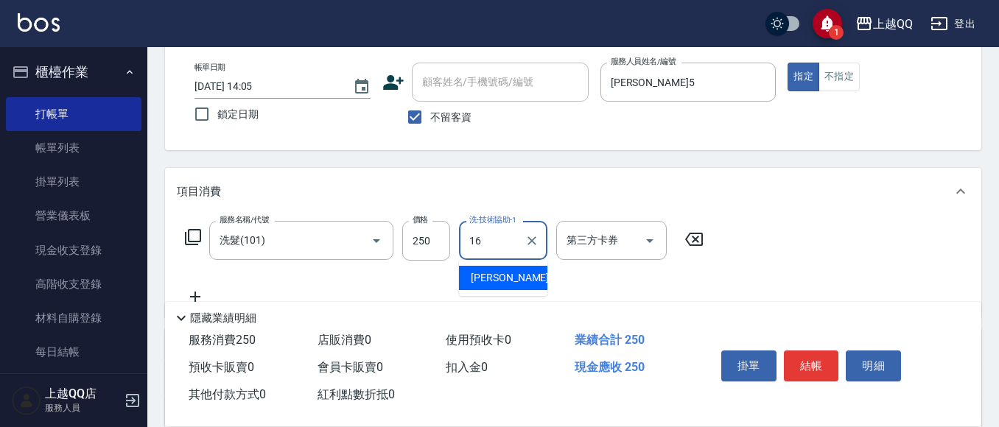
type input "[PERSON_NAME]-16"
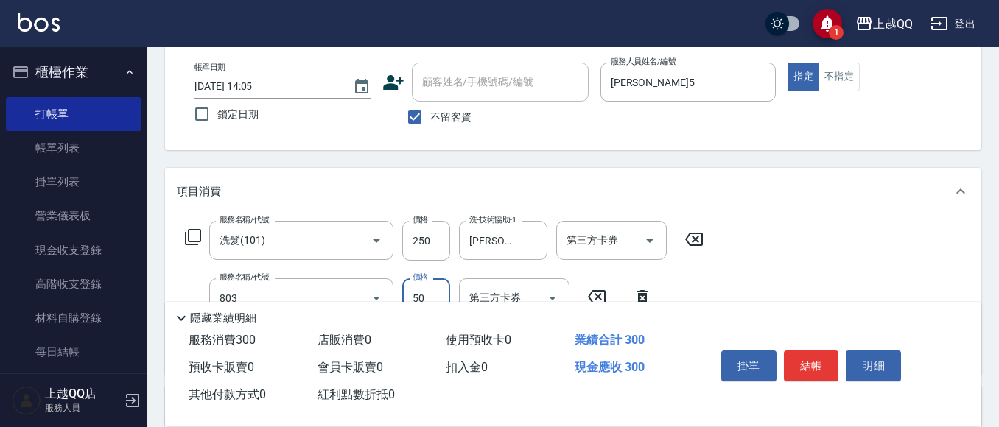
type input "吹捲/夾直/電棒/玉米鬚/青捲(803)"
click at [803, 359] on button "結帳" at bounding box center [811, 366] width 55 height 31
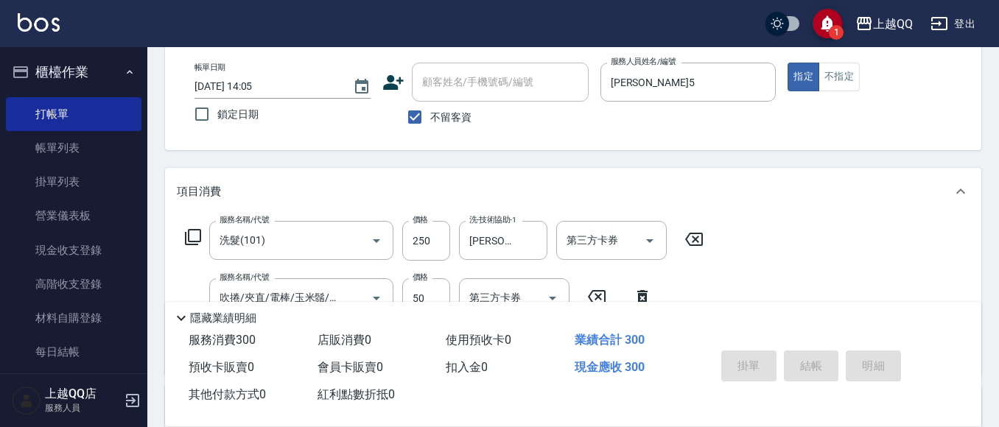
type input "[DATE] 14:06"
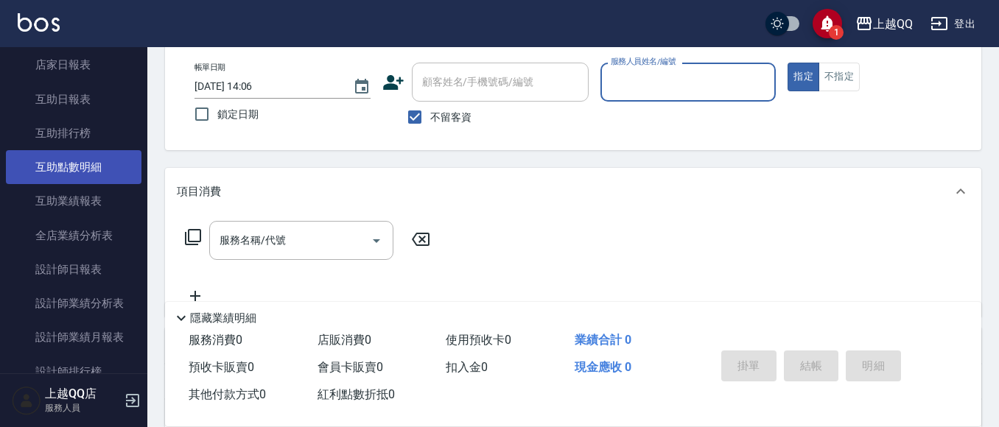
scroll to position [515, 0]
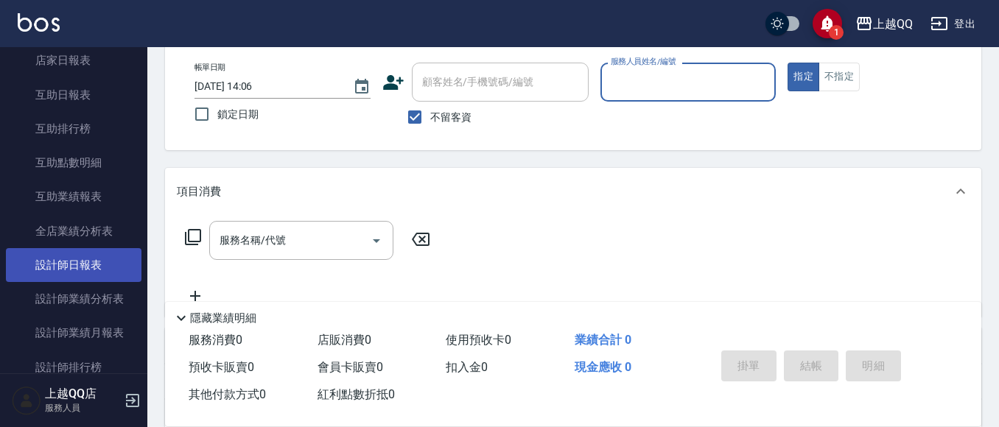
click at [94, 252] on link "設計師日報表" at bounding box center [74, 265] width 136 height 34
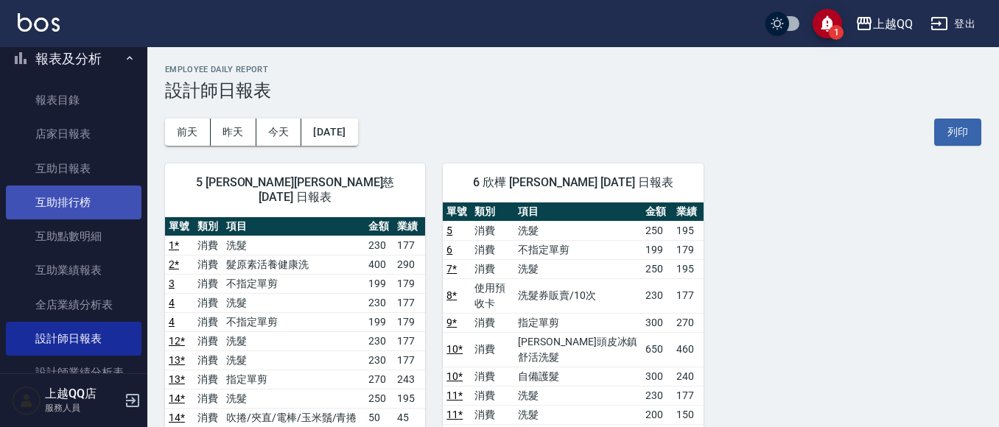
scroll to position [515, 0]
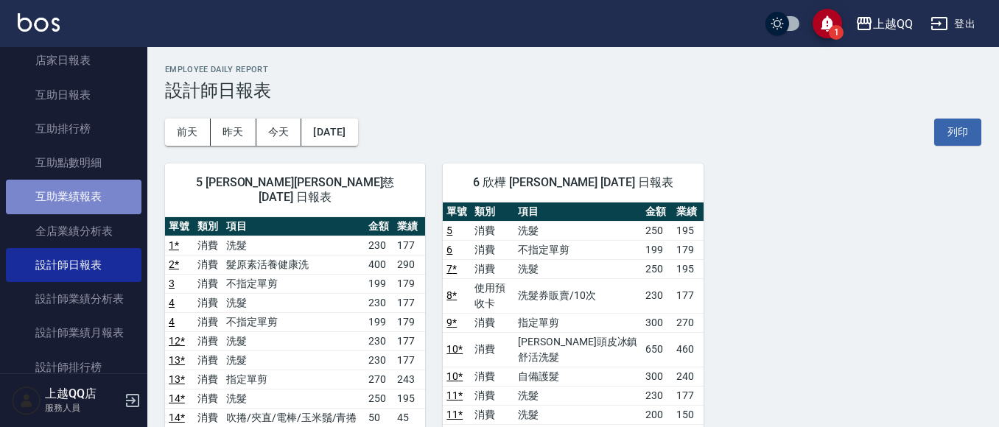
click at [73, 191] on link "互助業績報表" at bounding box center [74, 197] width 136 height 34
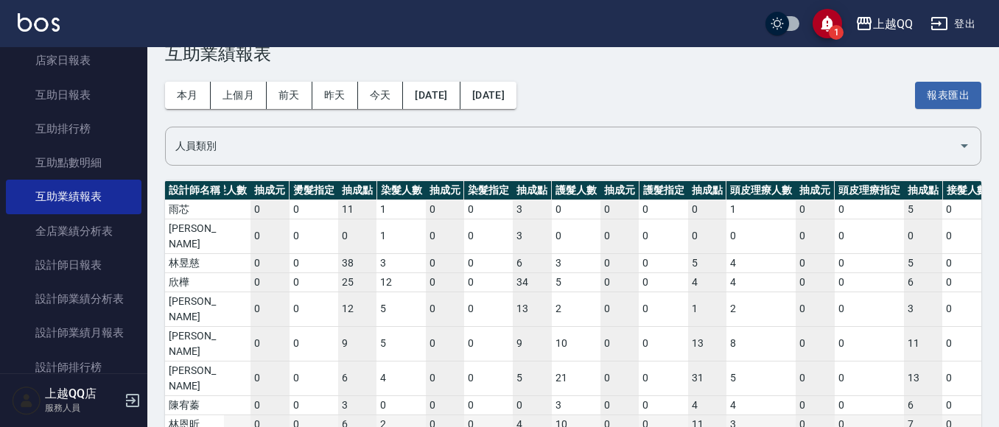
scroll to position [0, 404]
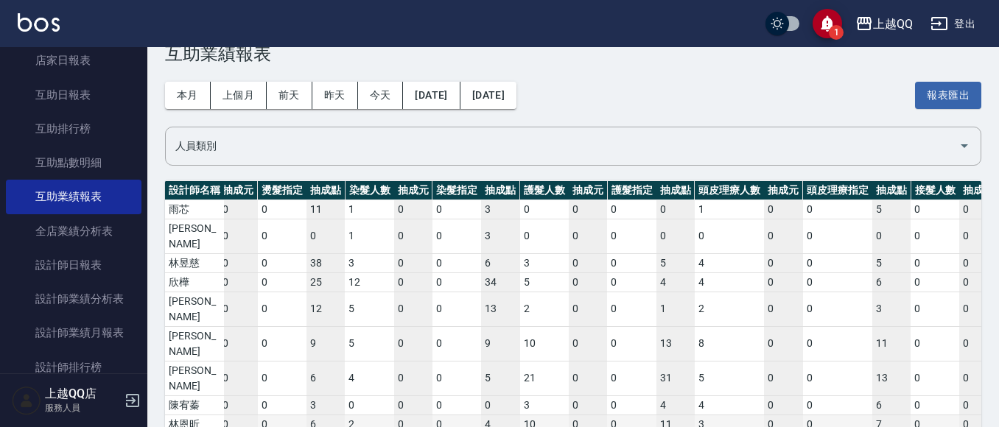
drag, startPoint x: 311, startPoint y: 383, endPoint x: 404, endPoint y: 369, distance: 93.8
click at [404, 369] on div "設計師名稱 洗髮人數 抽成元 洗髮指定 抽成點 剪髮人數 抽成元 剪髮指定 抽成點 燙髮人數 抽成元 燙髮指定 抽成點 染髮人數 抽成元 染髮指定 抽成點 護…" at bounding box center [573, 317] width 816 height 272
drag, startPoint x: 309, startPoint y: 379, endPoint x: 420, endPoint y: 364, distance: 112.2
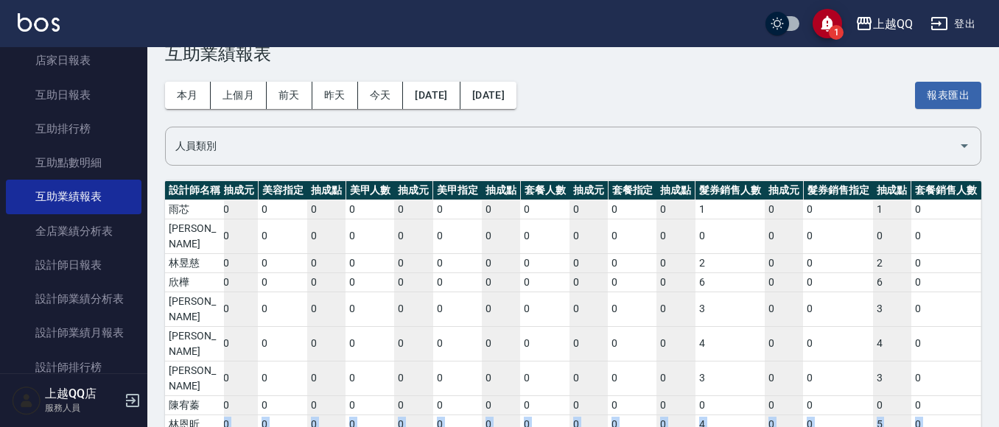
scroll to position [0, 1526]
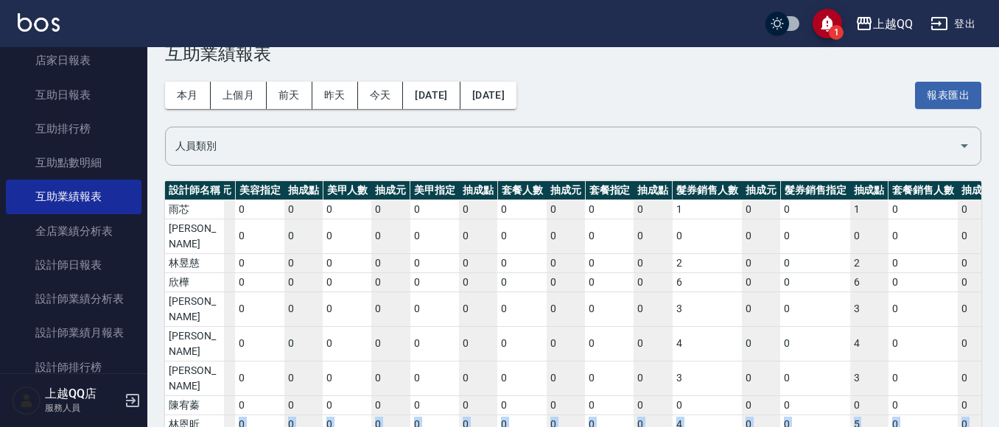
drag, startPoint x: 373, startPoint y: 387, endPoint x: 251, endPoint y: 411, distance: 123.8
click at [630, 409] on div "設計師名稱 洗髮人數 抽成元 洗髮指定 抽成點 剪髮人數 抽成元 剪髮指定 抽成點 燙髮人數 抽成元 燙髮指定 抽成點 染髮人數 抽成元 染髮指定 抽成點 護…" at bounding box center [573, 326] width 816 height 290
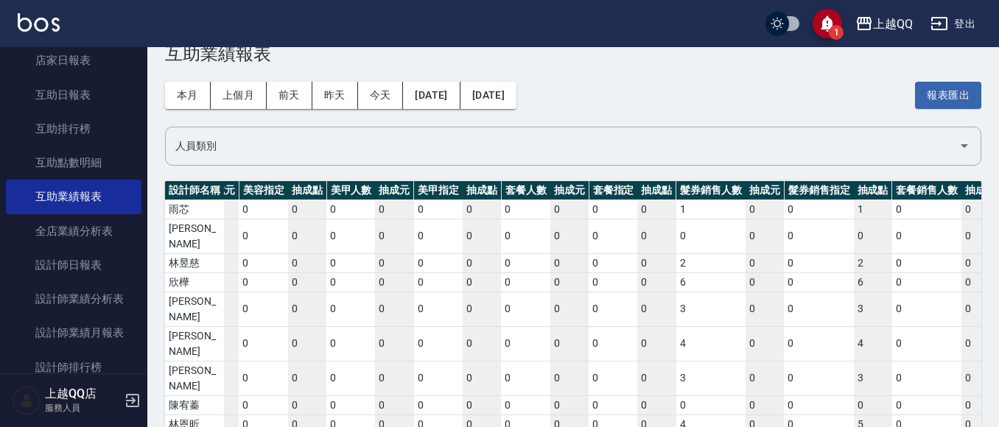
click at [622, 99] on div "本月 上個月 [DATE] [DATE] [DATE] [DATE] [DATE] 報表匯出" at bounding box center [573, 95] width 816 height 63
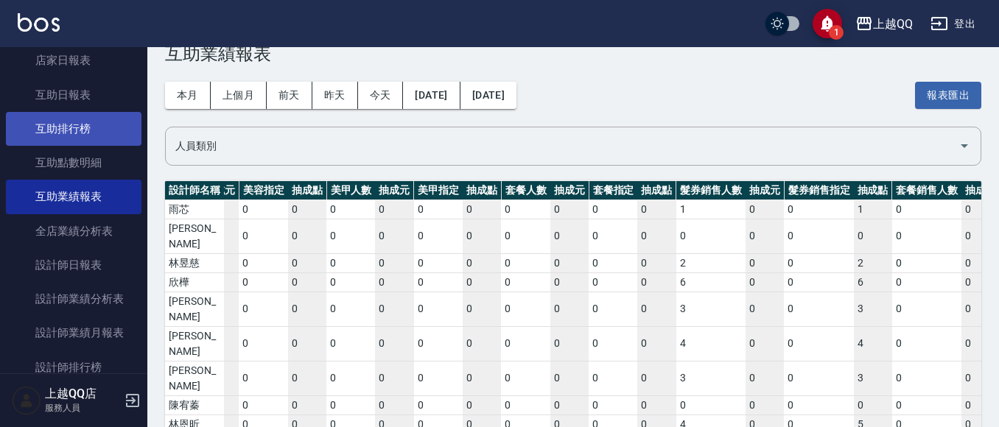
scroll to position [442, 0]
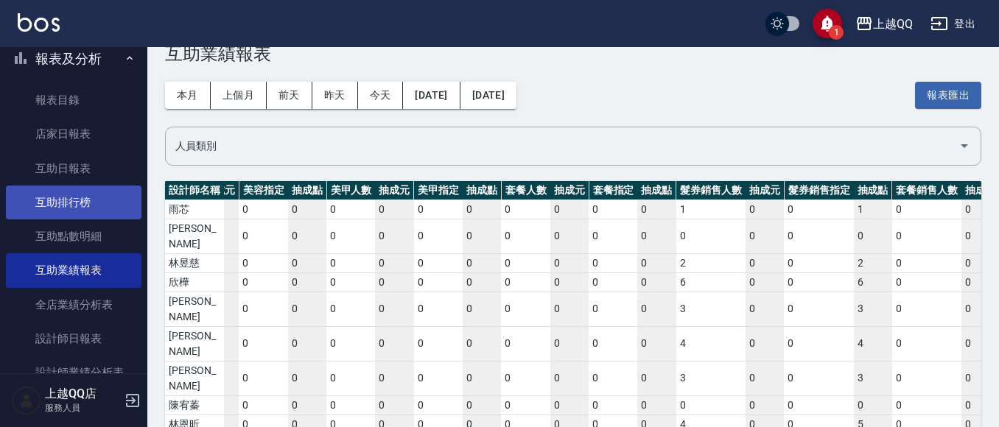
click at [64, 204] on link "互助排行榜" at bounding box center [74, 203] width 136 height 34
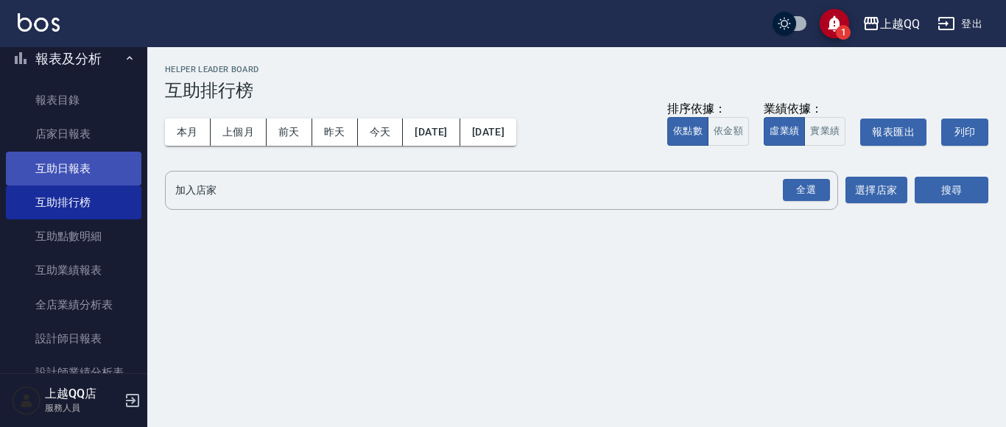
click at [84, 161] on link "互助日報表" at bounding box center [74, 169] width 136 height 34
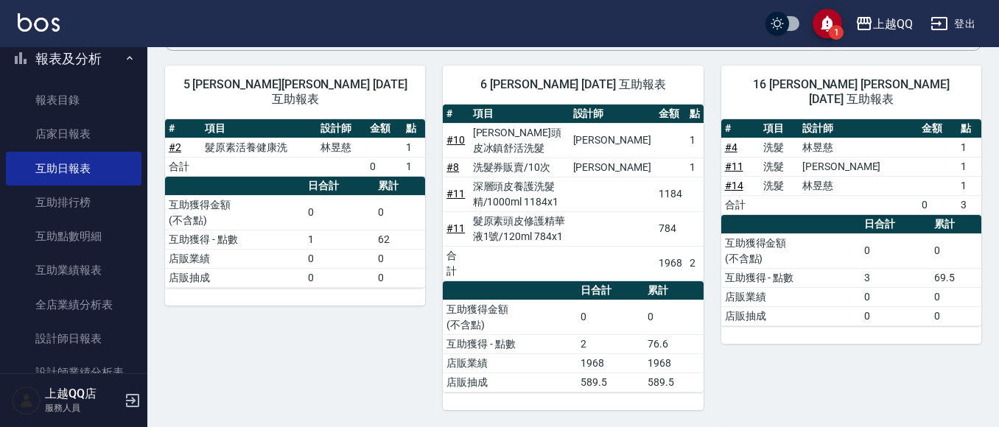
scroll to position [69, 0]
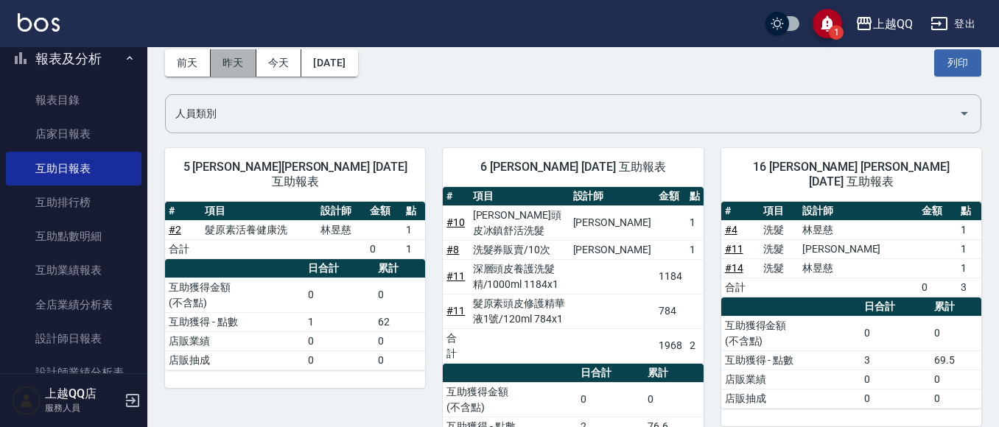
click at [227, 60] on button "昨天" at bounding box center [234, 62] width 46 height 27
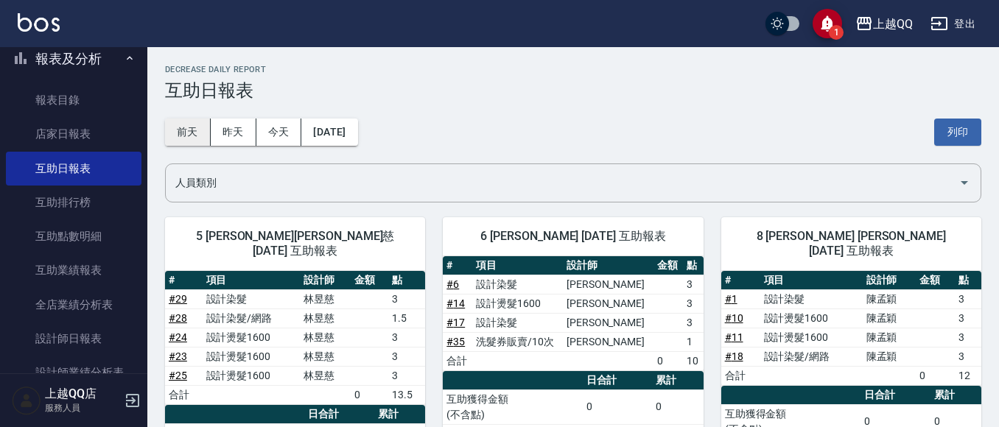
click at [208, 133] on button "前天" at bounding box center [188, 132] width 46 height 27
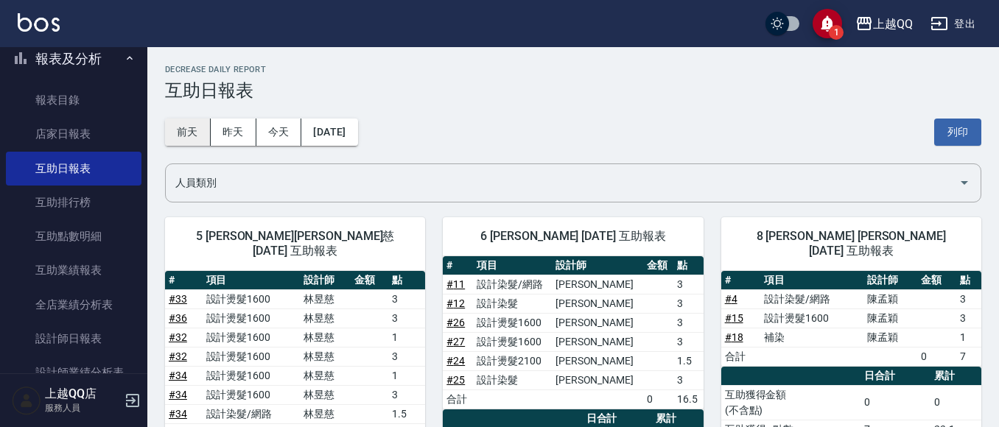
click at [184, 141] on button "前天" at bounding box center [188, 132] width 46 height 27
click at [324, 119] on button "[DATE]" at bounding box center [329, 132] width 56 height 27
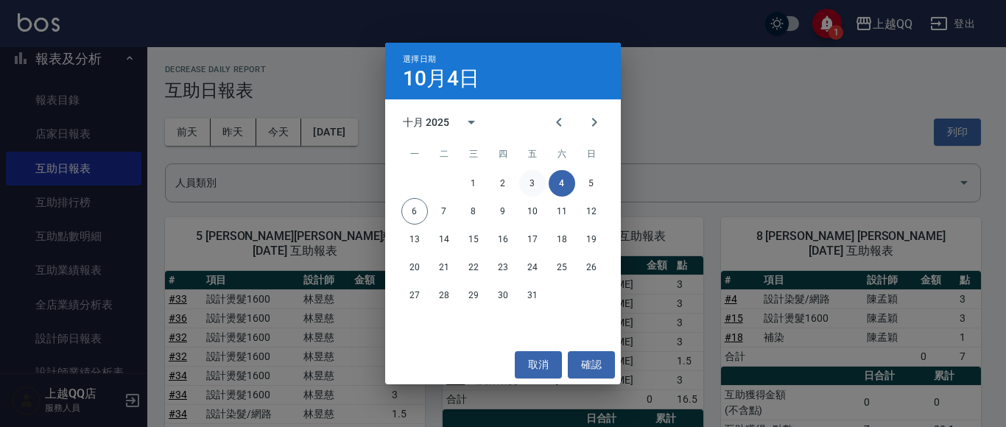
click at [532, 175] on button "3" at bounding box center [532, 183] width 27 height 27
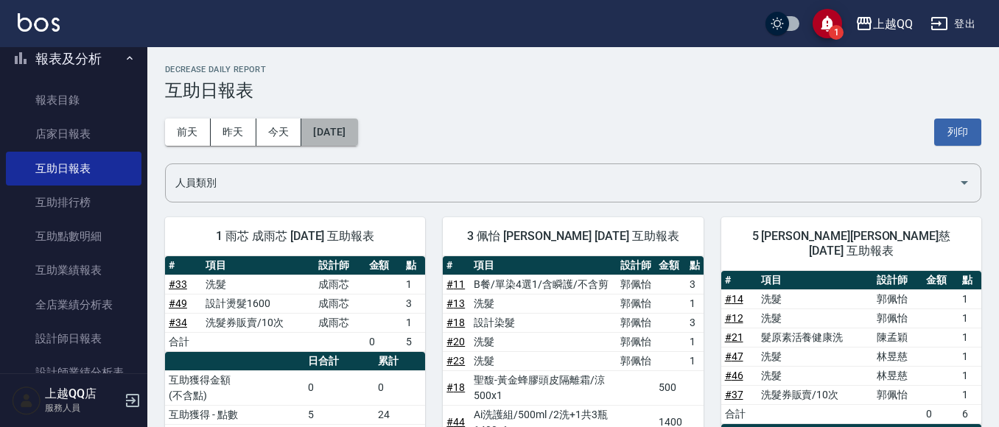
click at [337, 141] on button "[DATE]" at bounding box center [329, 132] width 56 height 27
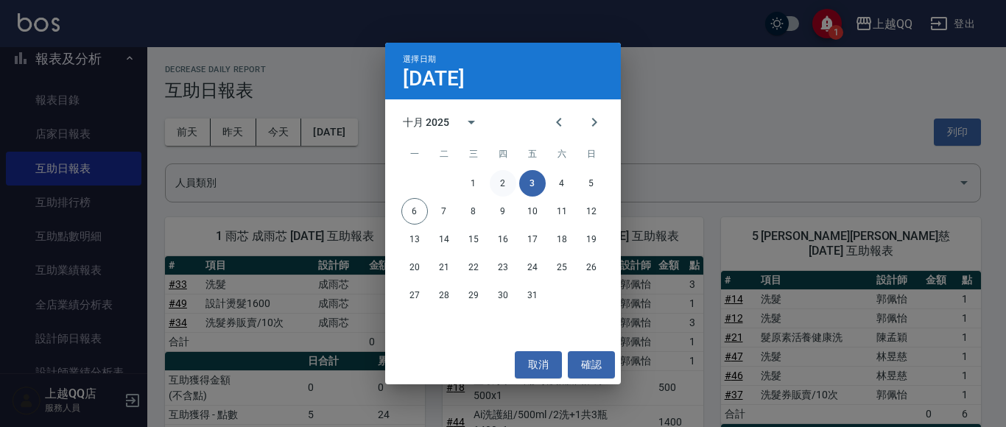
click at [496, 188] on button "2" at bounding box center [503, 183] width 27 height 27
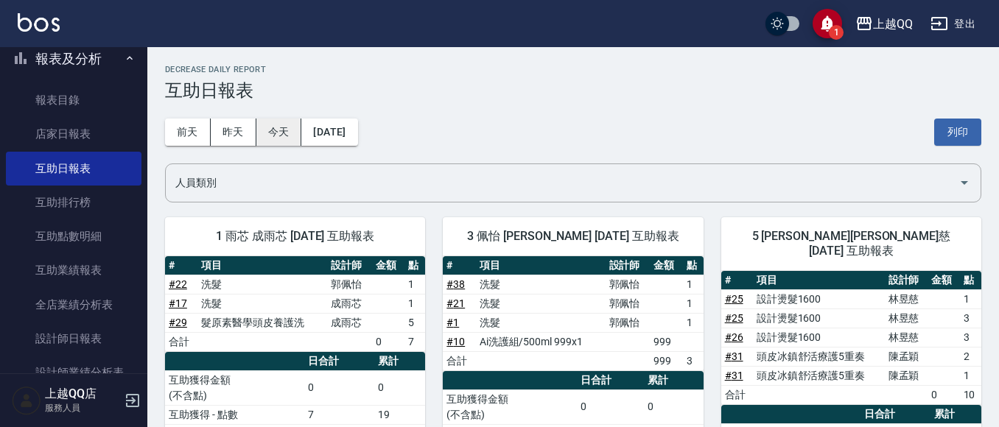
click at [278, 141] on button "今天" at bounding box center [279, 132] width 46 height 27
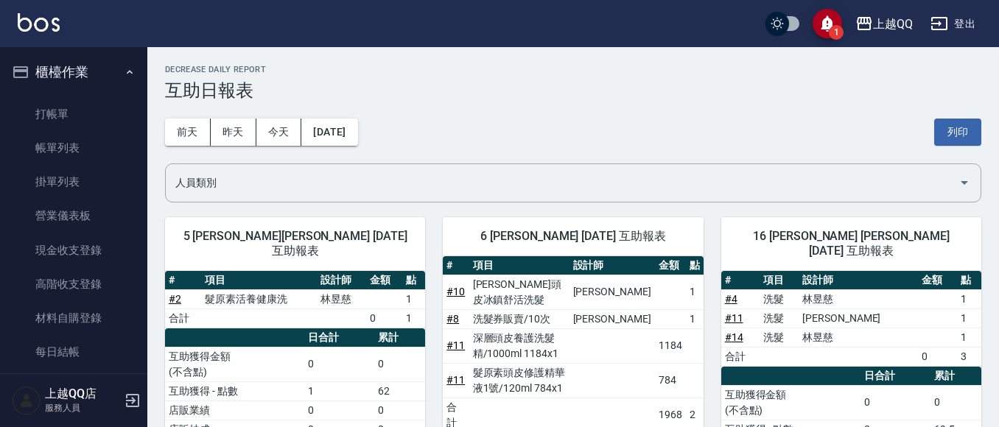
drag, startPoint x: 70, startPoint y: 121, endPoint x: 130, endPoint y: 80, distance: 72.5
click at [70, 122] on link "打帳單" at bounding box center [74, 114] width 136 height 34
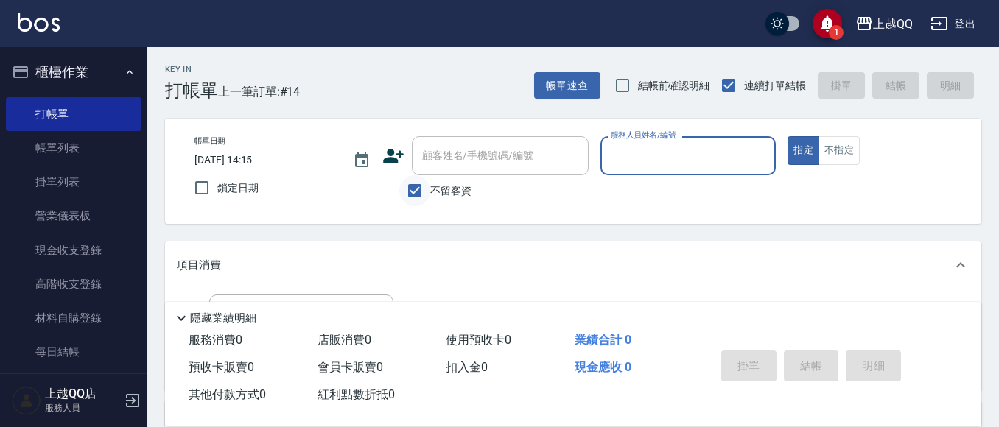
click at [423, 177] on input "不留客資" at bounding box center [414, 190] width 31 height 31
checkbox input "false"
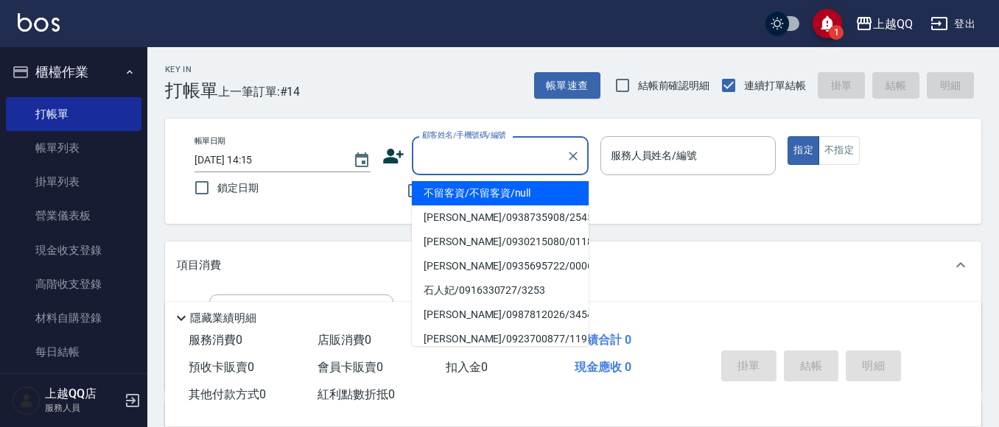
click at [493, 143] on input "顧客姓名/手機號碼/編號" at bounding box center [488, 156] width 141 height 26
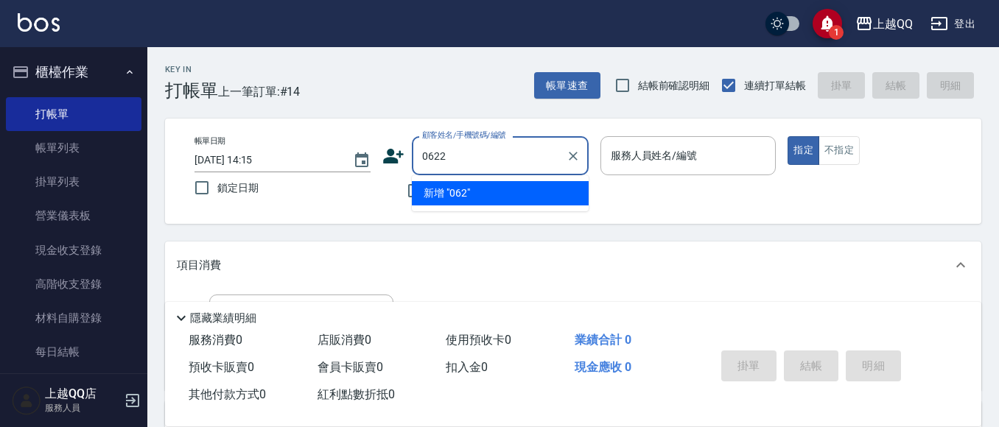
type input "0622"
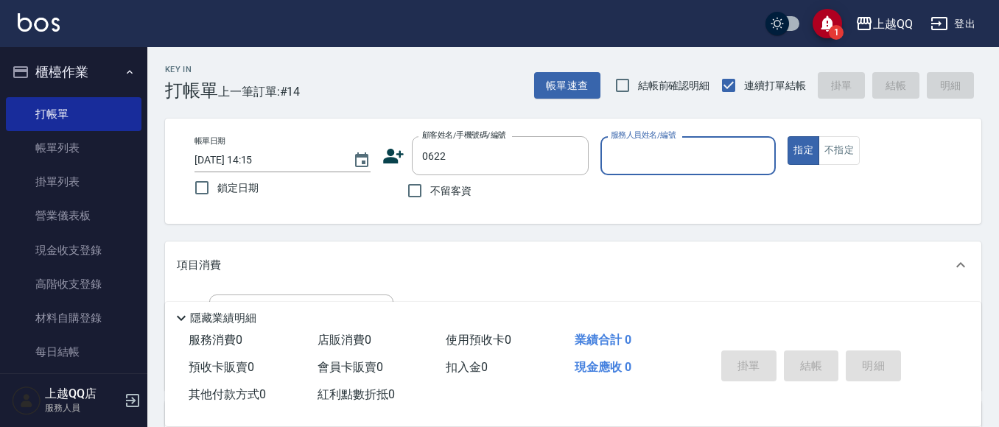
click at [787, 136] on button "指定" at bounding box center [803, 150] width 32 height 29
type button "true"
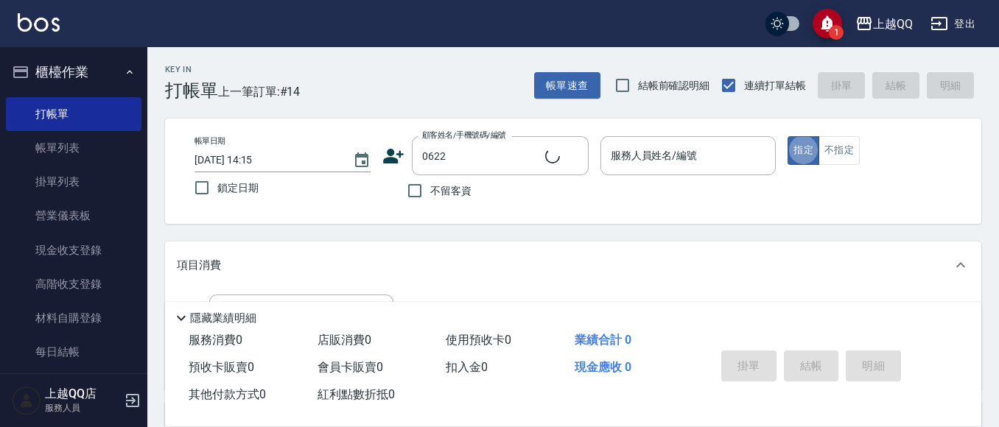
type input "[PERSON_NAME]/0928528535/0622"
type input "欣樺-6"
click at [397, 163] on icon at bounding box center [397, 159] width 9 height 9
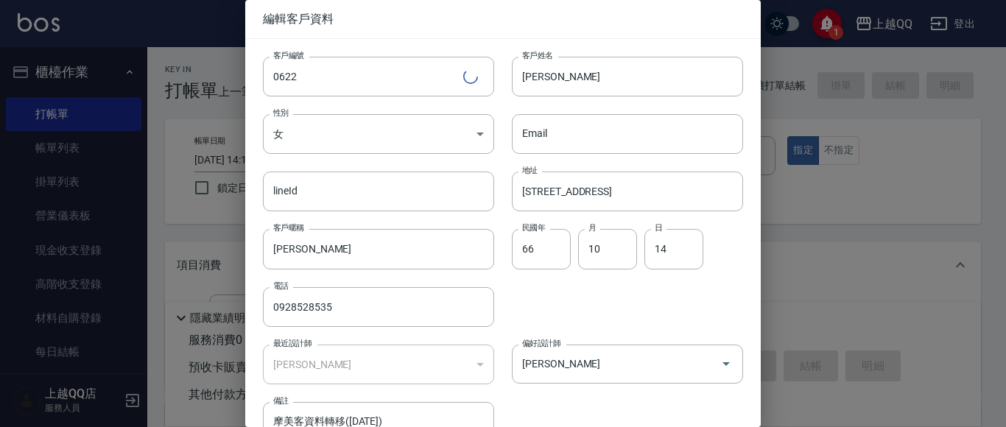
click at [391, 155] on div "lineId lineId" at bounding box center [369, 182] width 249 height 57
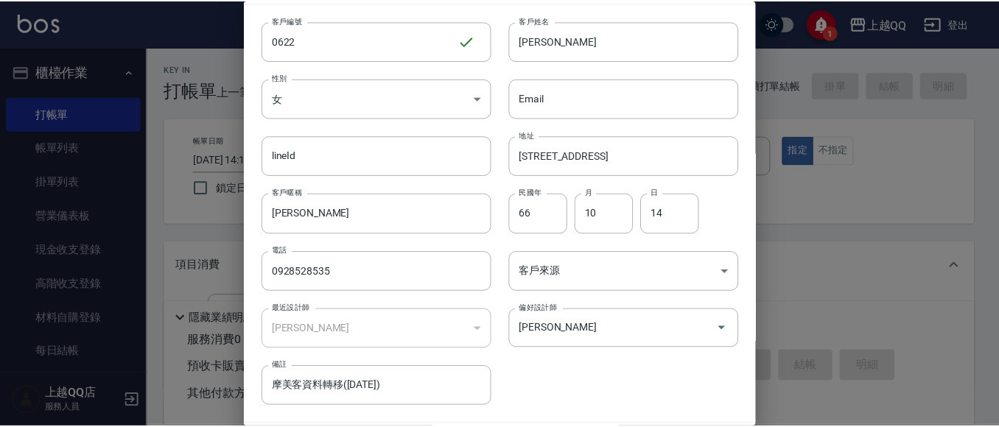
scroll to position [83, 0]
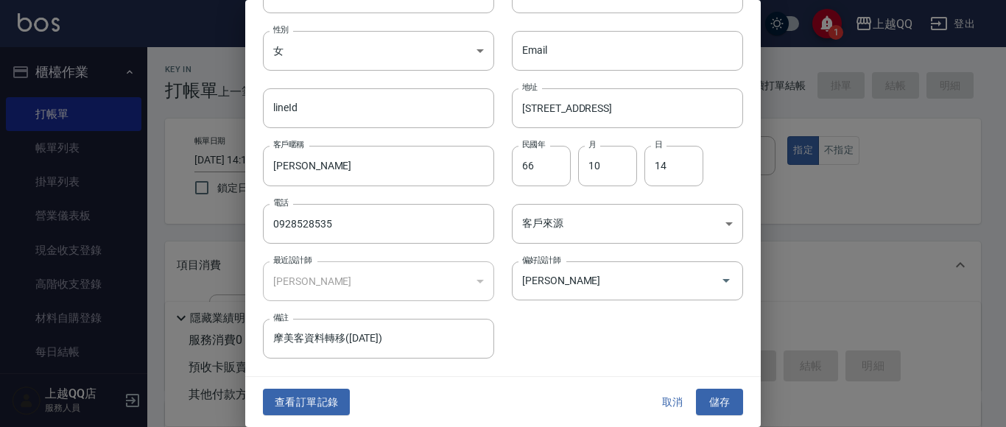
click at [333, 409] on button "查看訂單記錄" at bounding box center [306, 402] width 87 height 27
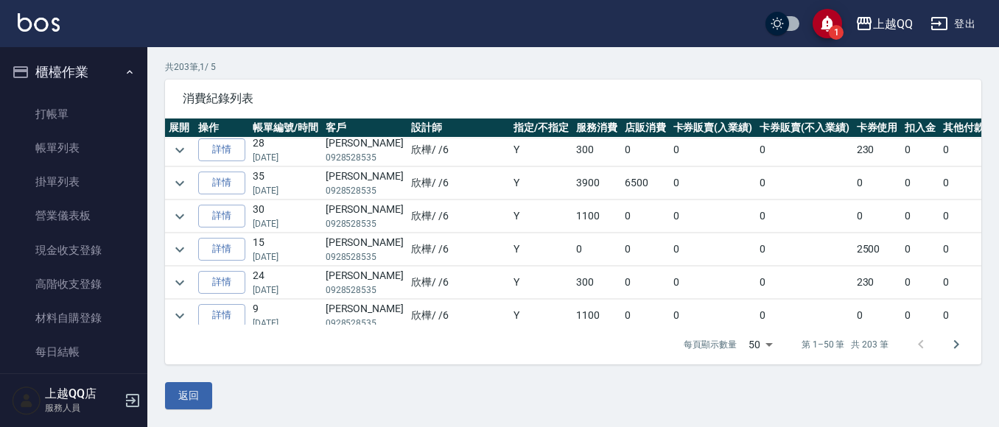
scroll to position [295, 0]
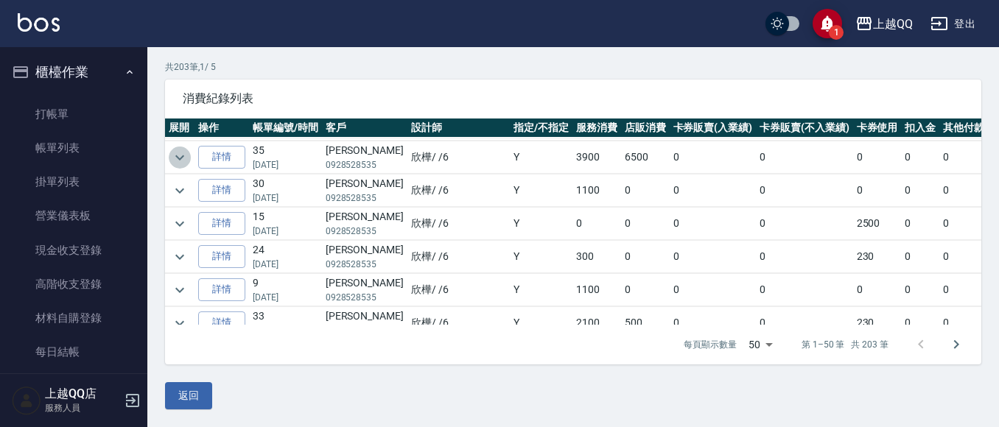
click at [181, 151] on icon "expand row" at bounding box center [180, 158] width 18 height 18
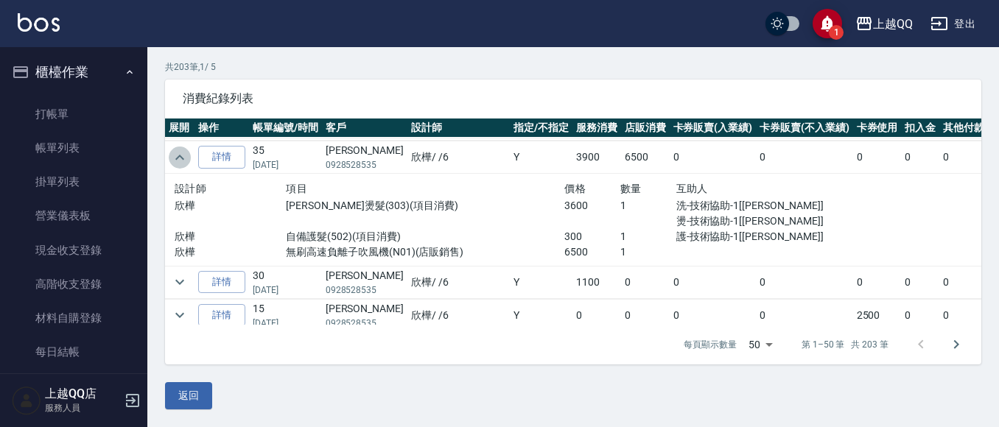
click at [181, 151] on icon "expand row" at bounding box center [180, 158] width 18 height 18
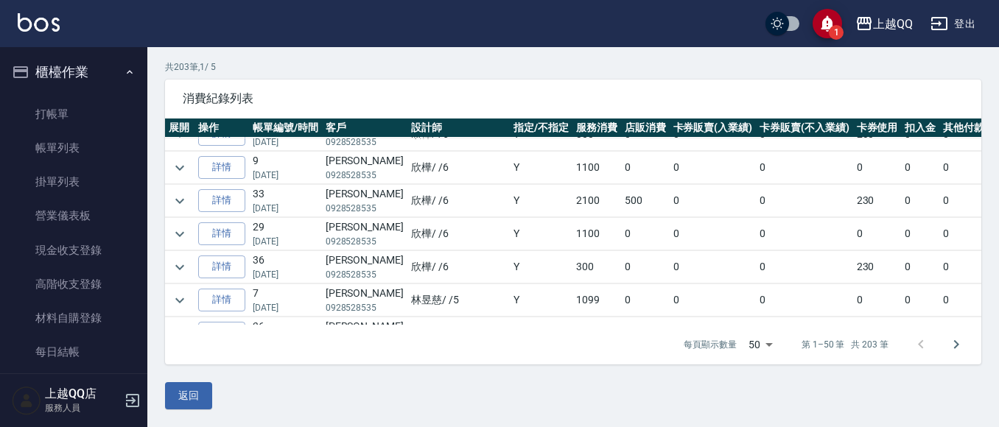
scroll to position [442, 0]
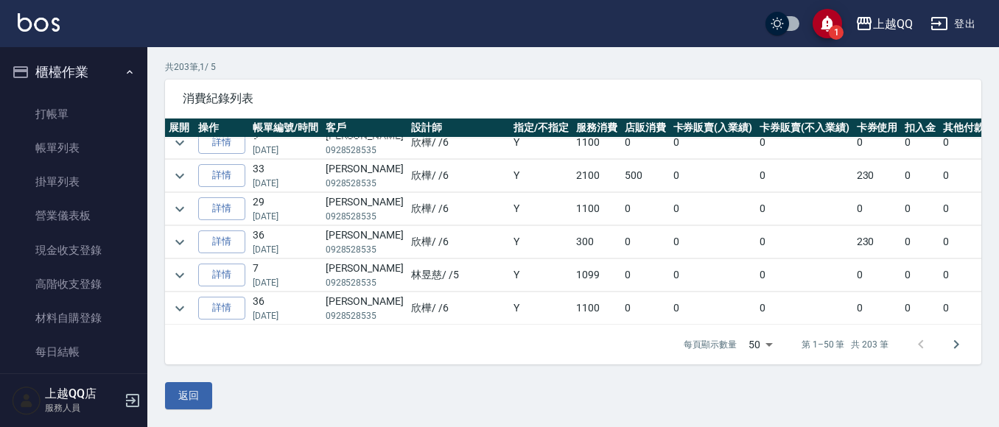
click at [177, 163] on td at bounding box center [179, 176] width 29 height 32
click at [177, 172] on icon "expand row" at bounding box center [180, 176] width 18 height 18
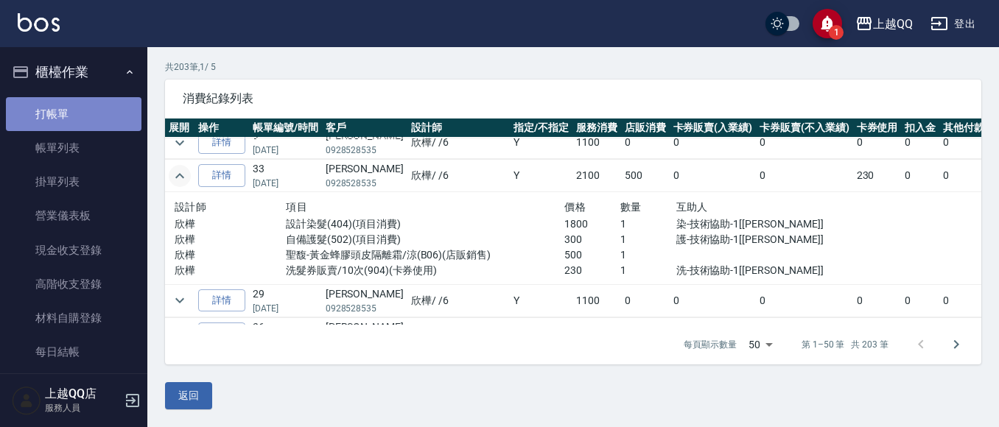
click at [85, 116] on link "打帳單" at bounding box center [74, 114] width 136 height 34
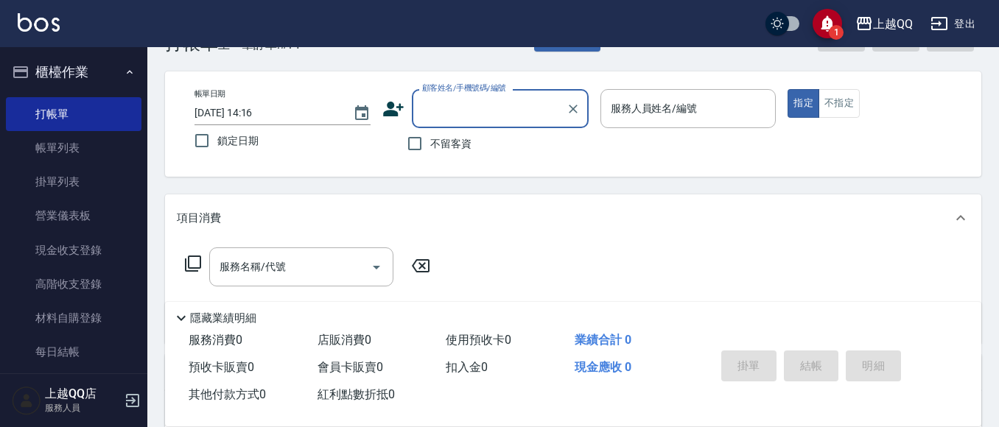
scroll to position [74, 0]
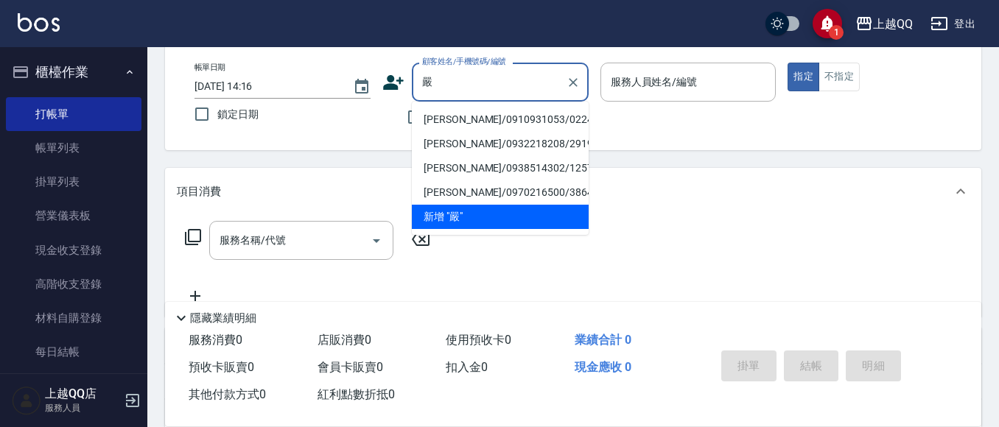
click at [464, 114] on li "[PERSON_NAME]/0910931053/0224" at bounding box center [500, 120] width 177 height 24
type input "[PERSON_NAME]/0910931053/0224"
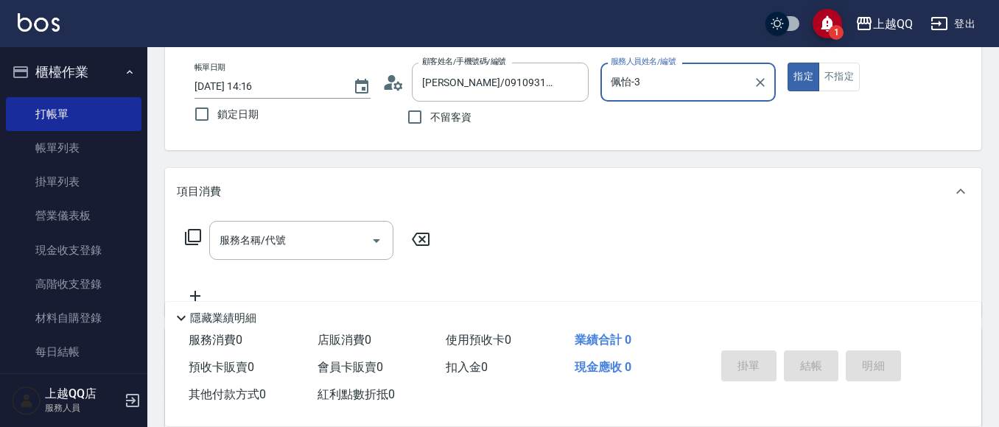
drag, startPoint x: 613, startPoint y: 88, endPoint x: 468, endPoint y: 114, distance: 148.2
click at [468, 114] on div "帳單日期 [DATE] 14:16 鎖定日期 顧客姓名/手機號碼/編號 [PERSON_NAME]/0910931053/0224 顧客姓名/手機號碼/編號 …" at bounding box center [573, 98] width 781 height 70
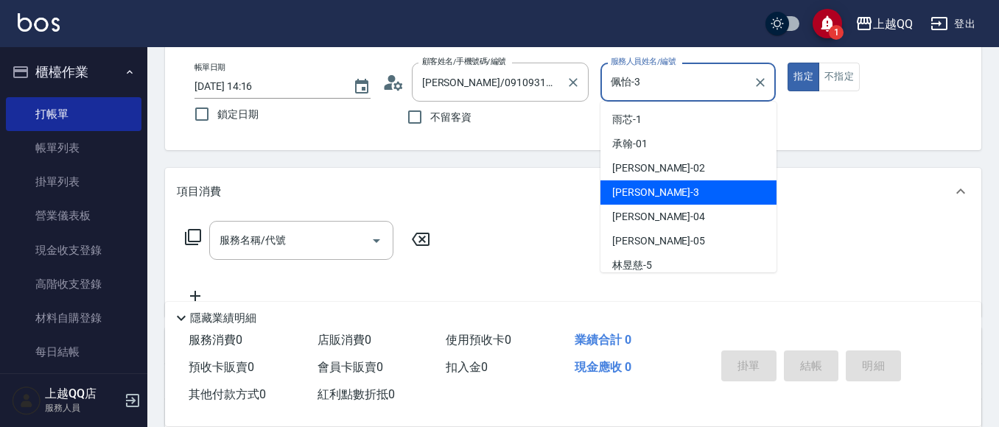
drag, startPoint x: 686, startPoint y: 87, endPoint x: 495, endPoint y: 57, distance: 193.8
click at [479, 101] on div "帳單日期 [DATE] 14:16 鎖定日期 顧客姓名/手機號碼/編號 [PERSON_NAME]/0910931053/0224 顧客姓名/手機號碼/編號 …" at bounding box center [573, 98] width 781 height 70
type input "欣樺-6"
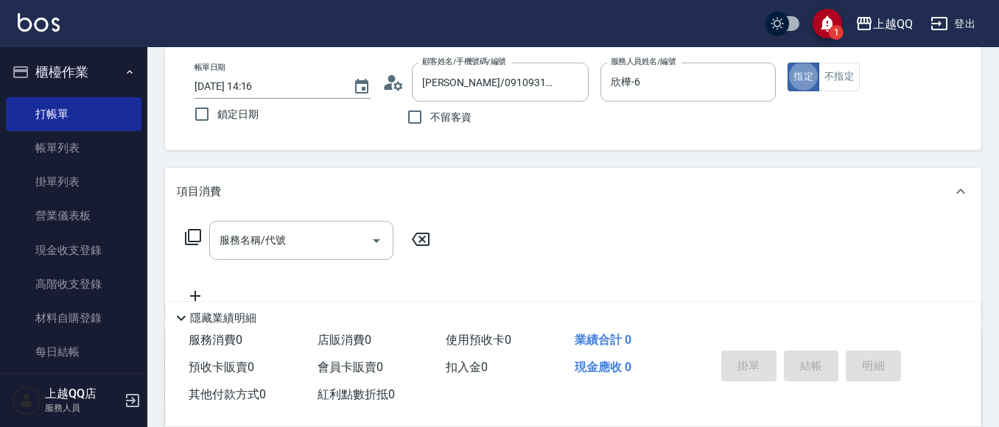
type button "true"
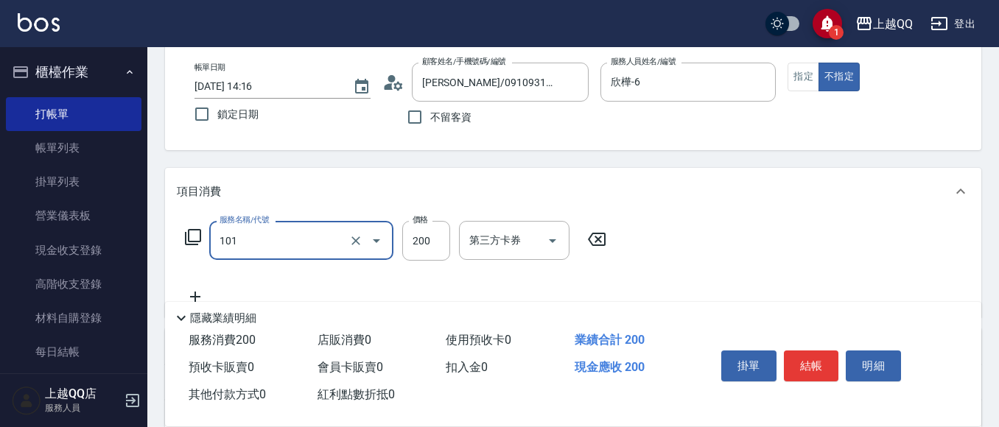
type input "洗髮(101)"
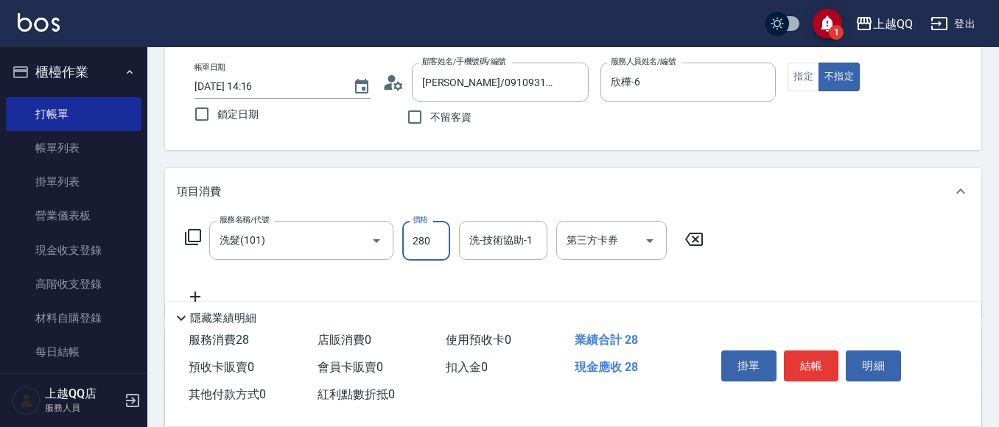
type input "280"
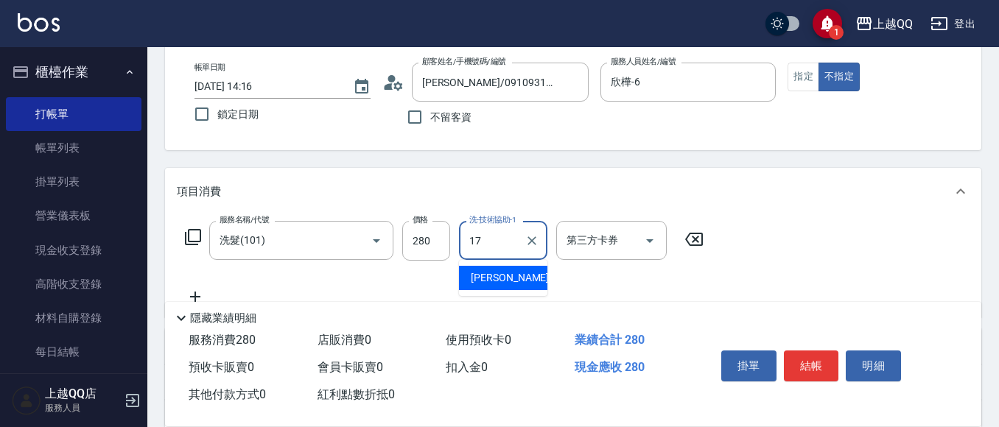
type input "心佑-17"
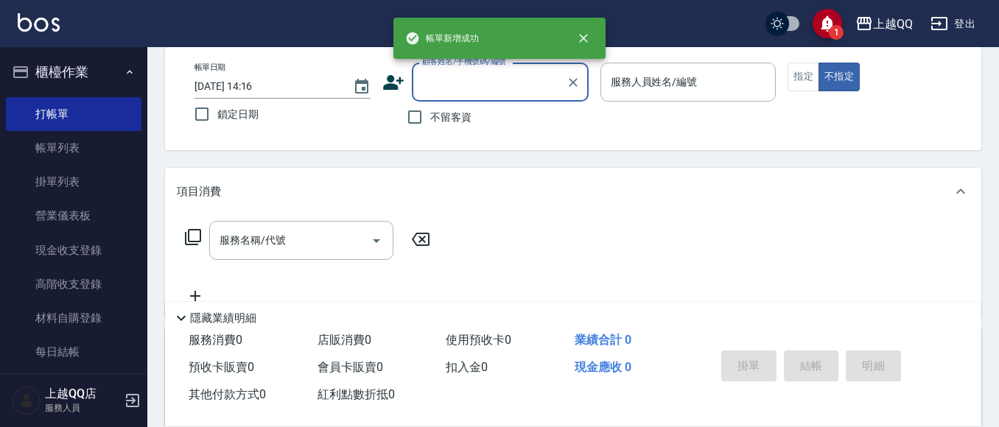
drag, startPoint x: 445, startPoint y: 116, endPoint x: 529, endPoint y: 71, distance: 95.6
click at [446, 117] on span "不留客資" at bounding box center [450, 117] width 41 height 15
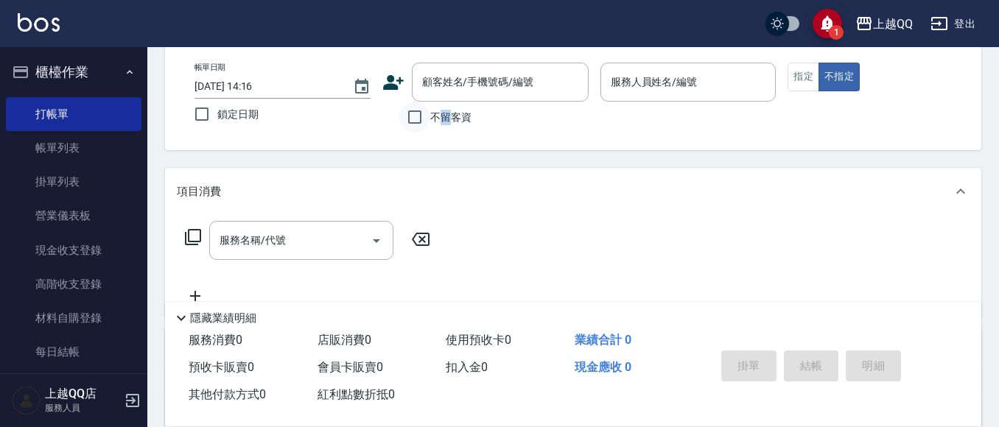
click at [426, 116] on input "不留客資" at bounding box center [414, 117] width 31 height 31
checkbox input "true"
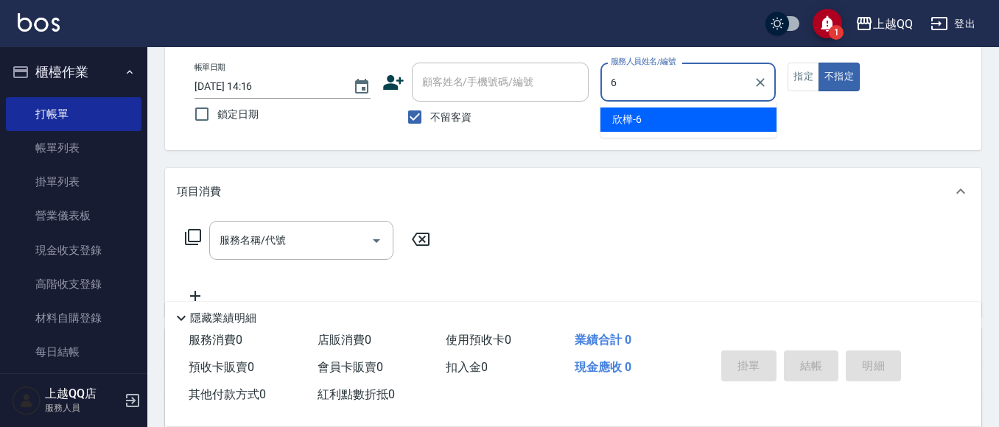
type input "欣樺-6"
type button "false"
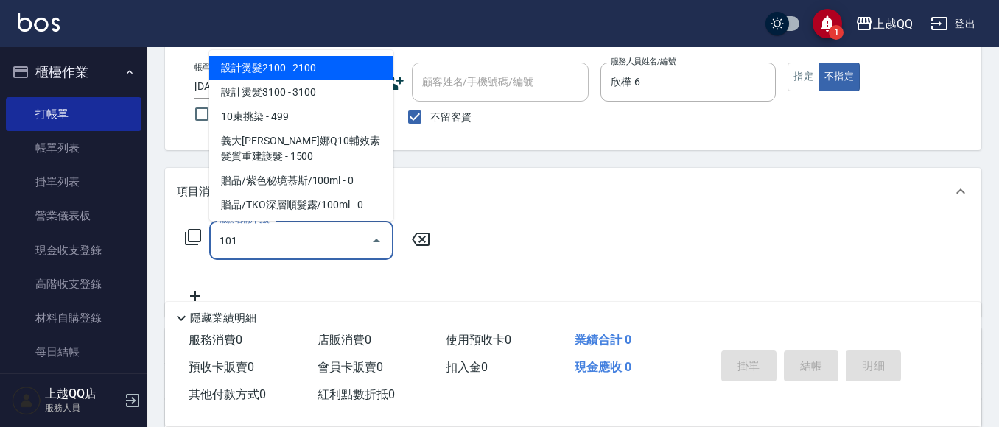
type input "洗髮(101)"
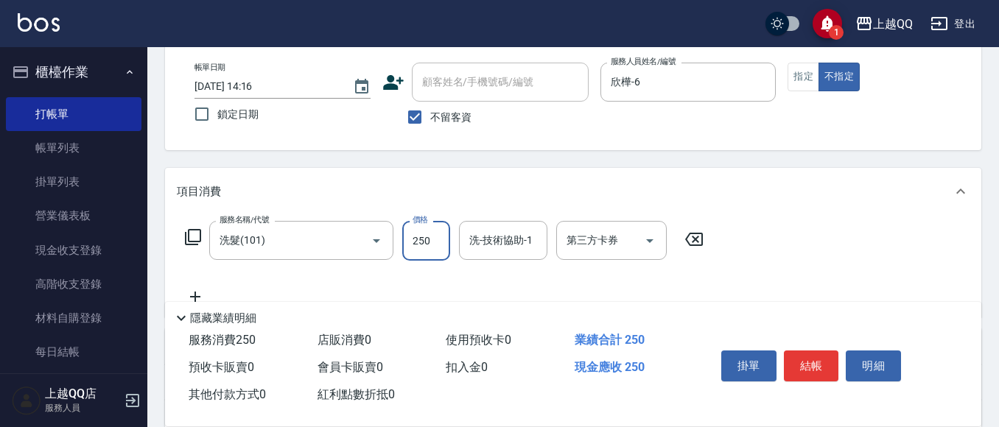
type input "250"
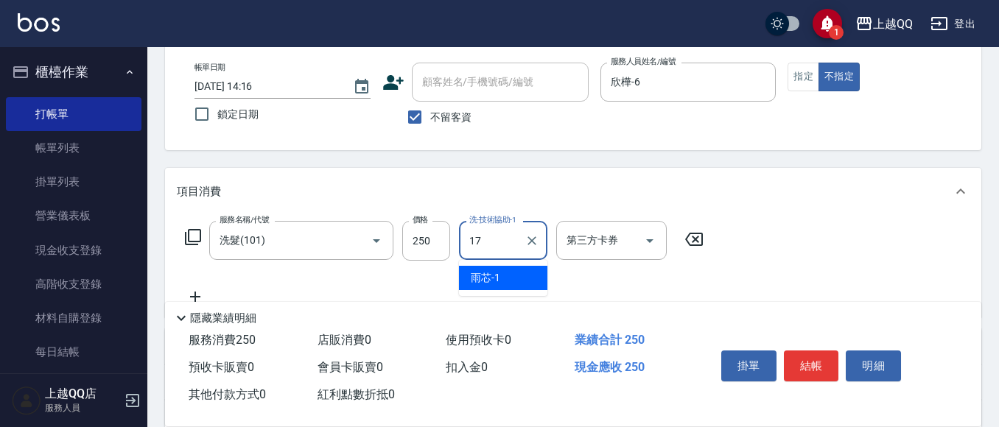
type input "心佑-17"
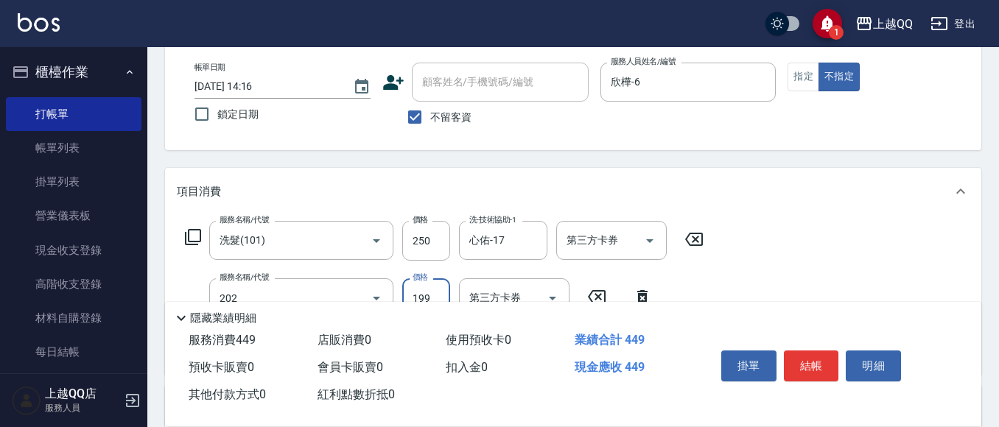
type input "不指定單剪(202)"
